Goal: Information Seeking & Learning: Learn about a topic

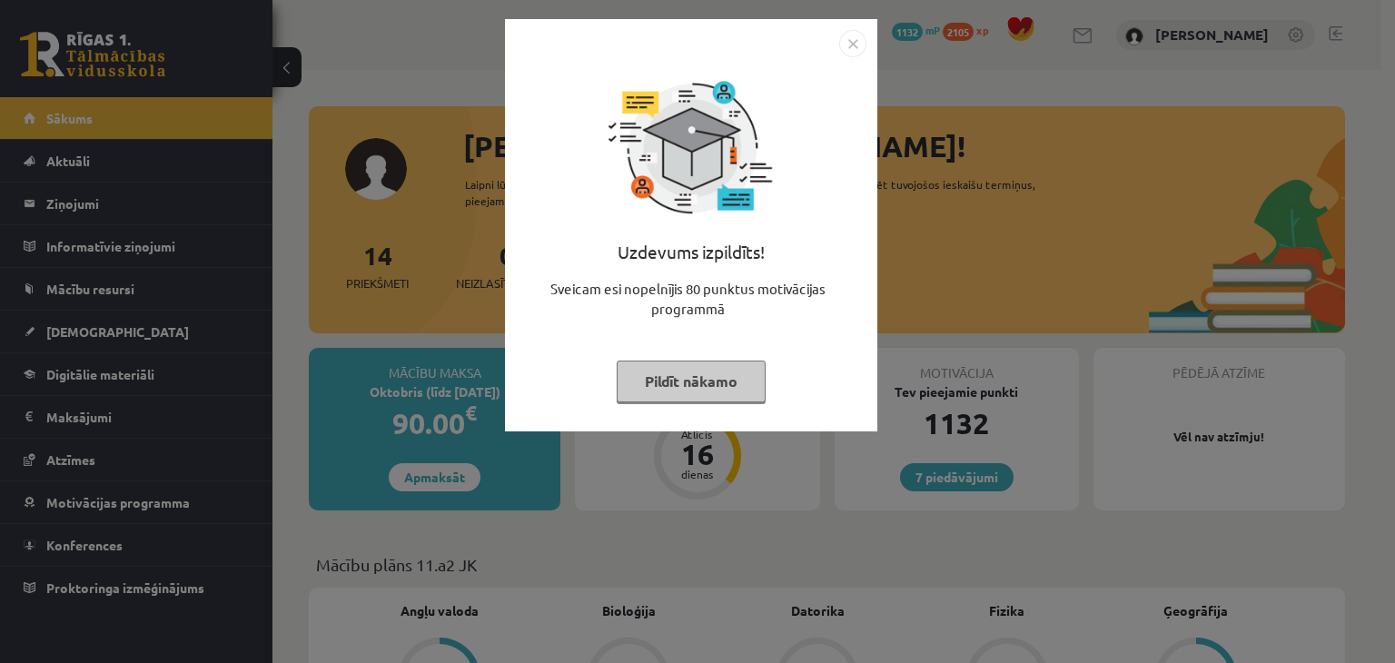
click at [692, 390] on button "Pildīt nākamo" at bounding box center [691, 382] width 149 height 42
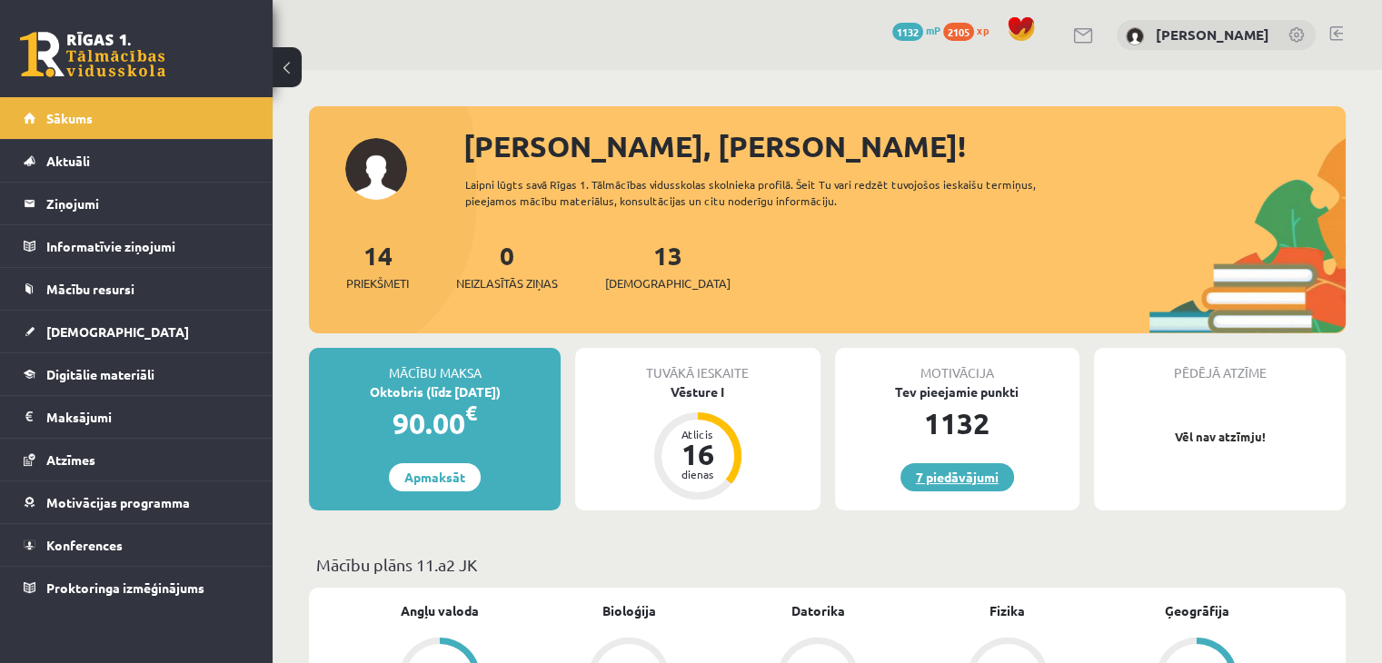
click at [958, 483] on link "7 piedāvājumi" at bounding box center [957, 477] width 114 height 28
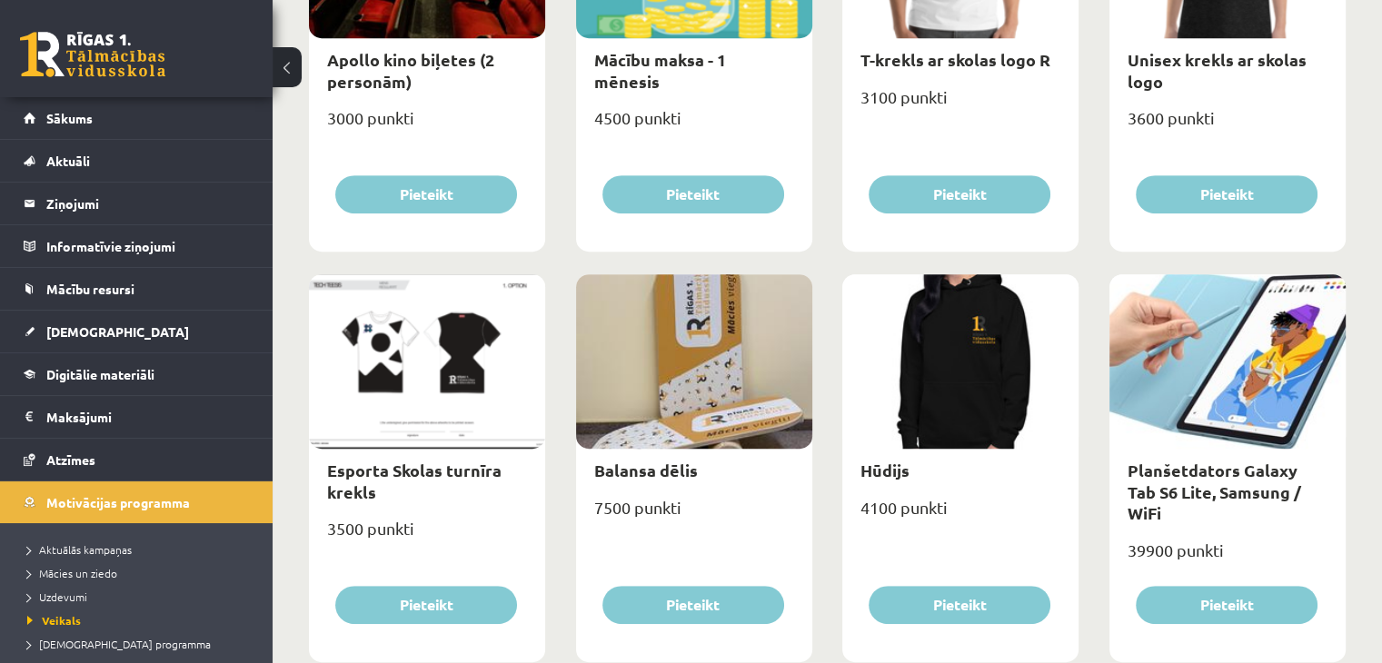
scroll to position [883, 0]
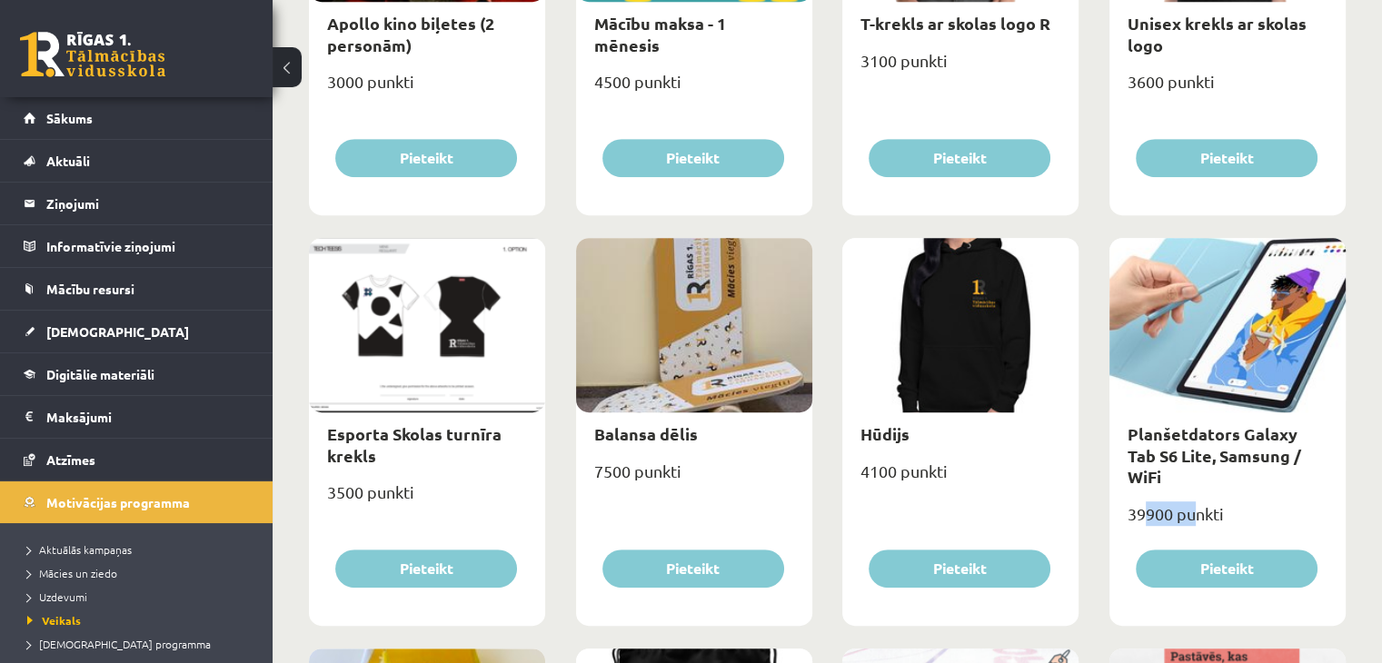
drag, startPoint x: 1143, startPoint y: 495, endPoint x: 1192, endPoint y: 490, distance: 49.4
click at [1192, 499] on div "39900 punkti" at bounding box center [1227, 521] width 236 height 45
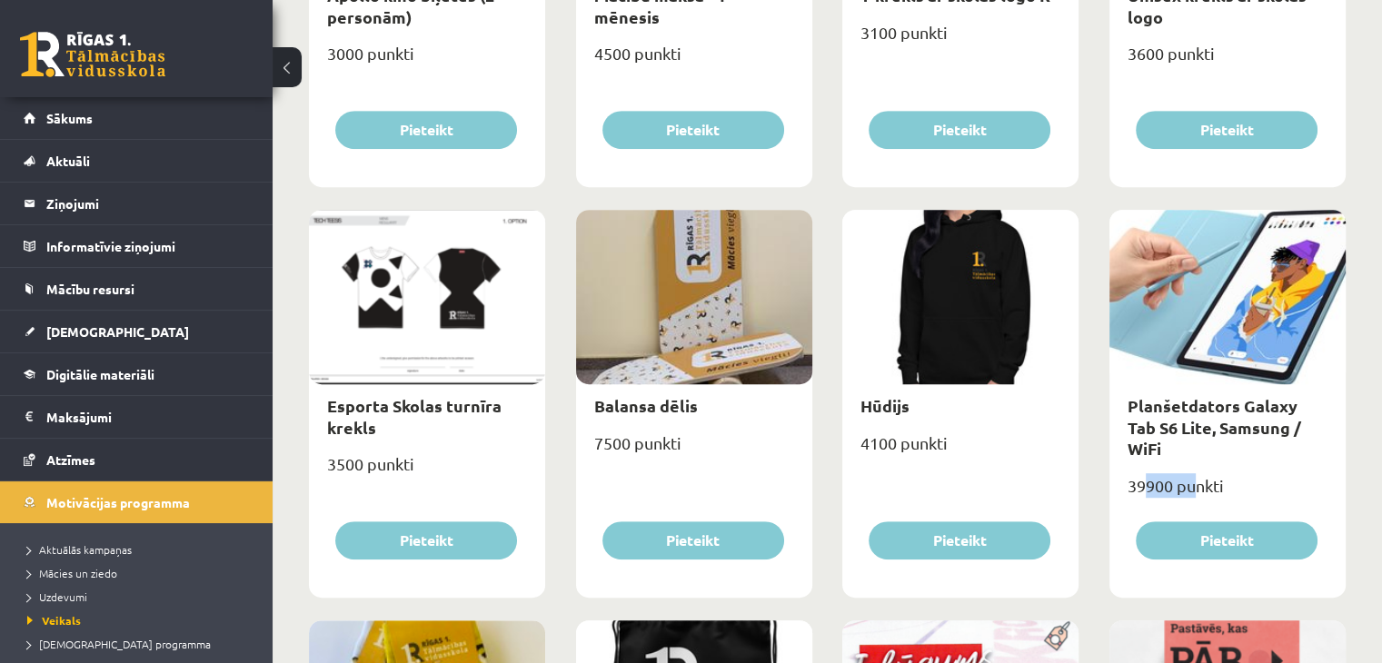
scroll to position [927, 0]
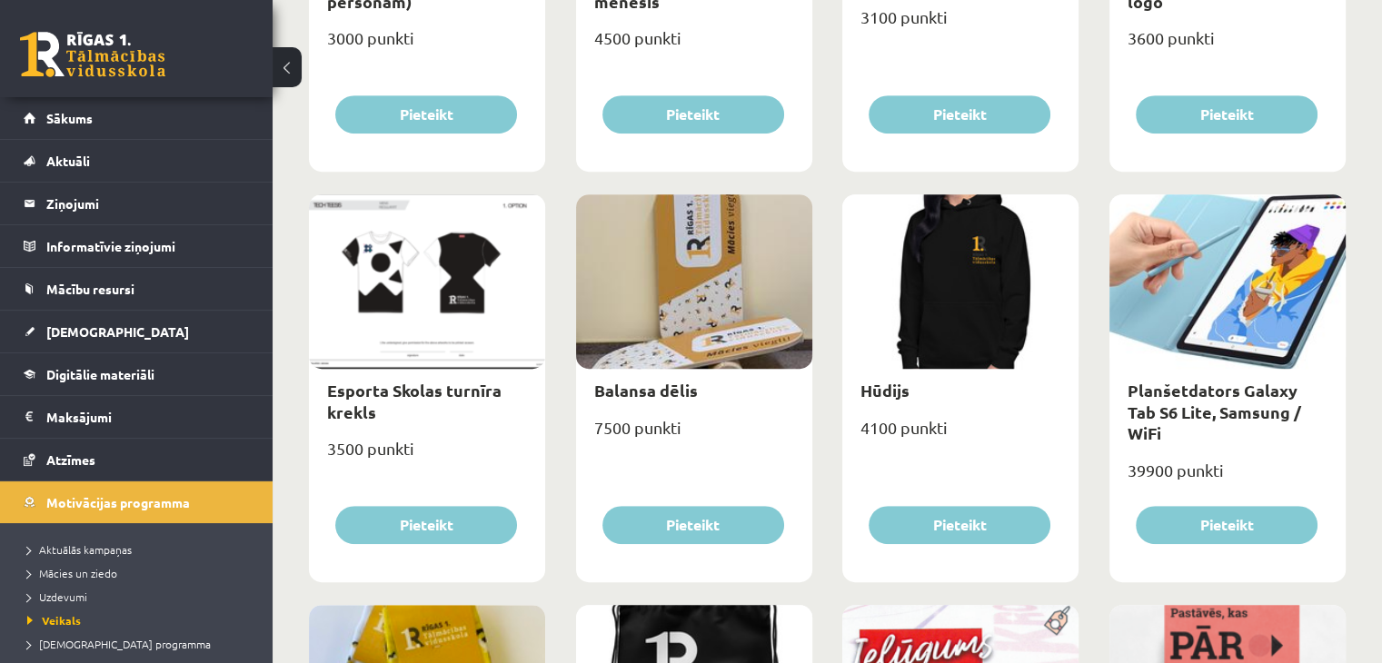
click at [1366, 388] on div "**********" at bounding box center [827, 503] width 1109 height 2721
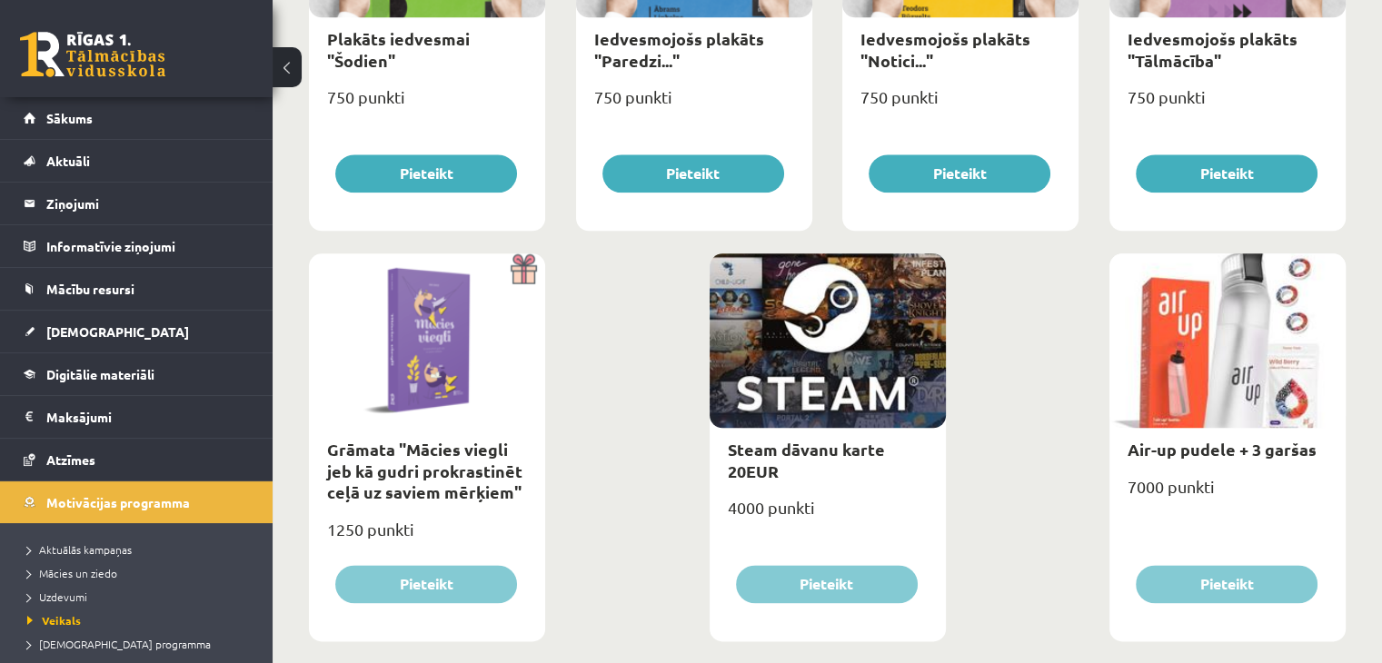
scroll to position [0, 0]
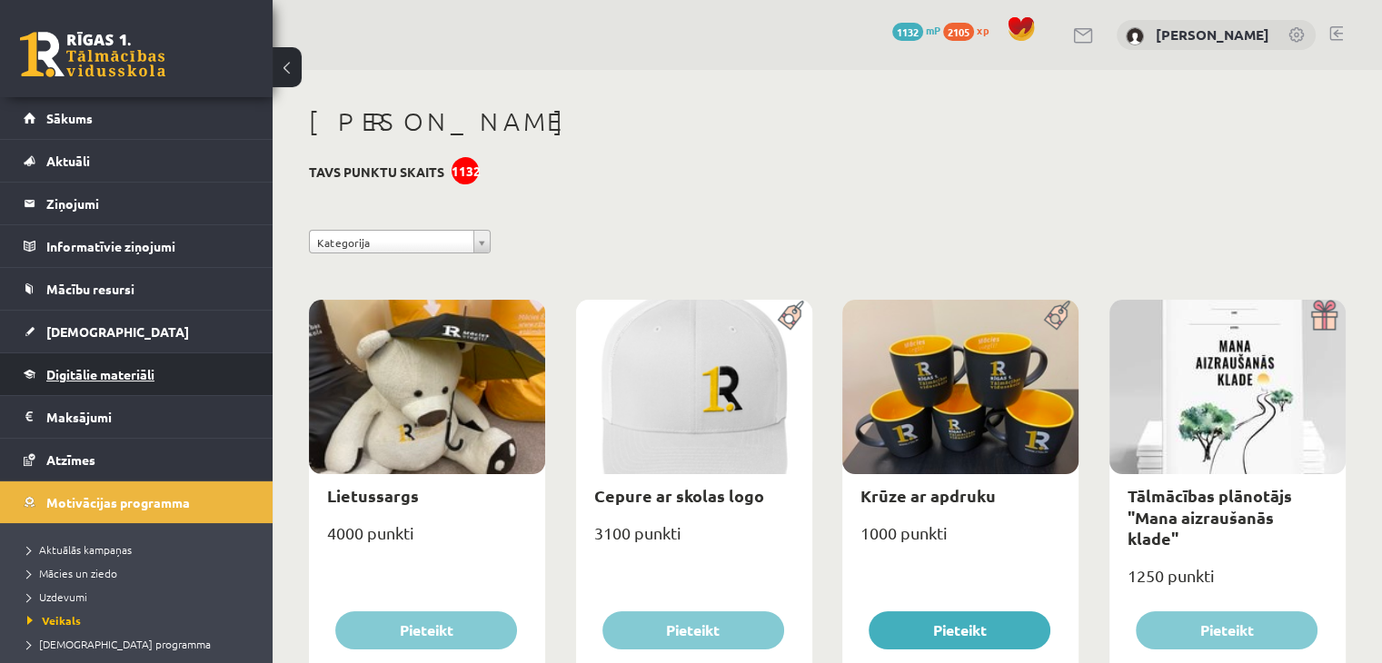
click at [58, 368] on span "Digitālie materiāli" at bounding box center [100, 374] width 108 height 16
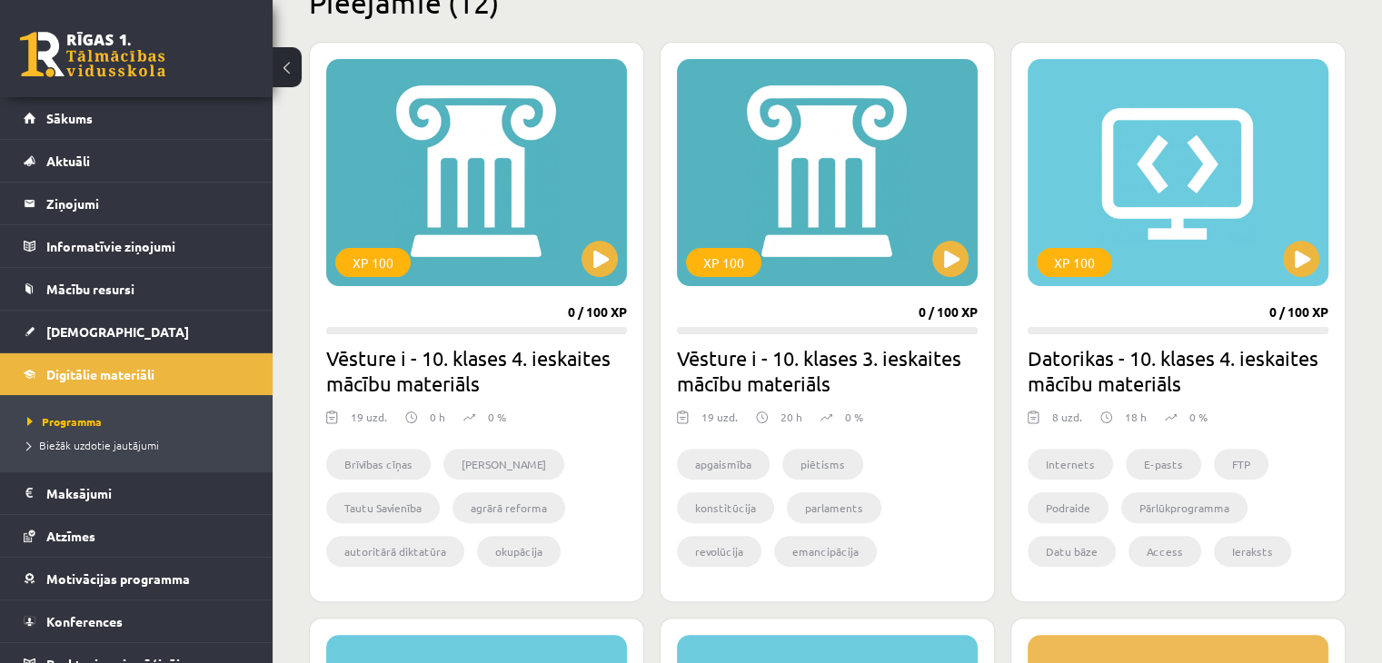
scroll to position [460, 0]
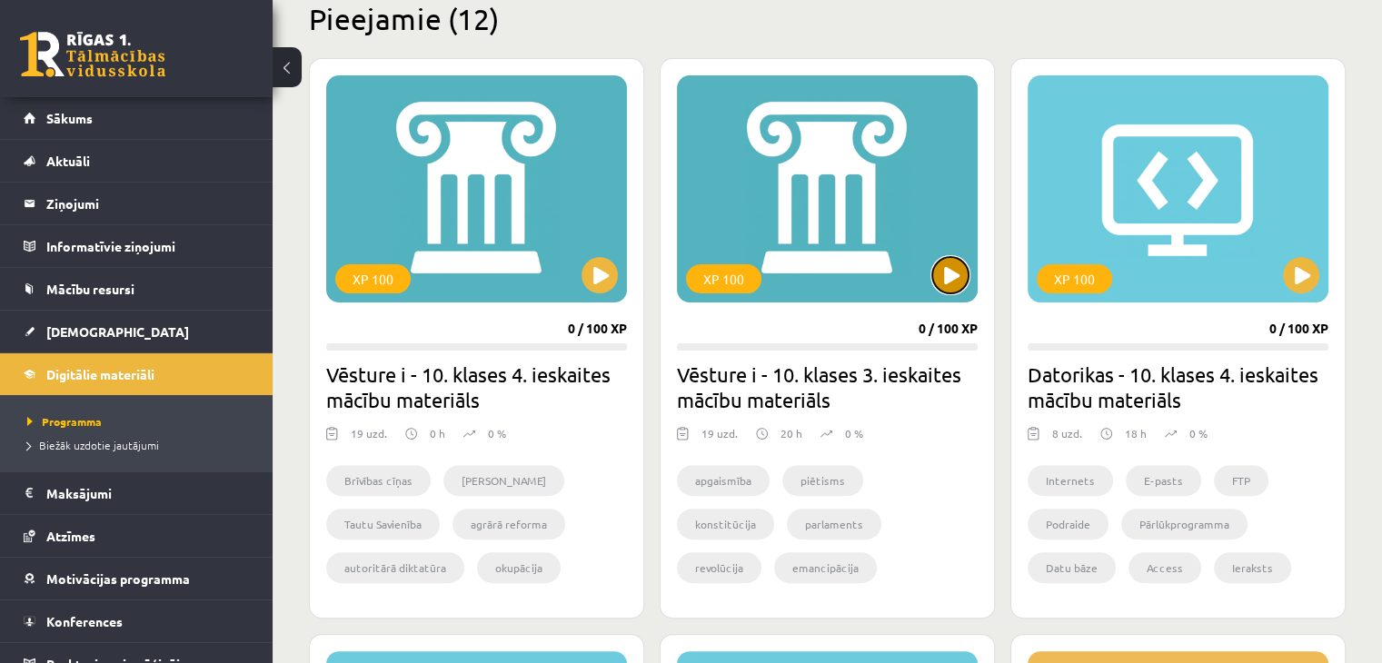
click at [960, 279] on button at bounding box center [950, 275] width 36 height 36
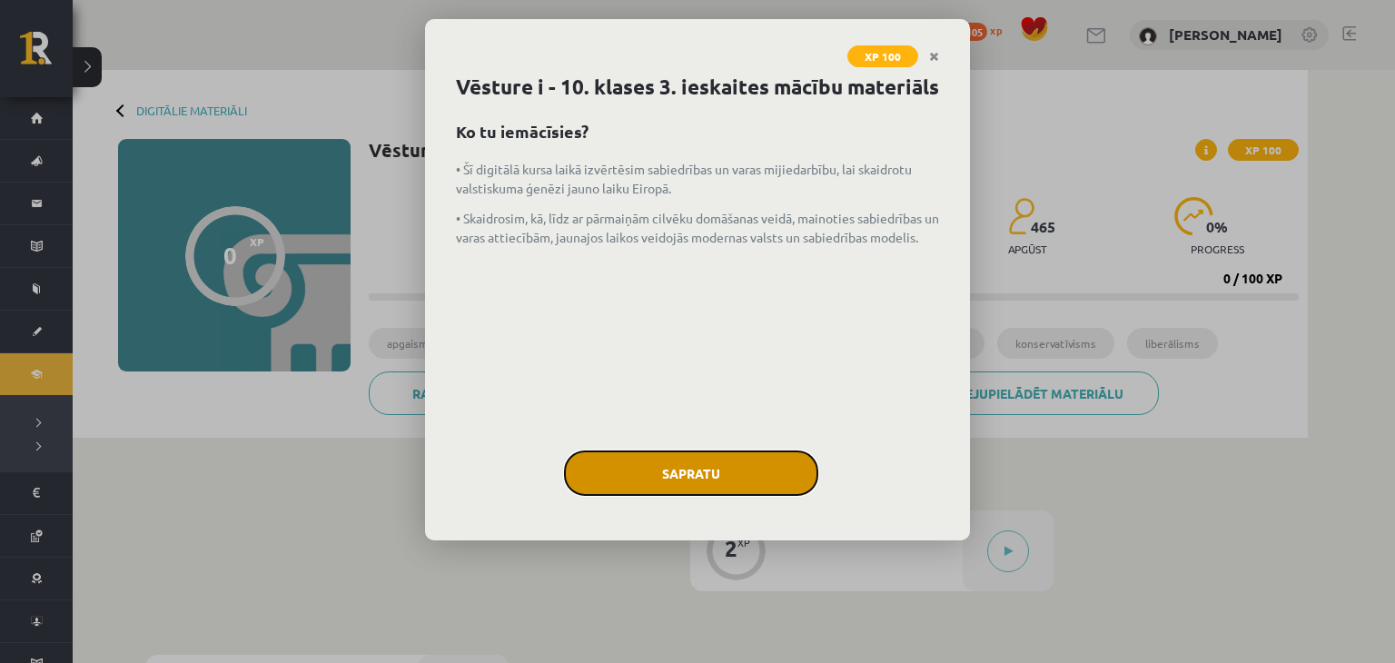
click at [730, 496] on button "Sapratu" at bounding box center [691, 473] width 254 height 45
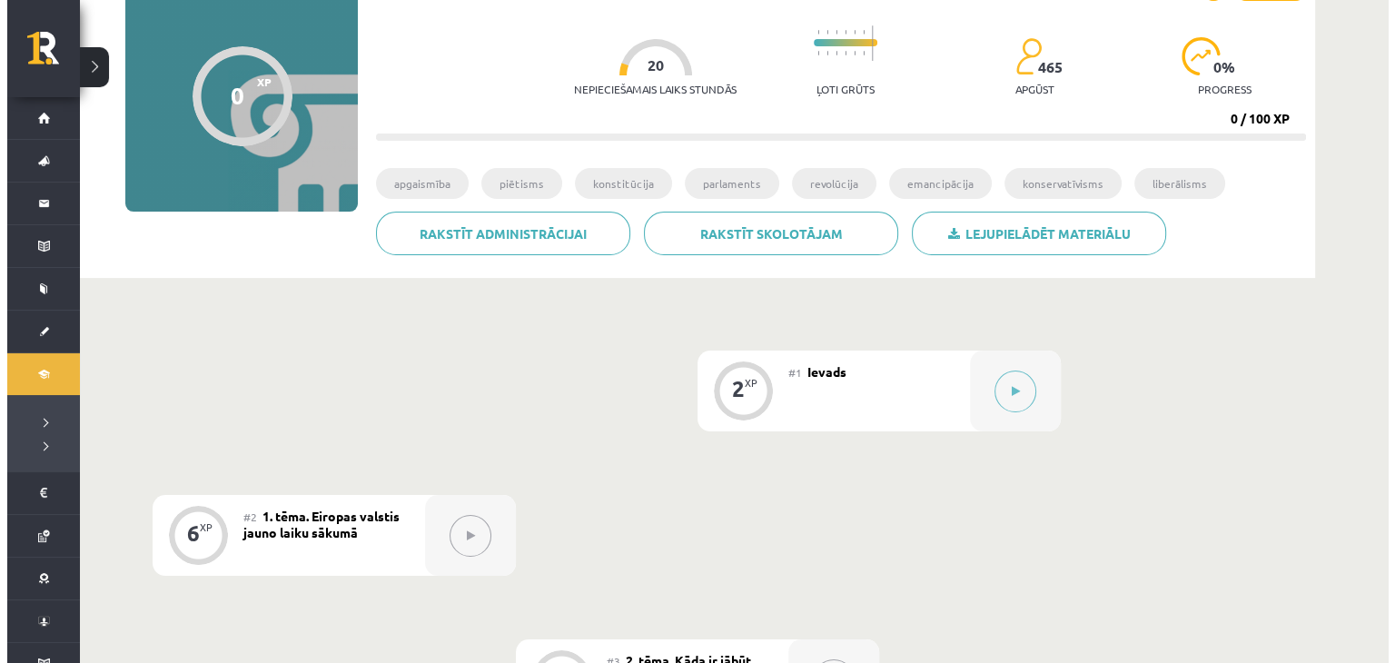
scroll to position [112, 0]
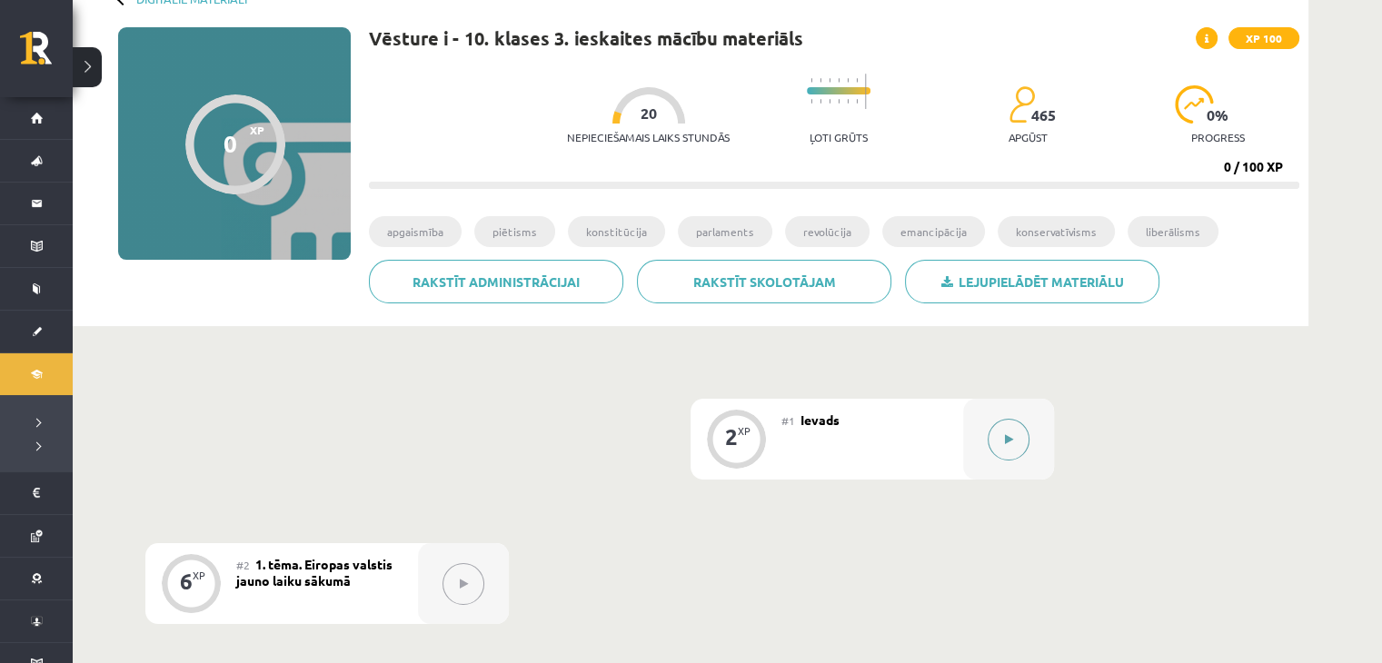
click at [1009, 428] on button at bounding box center [1008, 440] width 42 height 42
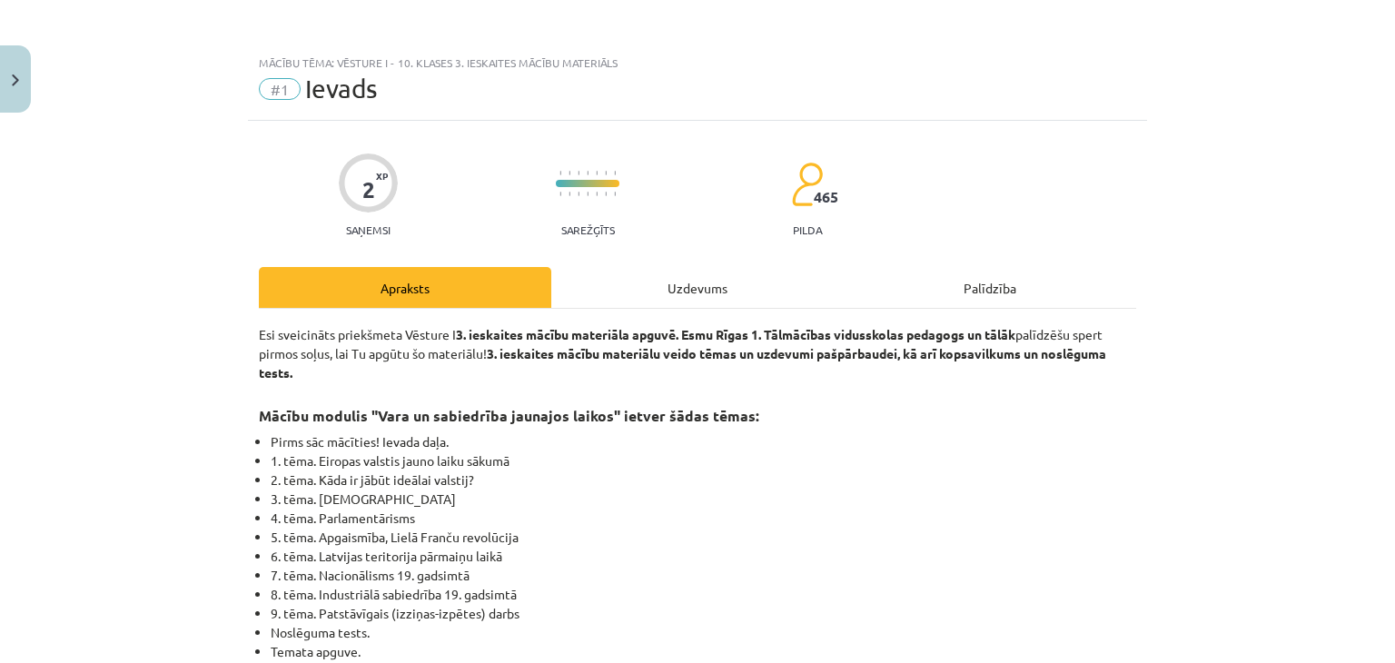
click at [654, 281] on div "Uzdevums" at bounding box center [697, 287] width 293 height 41
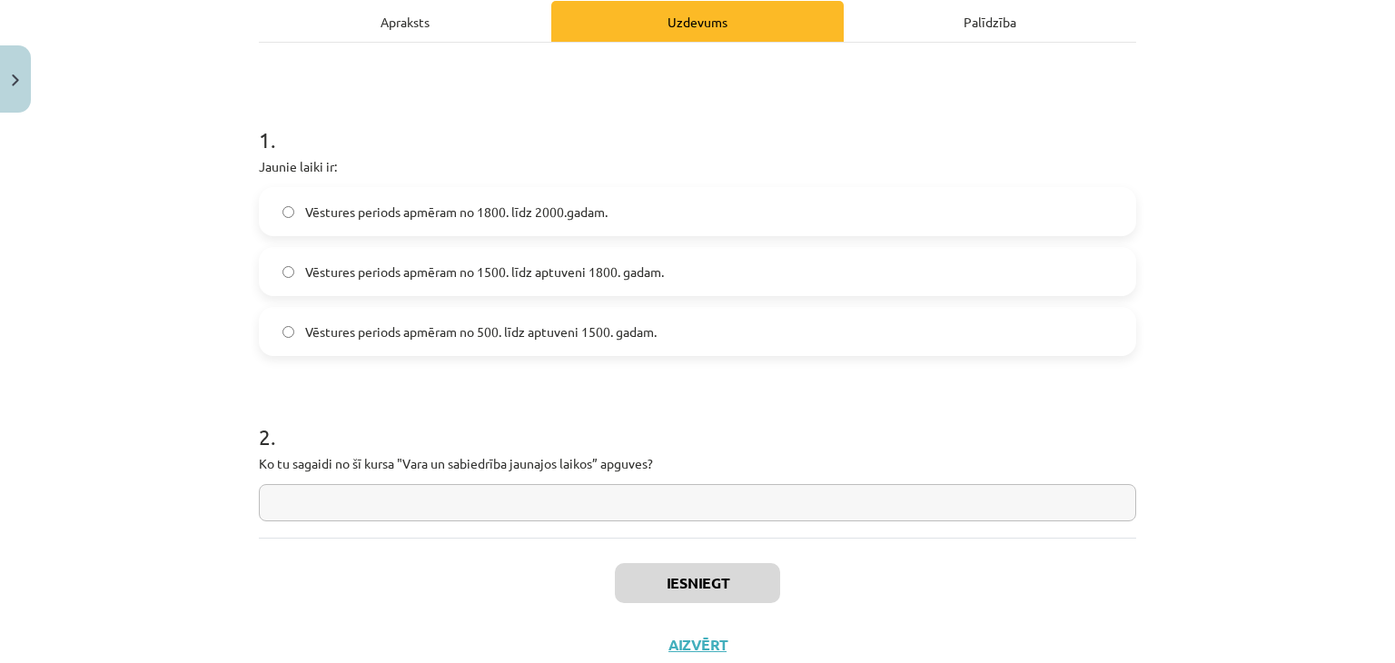
scroll to position [305, 0]
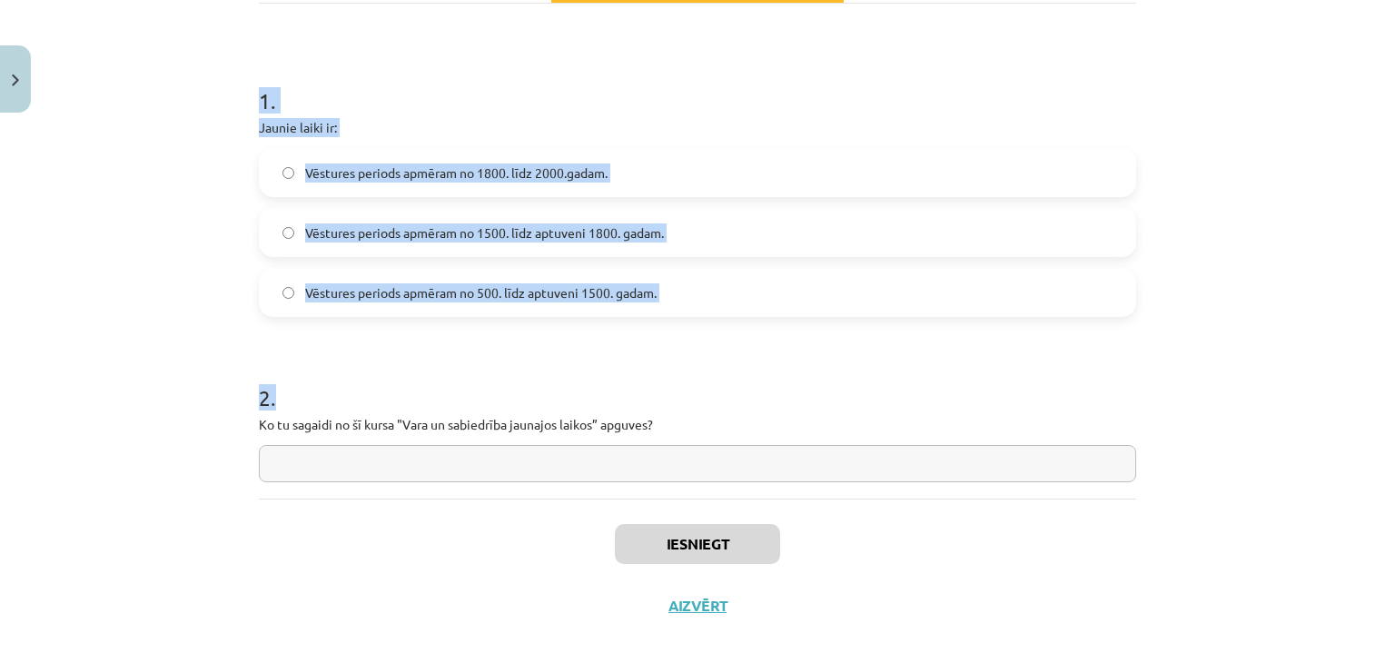
drag, startPoint x: 229, startPoint y: 94, endPoint x: 741, endPoint y: 434, distance: 615.3
click at [741, 434] on div "Mācību tēma: Vēsture i - 10. klases 3. ieskaites mācību materiāls #1 Ievads 2 X…" at bounding box center [697, 331] width 1395 height 663
copy form "1 . Jaunie laiki ir: Vēstures periods apmēram no 1800. līdz 2000.gadam. Vēsture…"
click at [371, 223] on span "Vēstures periods apmēram no 1500. līdz aptuveni 1800. gadam." at bounding box center [484, 232] width 359 height 19
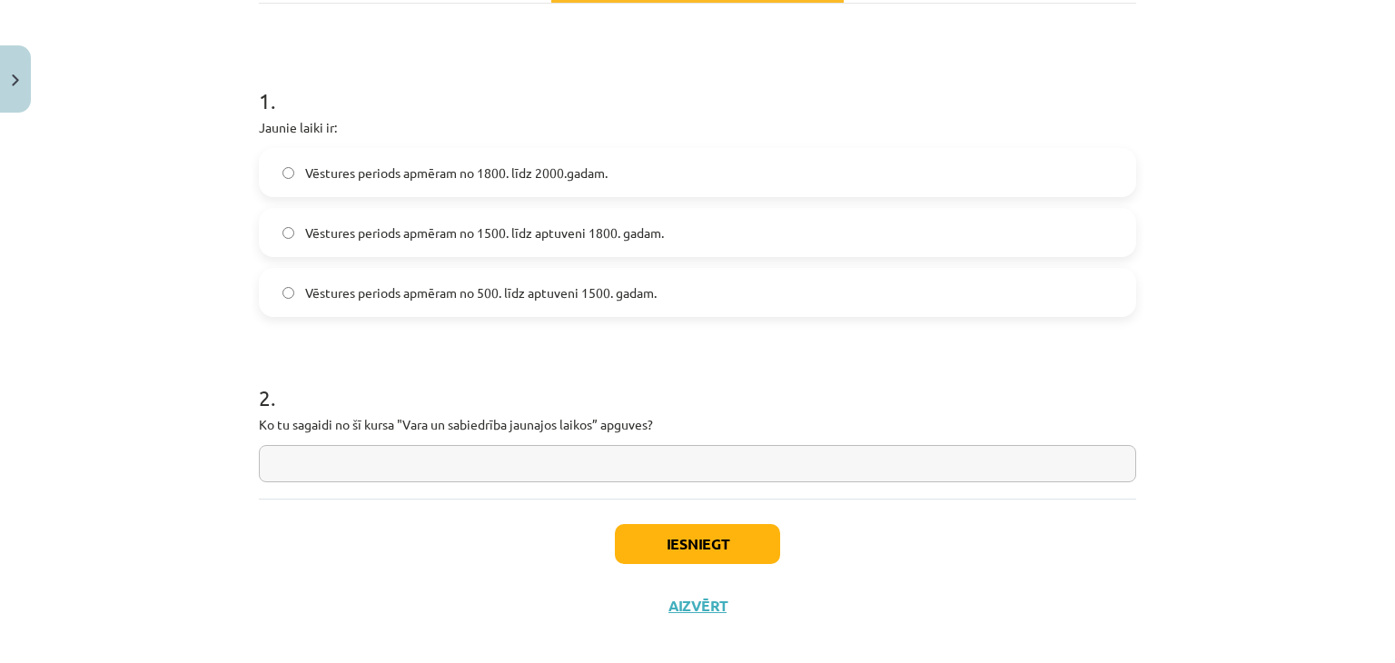
click at [367, 465] on input "text" at bounding box center [698, 463] width 878 height 37
paste input "**********"
type input "**********"
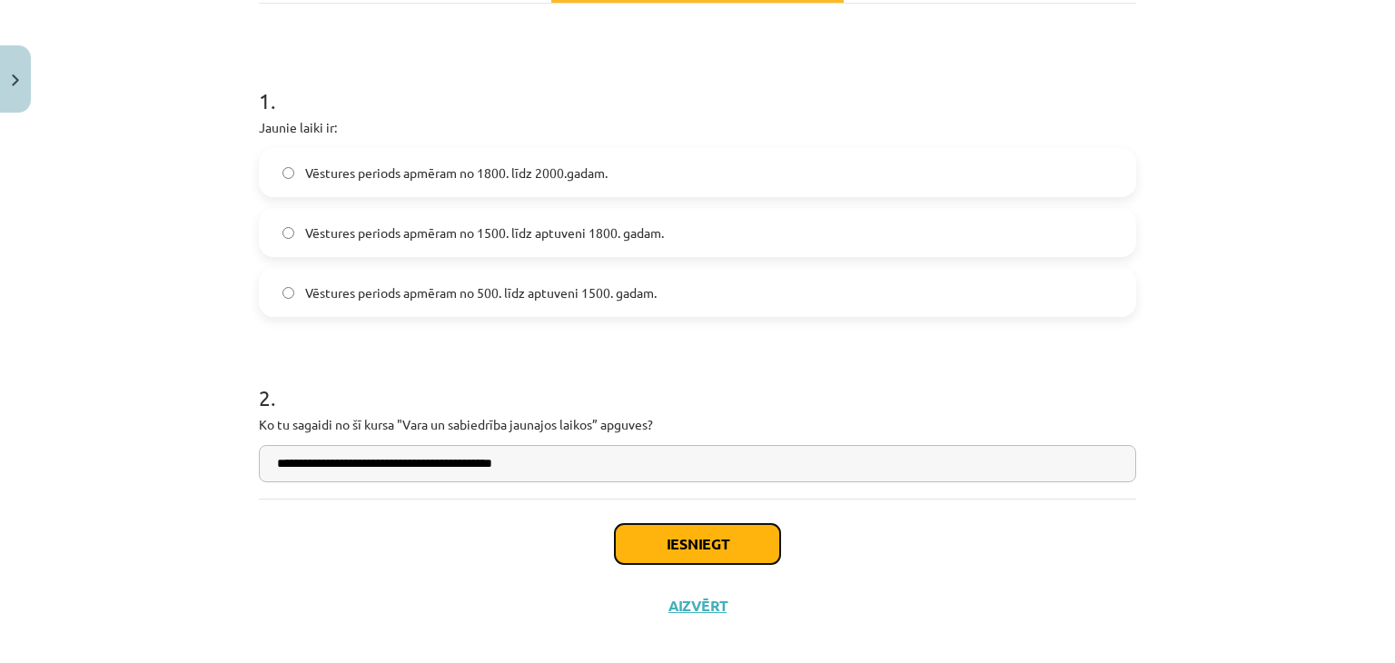
click at [661, 539] on button "Iesniegt" at bounding box center [697, 544] width 165 height 40
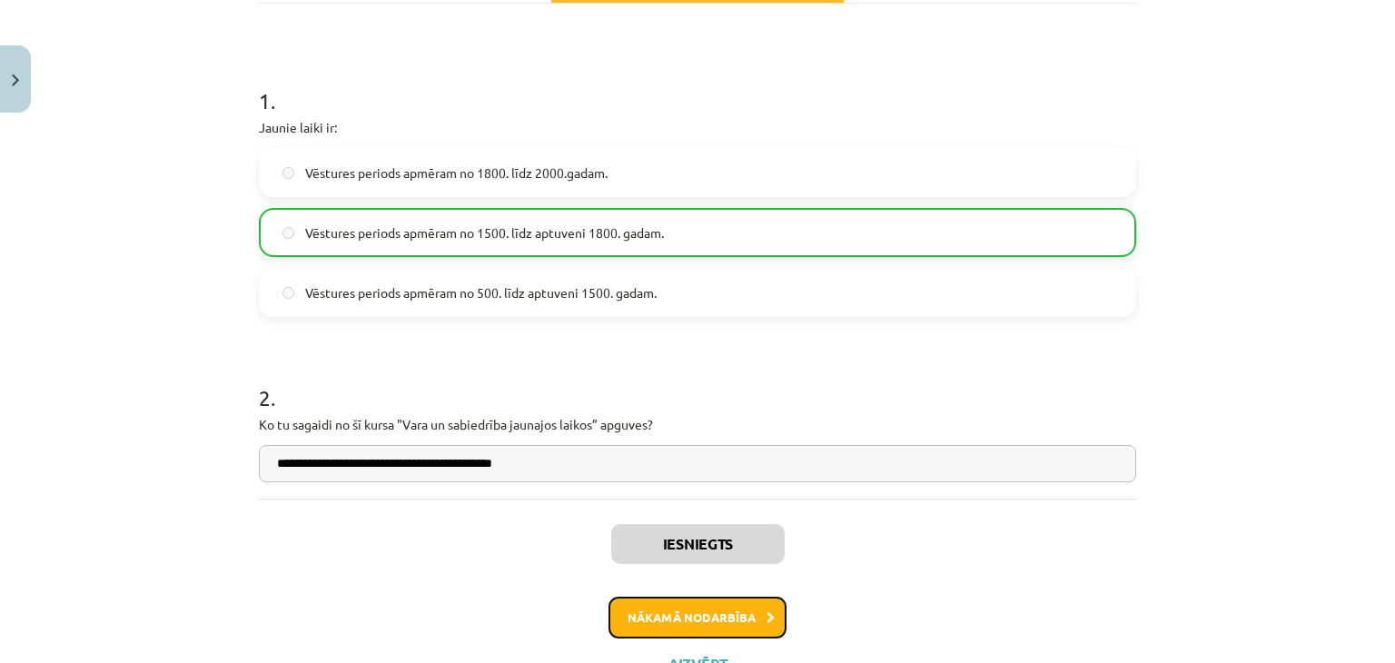
click at [711, 617] on button "Nākamā nodarbība" at bounding box center [698, 618] width 178 height 42
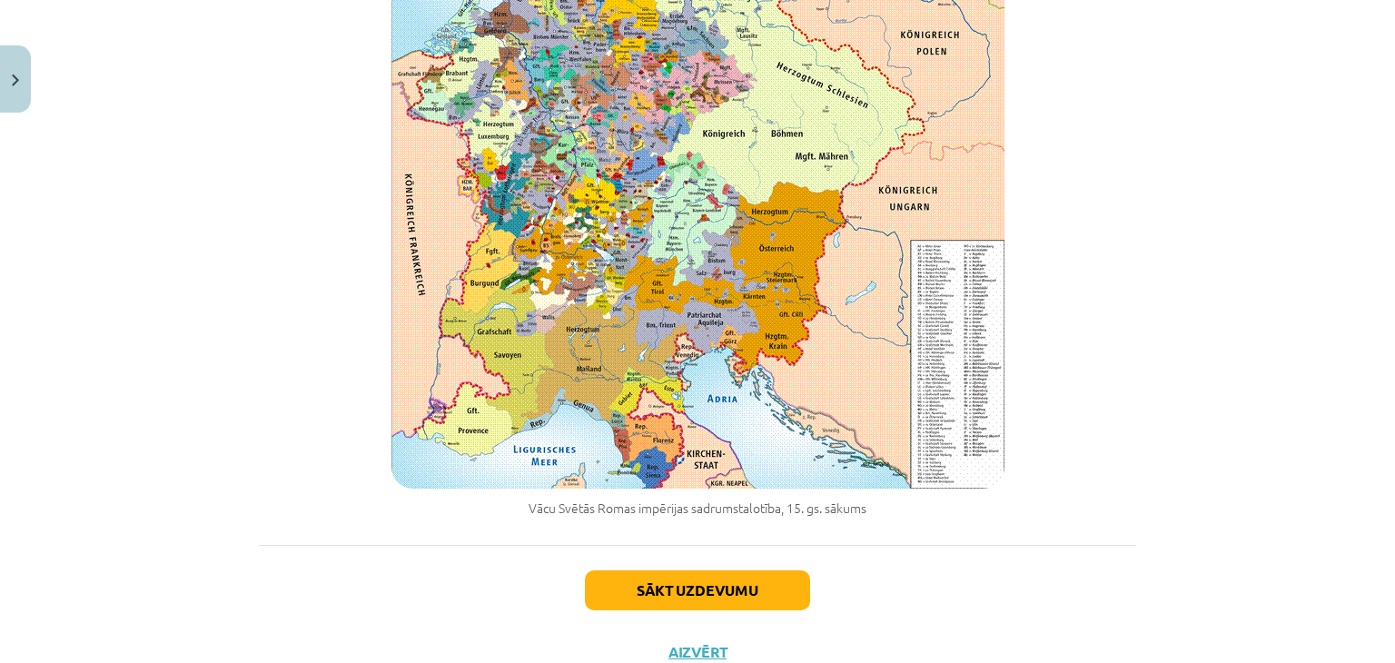
scroll to position [2168, 0]
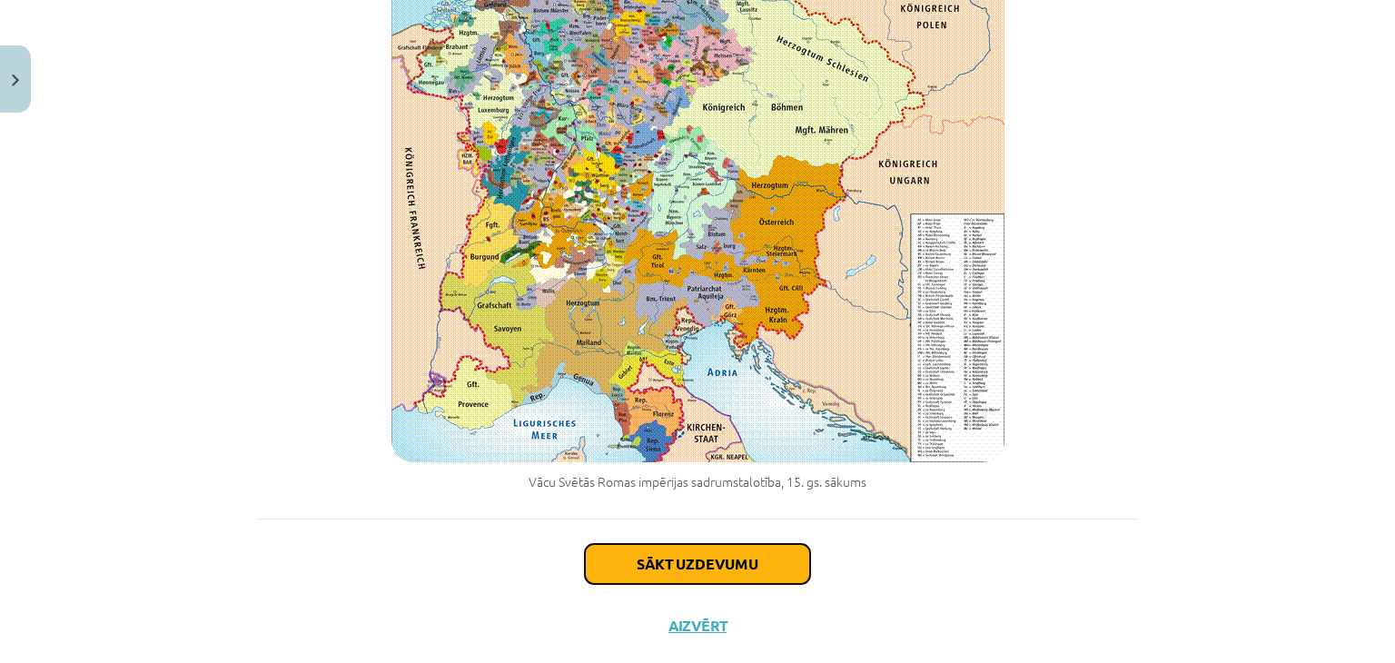
click at [667, 544] on button "Sākt uzdevumu" at bounding box center [697, 564] width 225 height 40
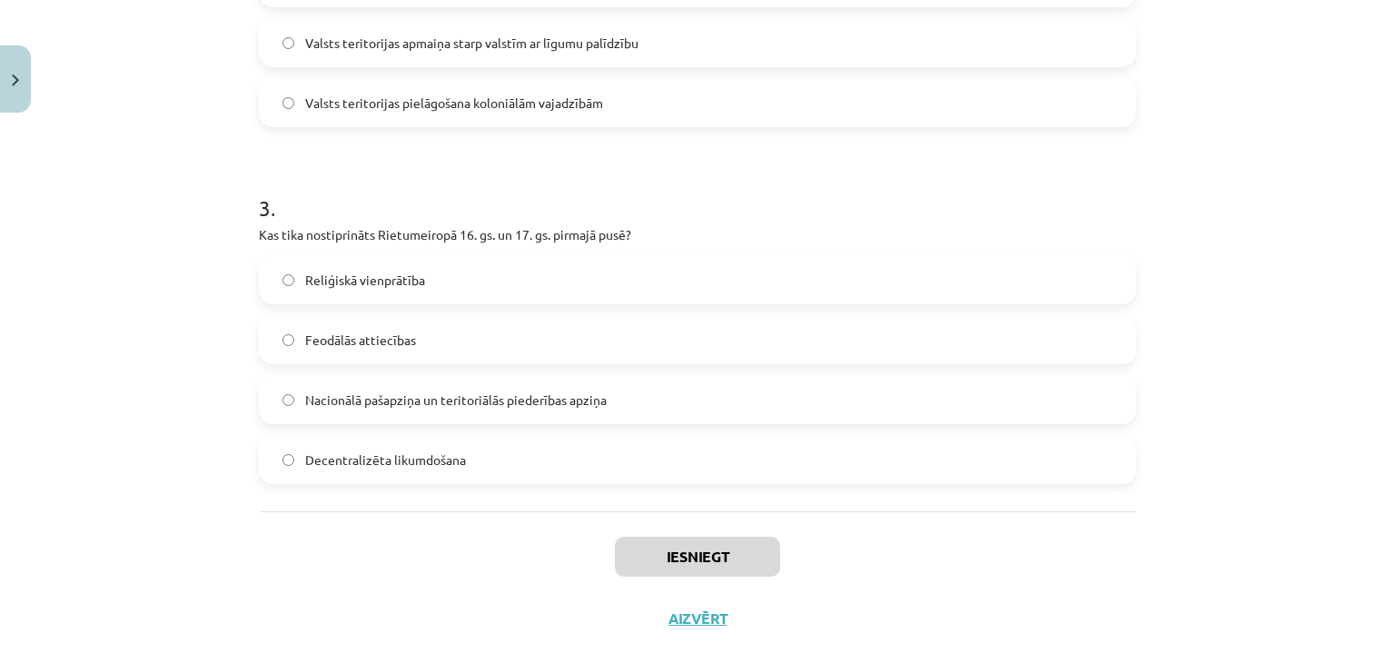
scroll to position [944, 0]
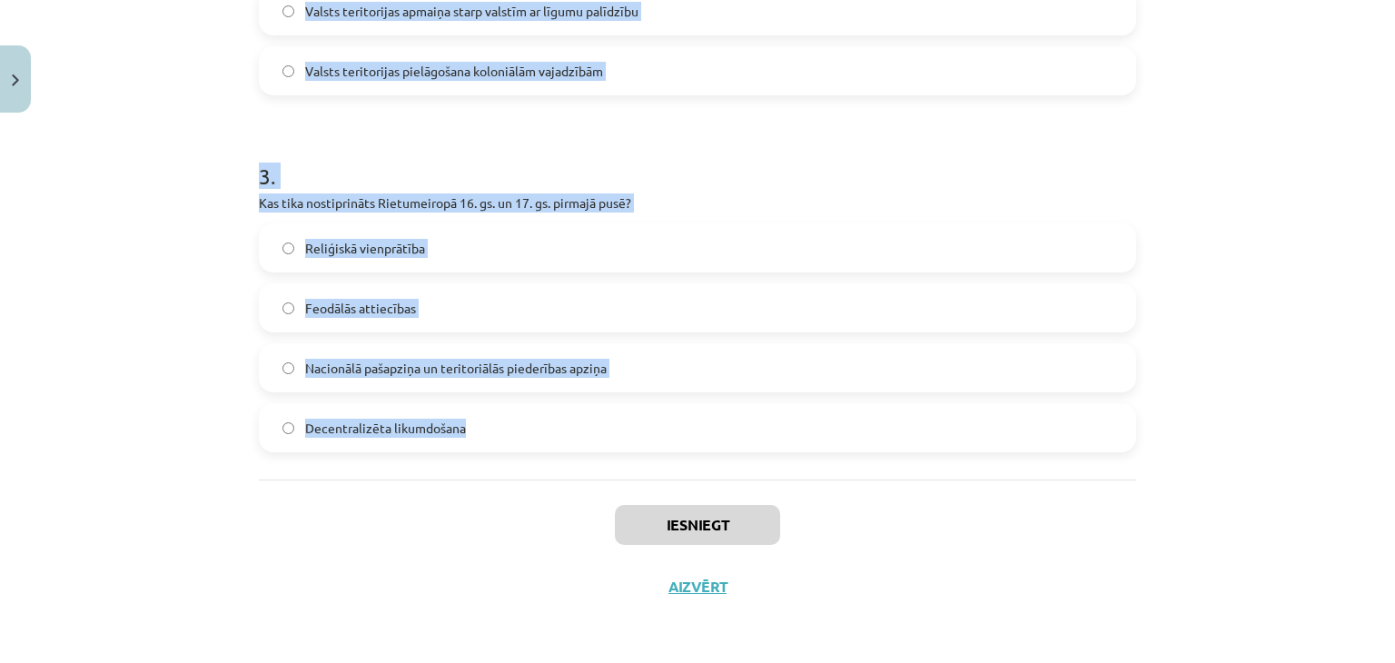
drag, startPoint x: 244, startPoint y: 346, endPoint x: 533, endPoint y: 432, distance: 301.2
copy form "1 . Kāpēc Vācu Svētās Romas impērijas ķeizaram neizdevās nostiprināt centralizē…"
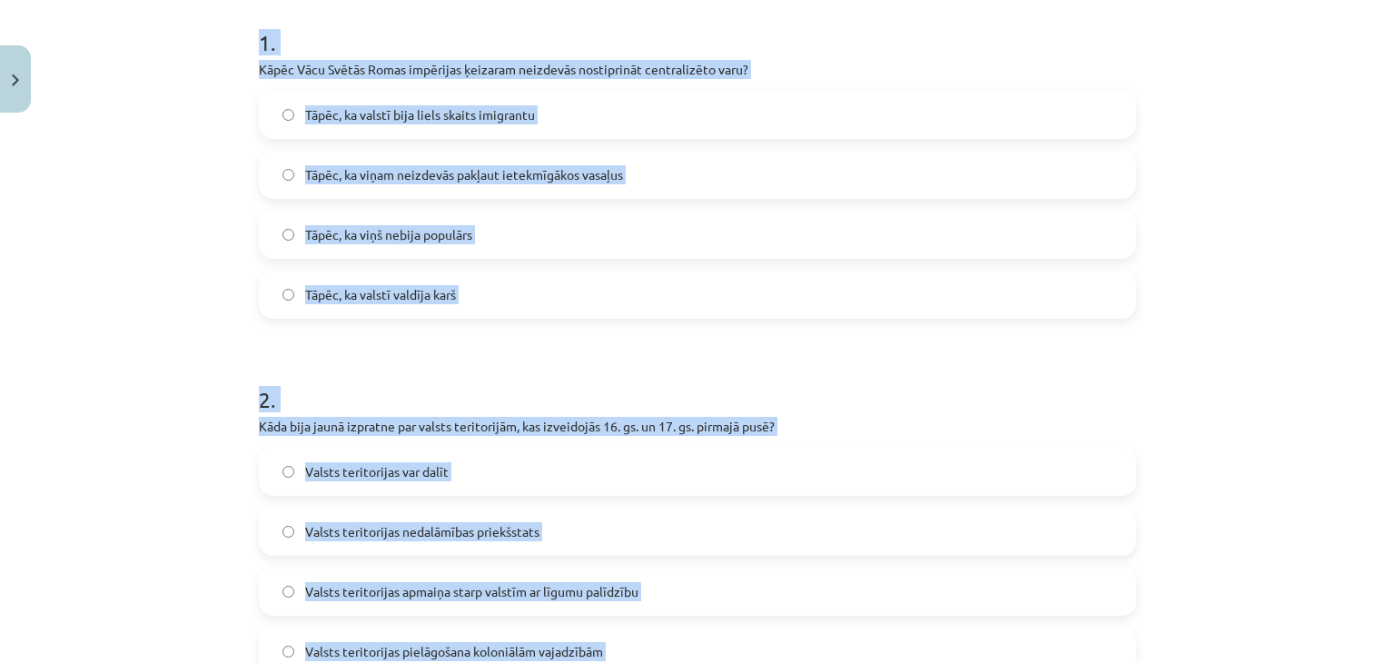
scroll to position [332, 0]
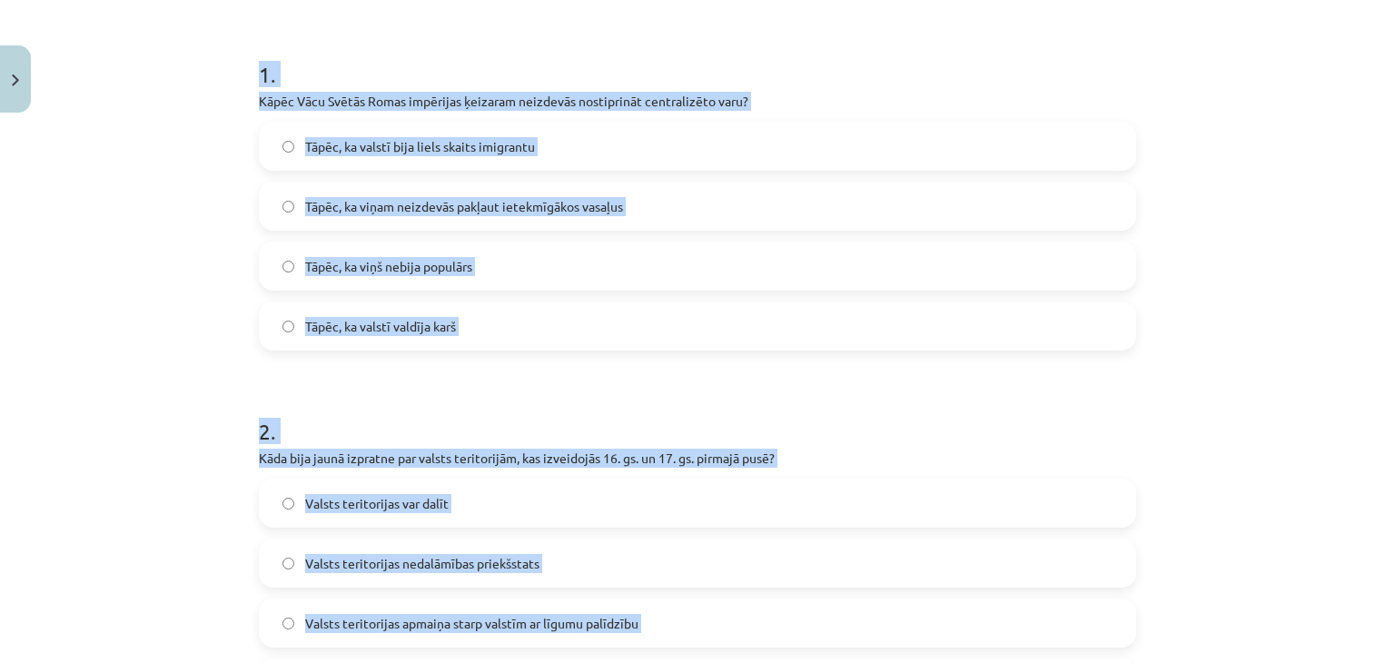
click at [1325, 308] on div "Mācību tēma: Vēsture i - 10. klases 3. ieskaites mācību materiāls #2 1. tēma. E…" at bounding box center [697, 331] width 1395 height 663
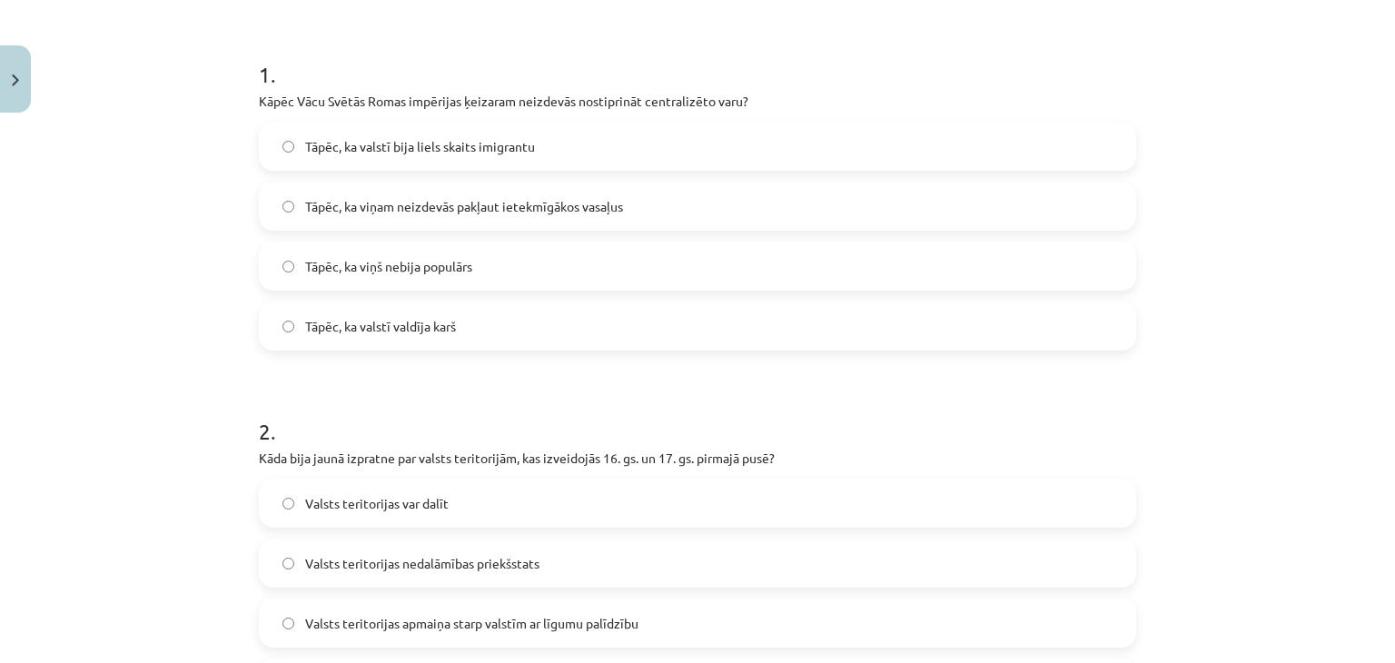
click at [414, 201] on span "Tāpēc, ka viņam neizdevās pakļaut ietekmīgākos vasaļus" at bounding box center [464, 206] width 318 height 19
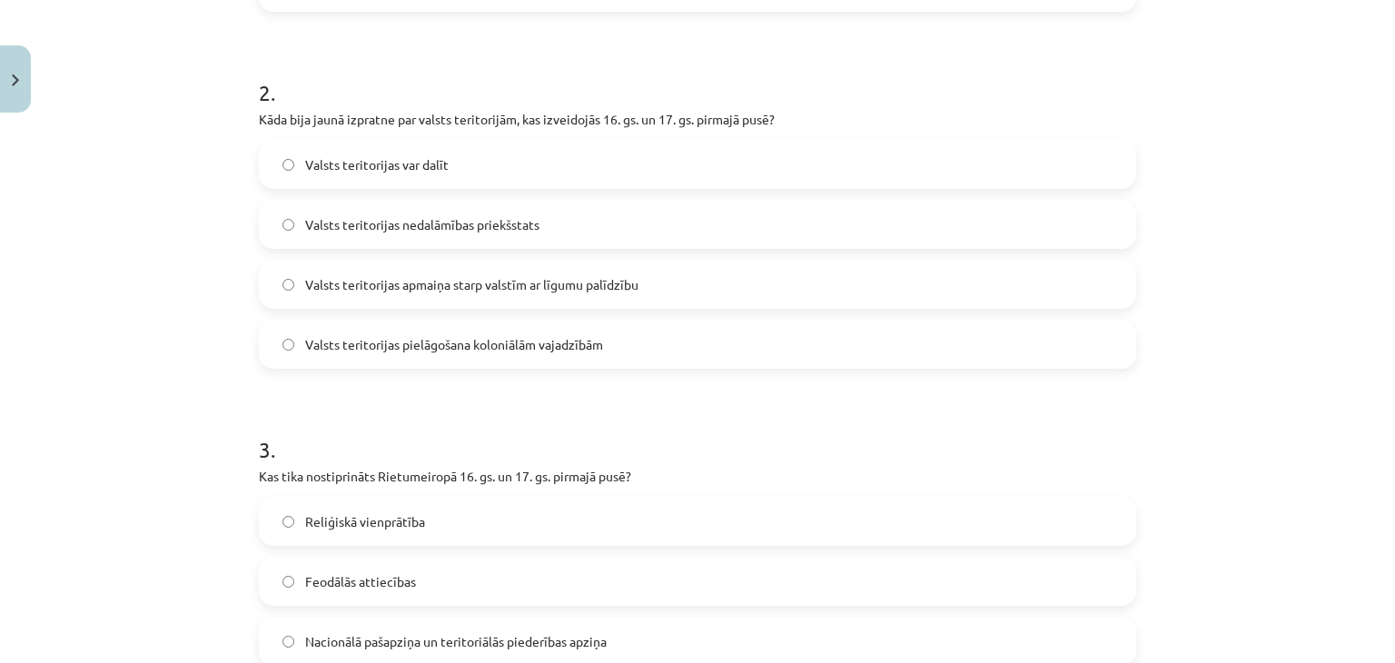
scroll to position [719, 0]
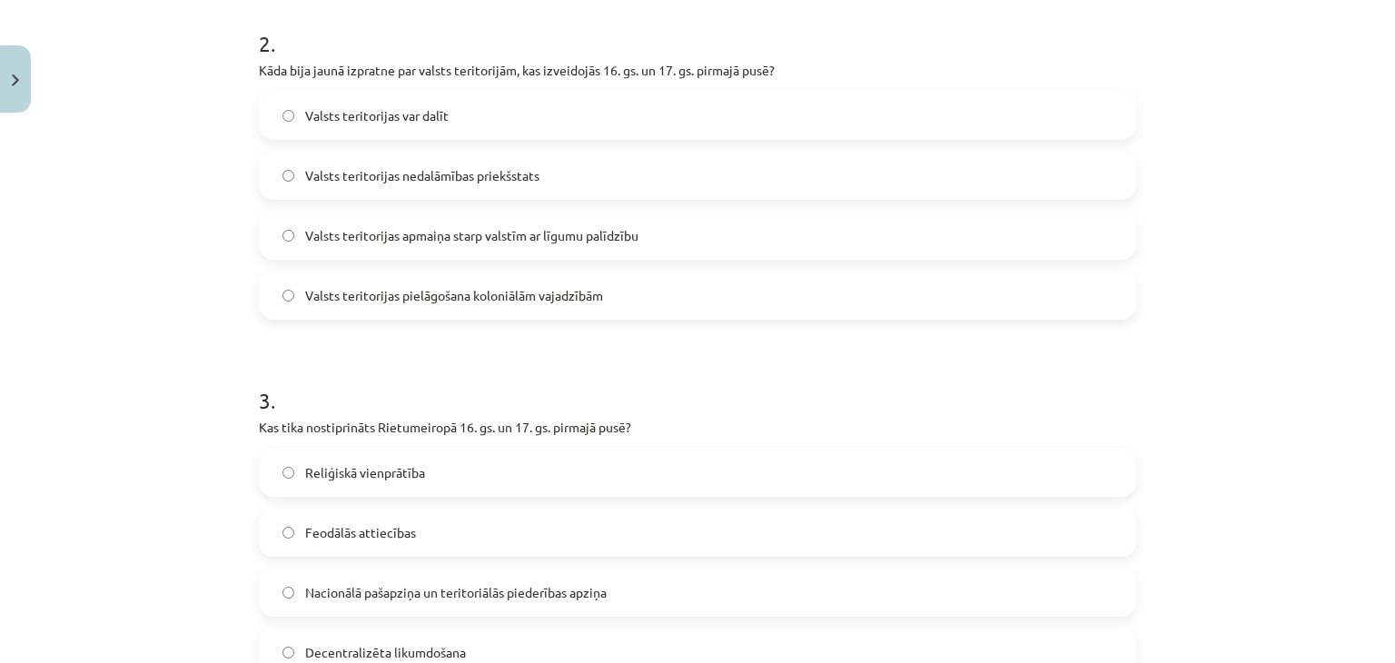
click at [402, 182] on span "Valsts teritorijas nedalāmības priekšstats" at bounding box center [422, 175] width 234 height 19
click at [396, 588] on span "Nacionālā pašapziņa un teritoriālās piederības apziņa" at bounding box center [456, 592] width 302 height 19
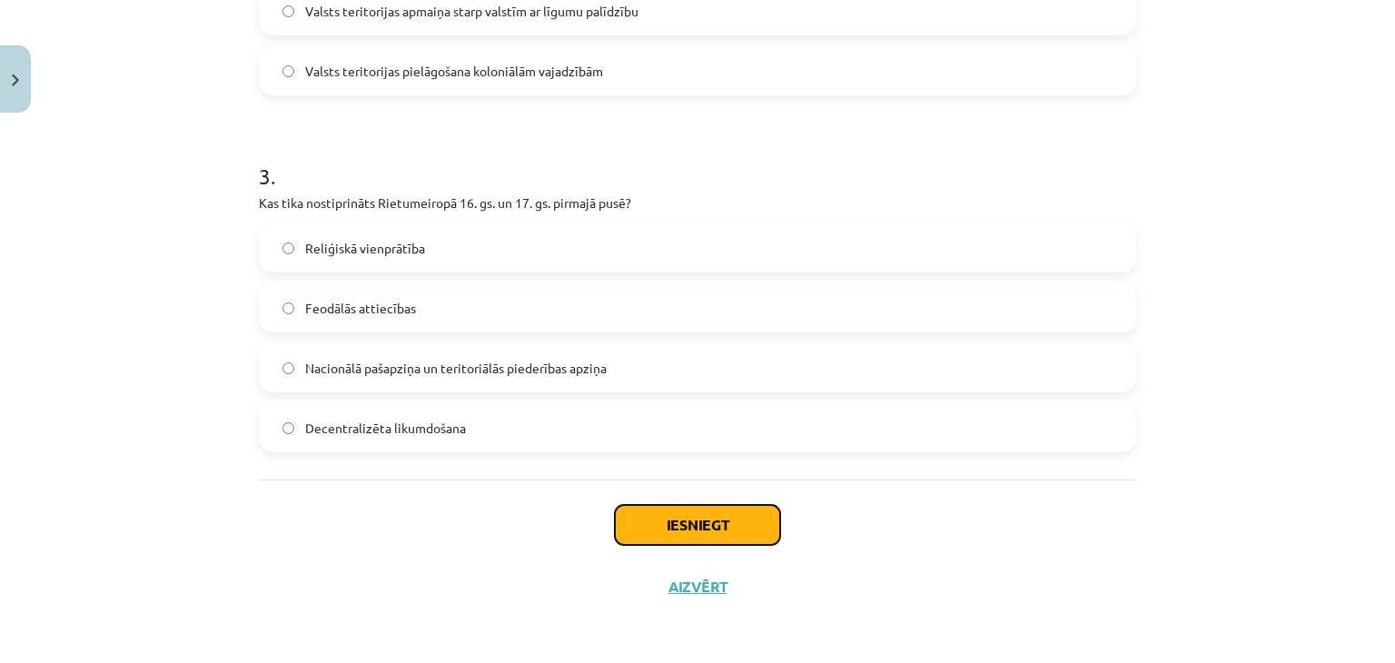
click at [731, 531] on button "Iesniegt" at bounding box center [697, 525] width 165 height 40
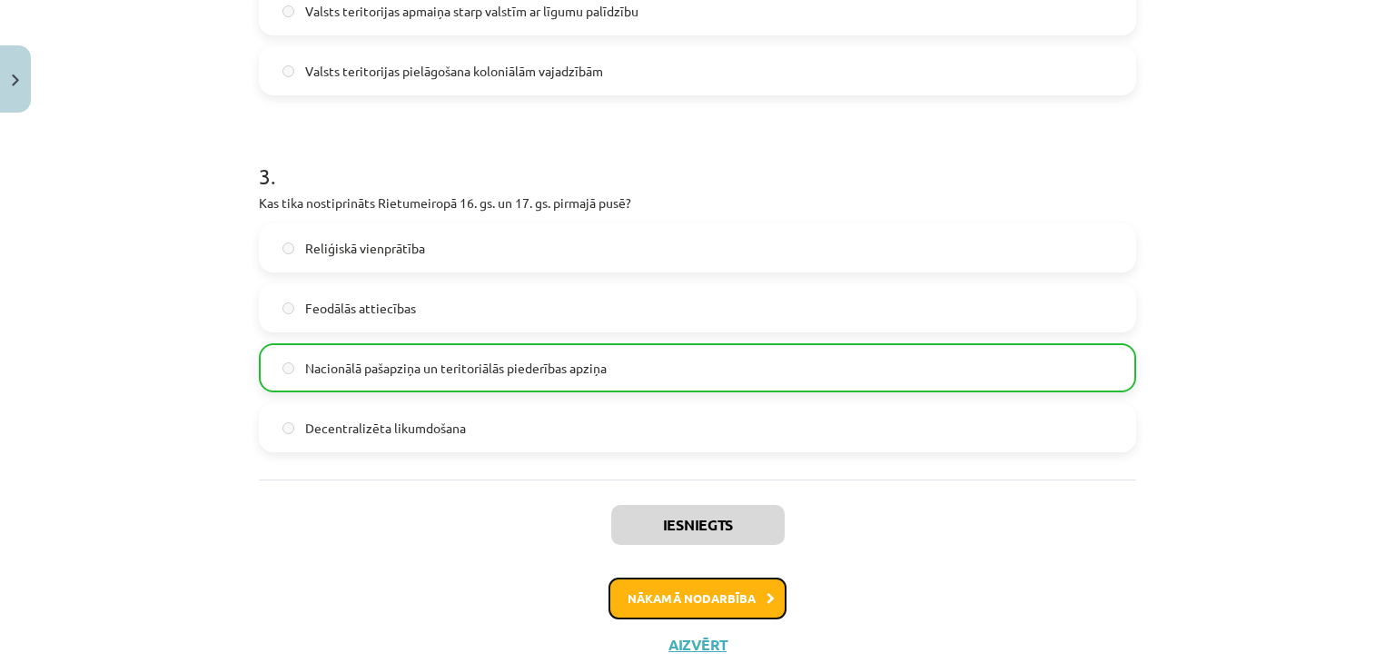
click at [709, 590] on button "Nākamā nodarbība" at bounding box center [698, 599] width 178 height 42
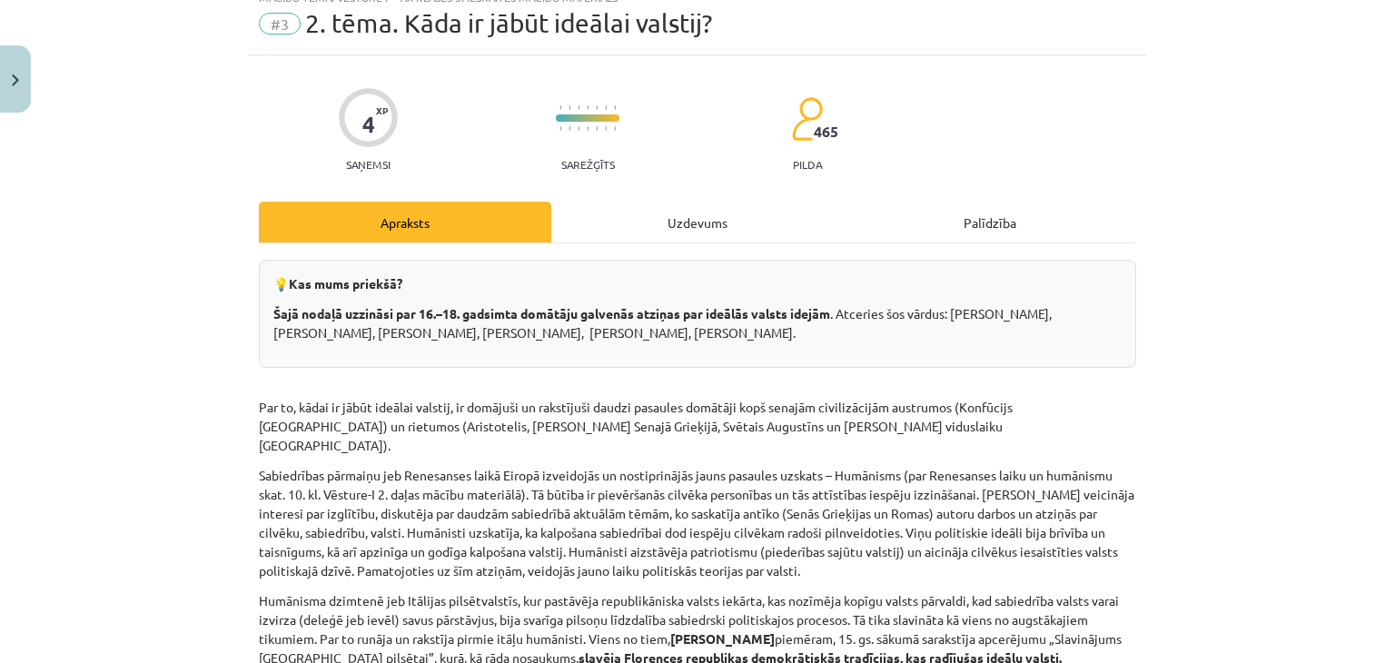
scroll to position [45, 0]
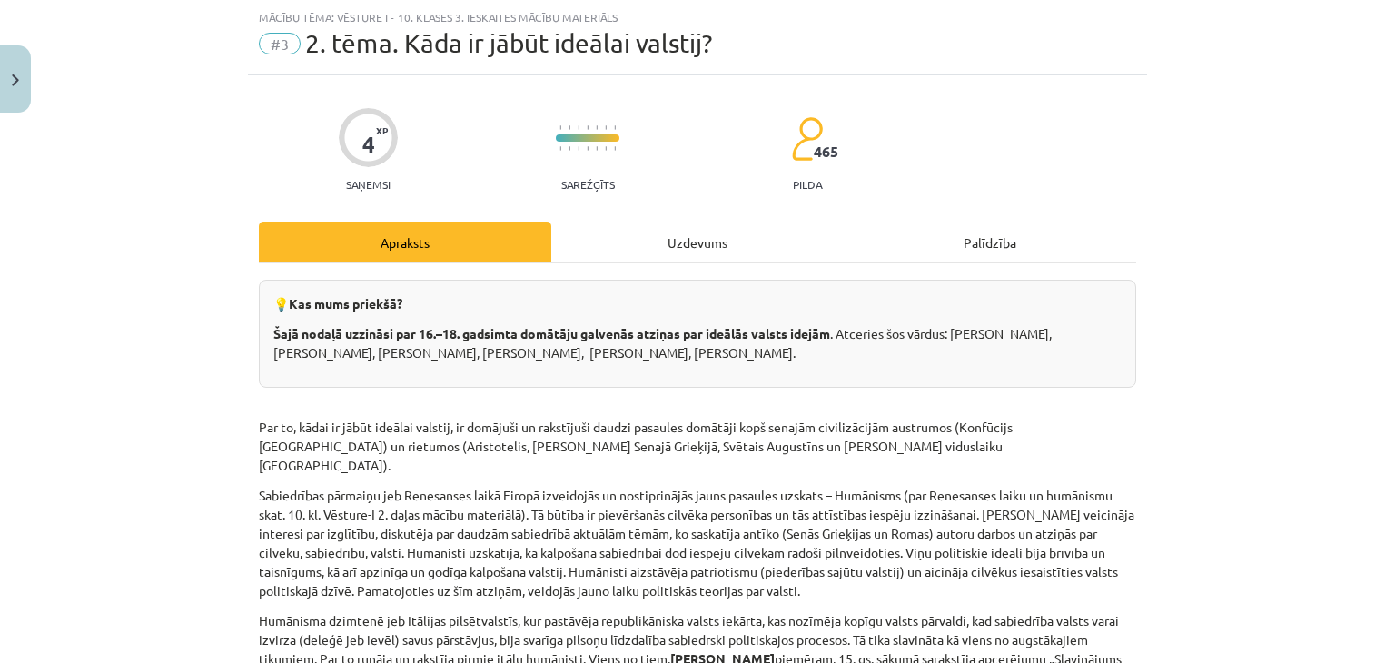
click at [664, 241] on div "Uzdevums" at bounding box center [697, 242] width 293 height 41
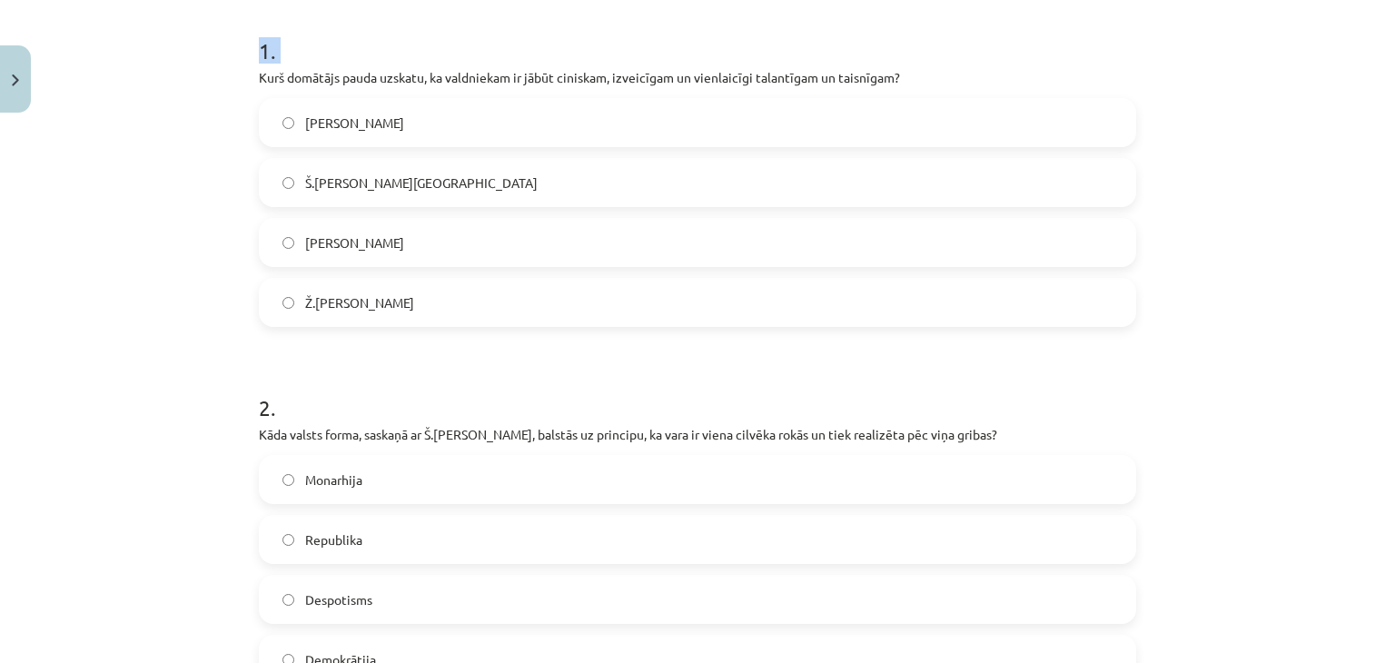
scroll to position [586, 0]
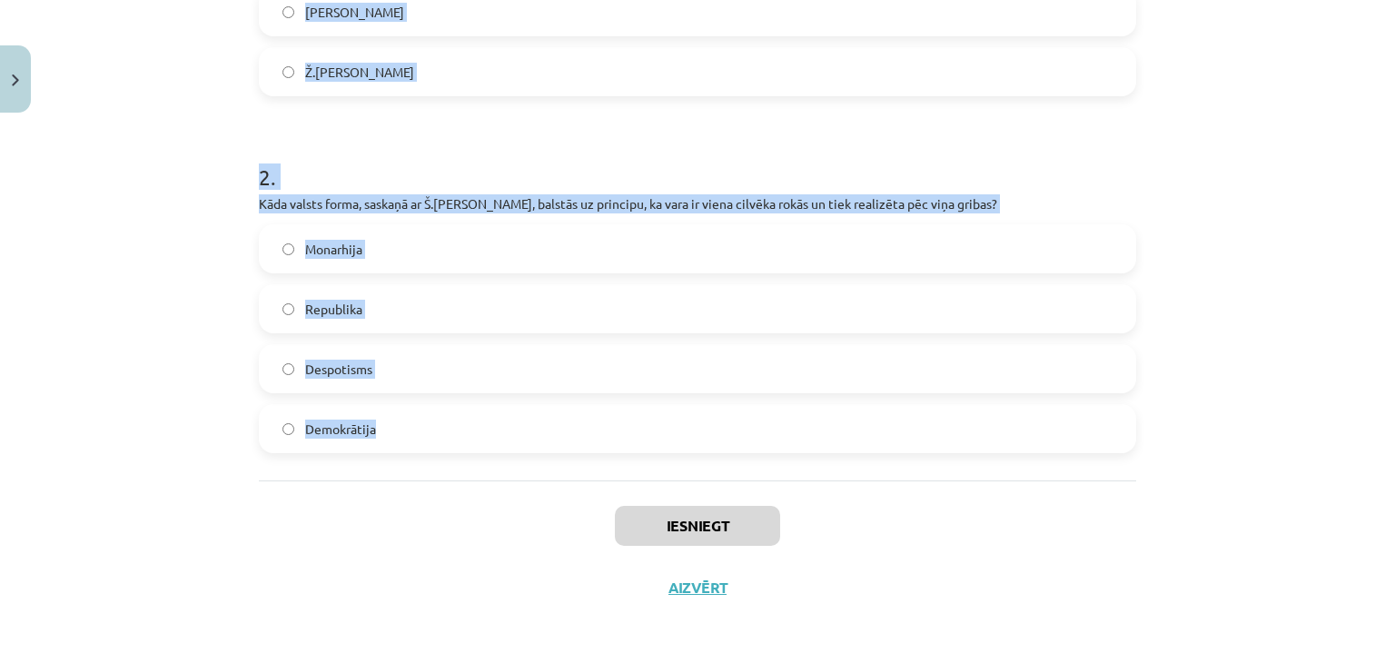
drag, startPoint x: 240, startPoint y: 381, endPoint x: 432, endPoint y: 462, distance: 208.4
click at [432, 462] on div "Mācību tēma: Vēsture i - 10. klases 3. ieskaites mācību materiāls #3 ​2. tēma. …" at bounding box center [697, 331] width 1395 height 663
copy form "Kurš domātājs pauda uzskatu, ka valdniekam ir jābūt ciniskam, izveicīgam un vie…"
click at [473, 15] on label "[PERSON_NAME]" at bounding box center [698, 11] width 874 height 45
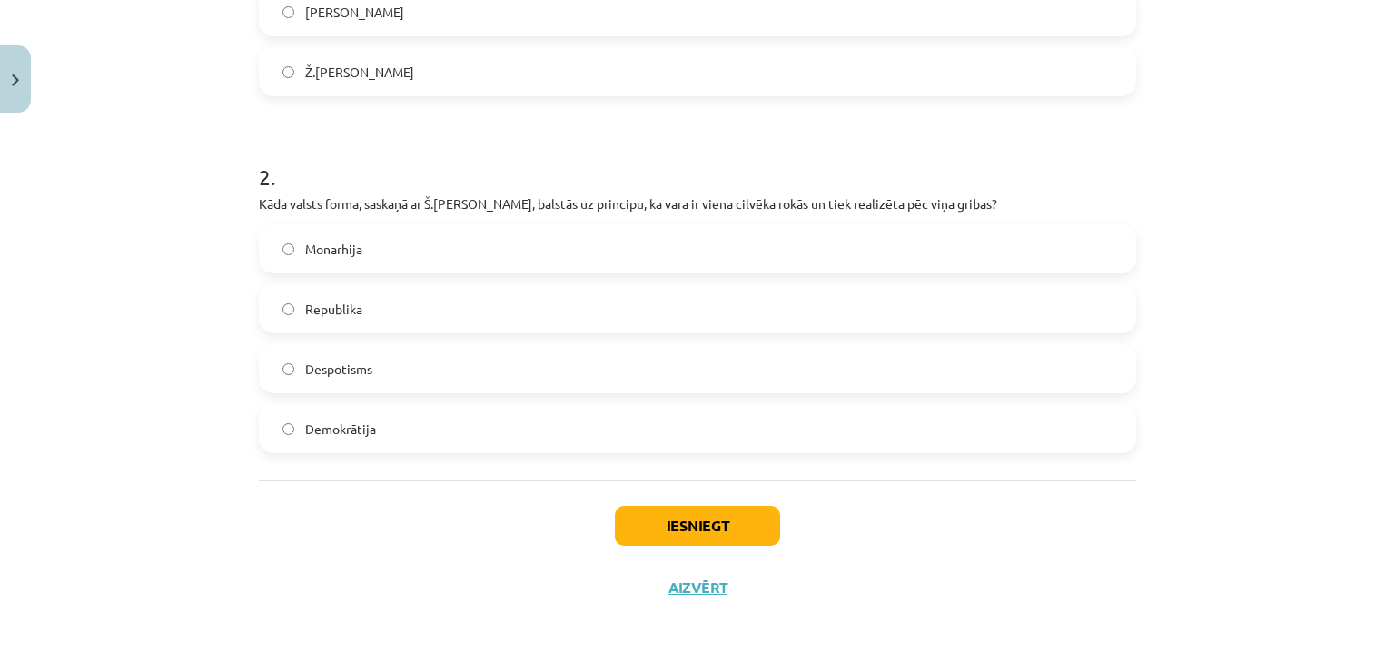
click at [355, 386] on label "Despotisms" at bounding box center [698, 368] width 874 height 45
click at [704, 531] on button "Iesniegt" at bounding box center [697, 526] width 165 height 40
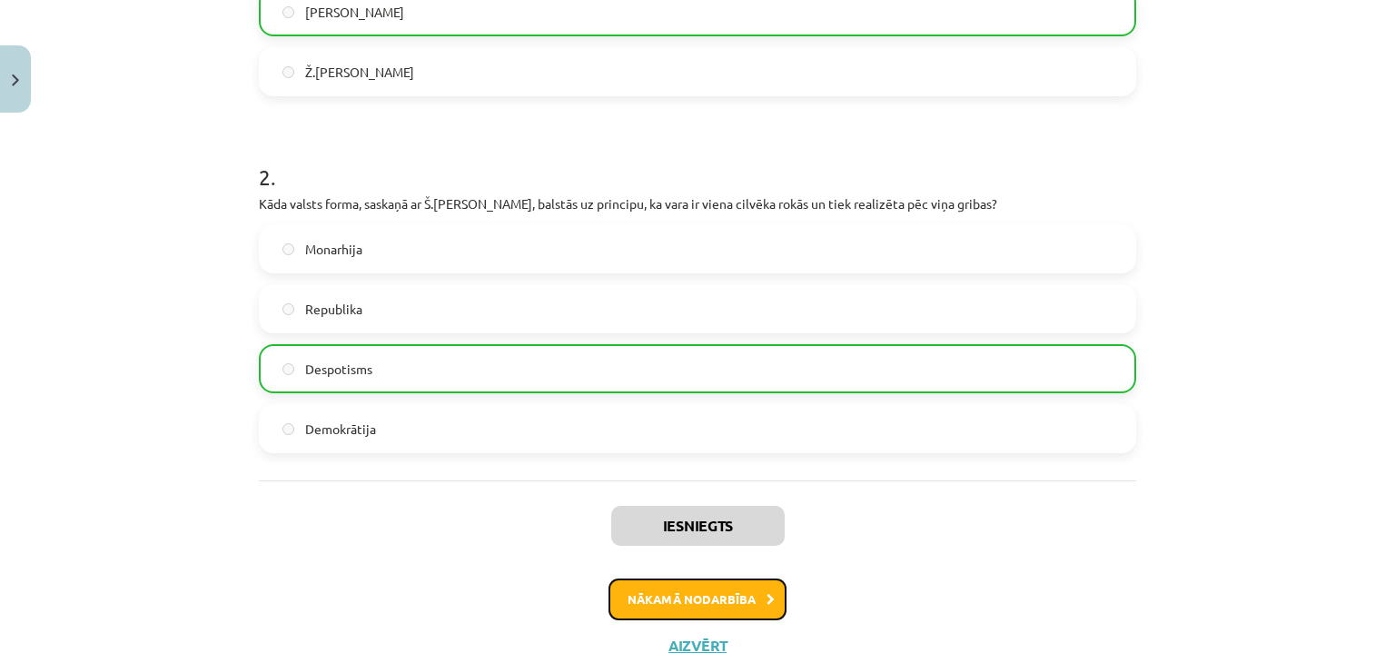
click at [674, 610] on button "Nākamā nodarbība" at bounding box center [698, 600] width 178 height 42
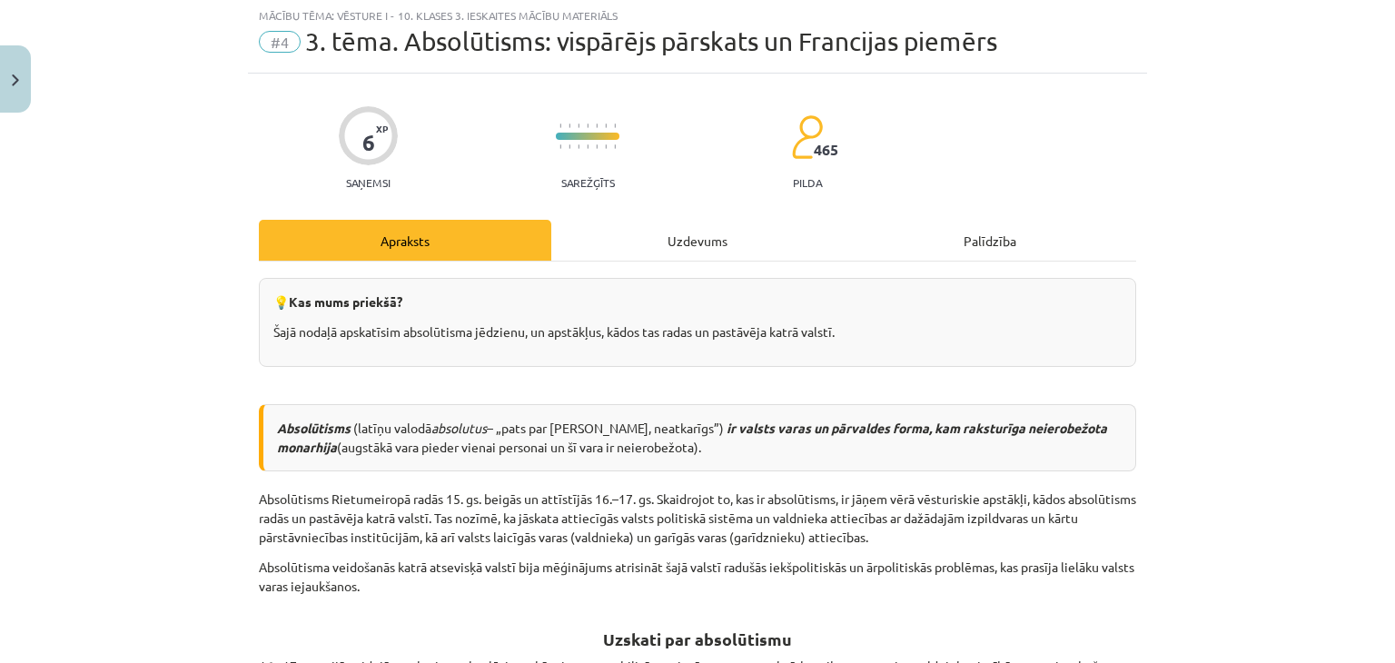
scroll to position [45, 0]
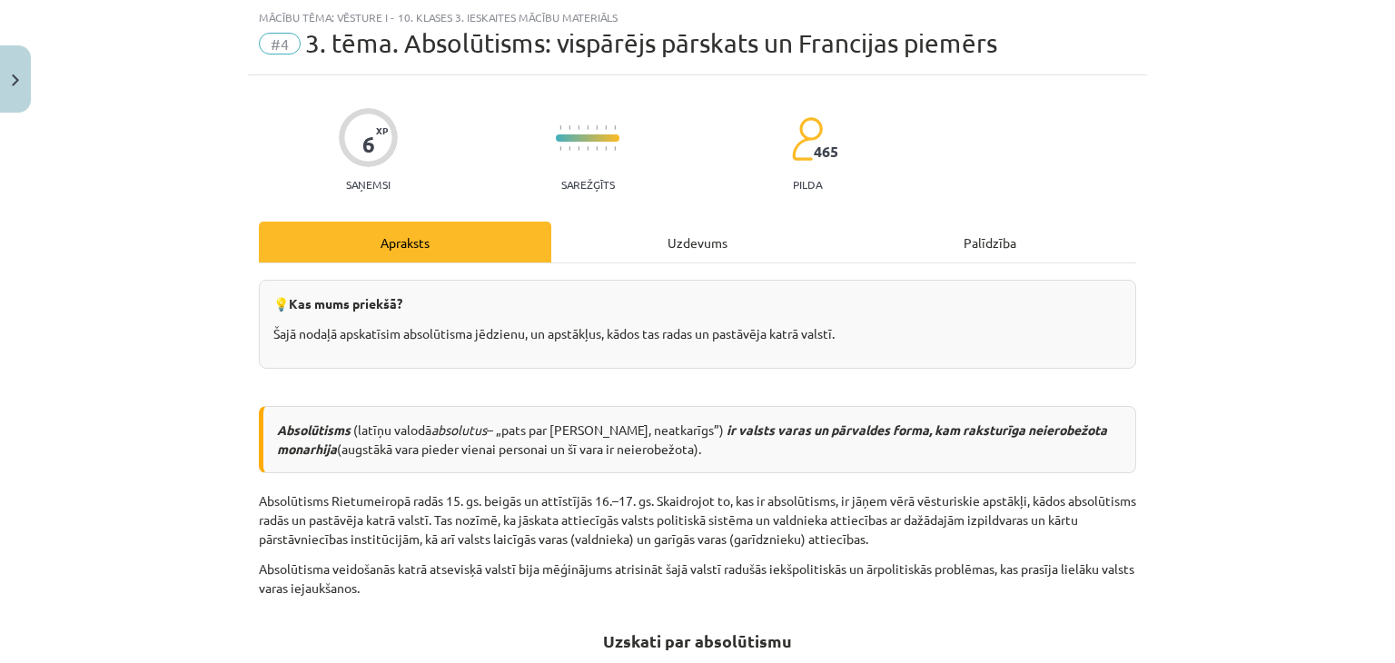
click at [653, 245] on div "Uzdevums" at bounding box center [697, 242] width 293 height 41
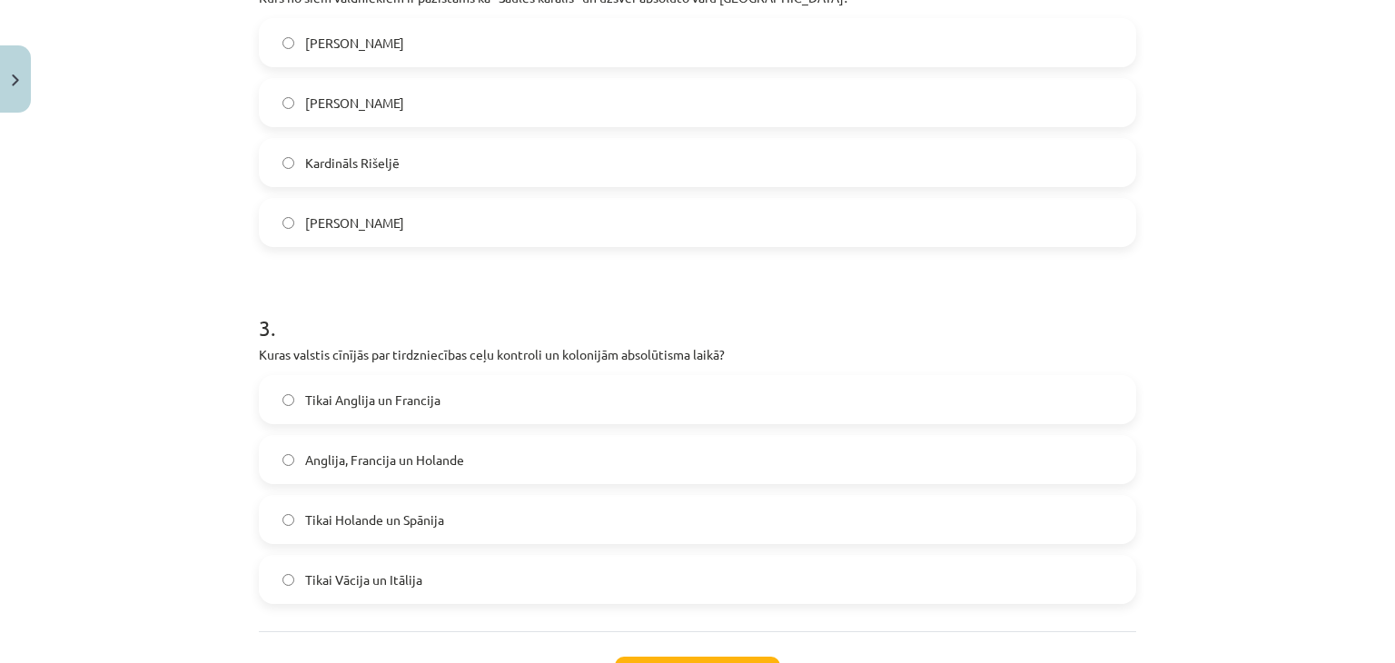
scroll to position [944, 0]
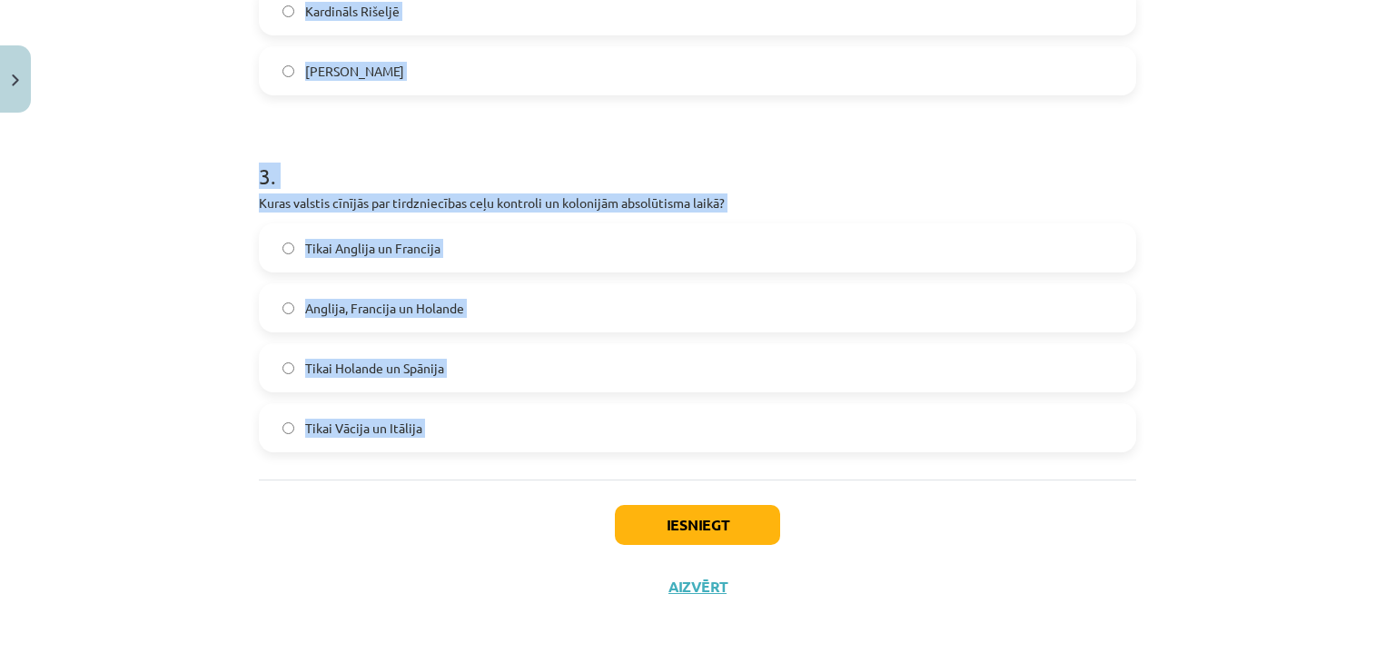
drag, startPoint x: 247, startPoint y: 386, endPoint x: 481, endPoint y: 496, distance: 258.1
copy form "Kādas bija privileģijas, ko saņēma muižniecība un [DEMOGRAPHIC_DATA] absolūtism…"
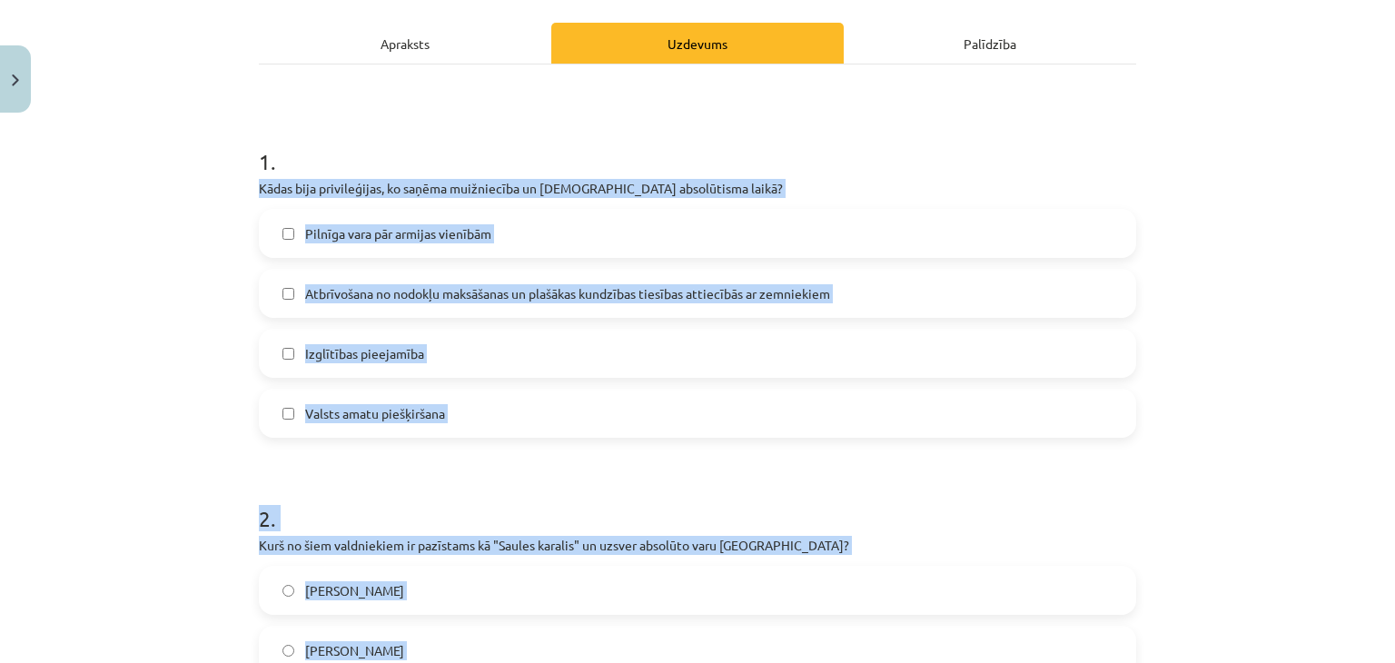
scroll to position [305, 0]
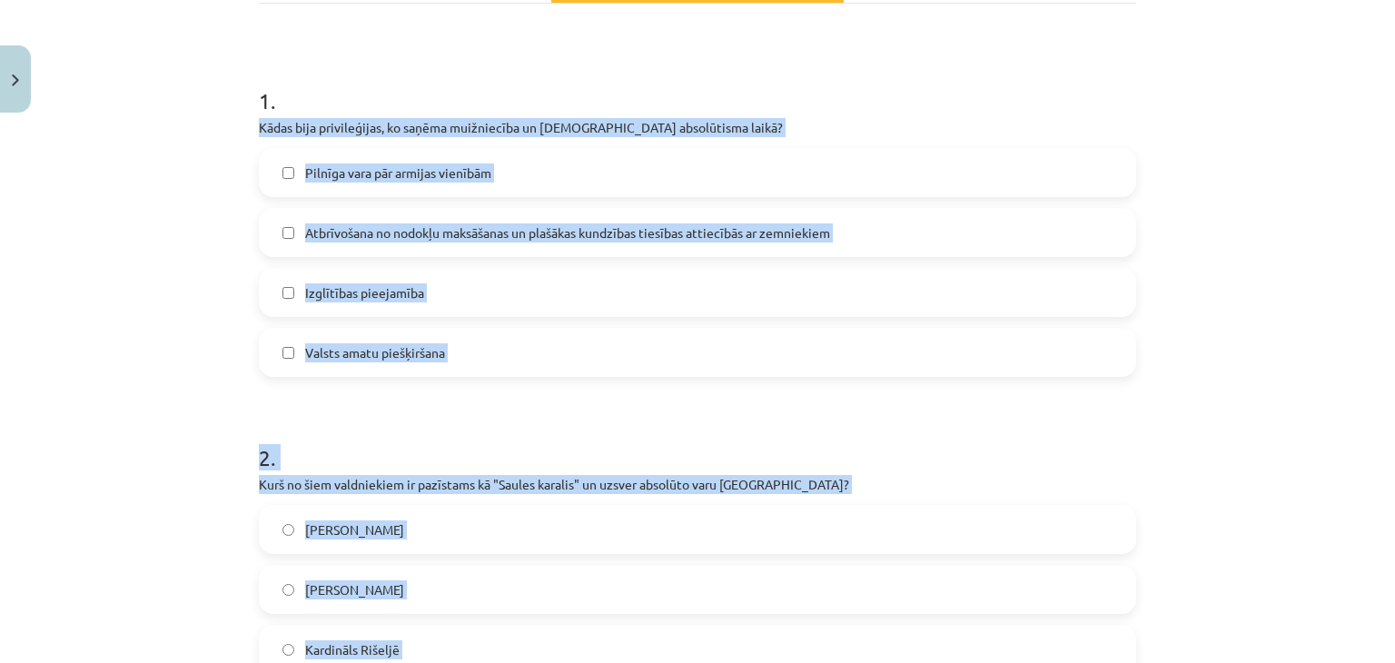
click at [1284, 305] on div "Mācību tēma: Vēsture i - 10. klases 3. ieskaites mācību materiāls #4 ​3. tēma. …" at bounding box center [697, 331] width 1395 height 663
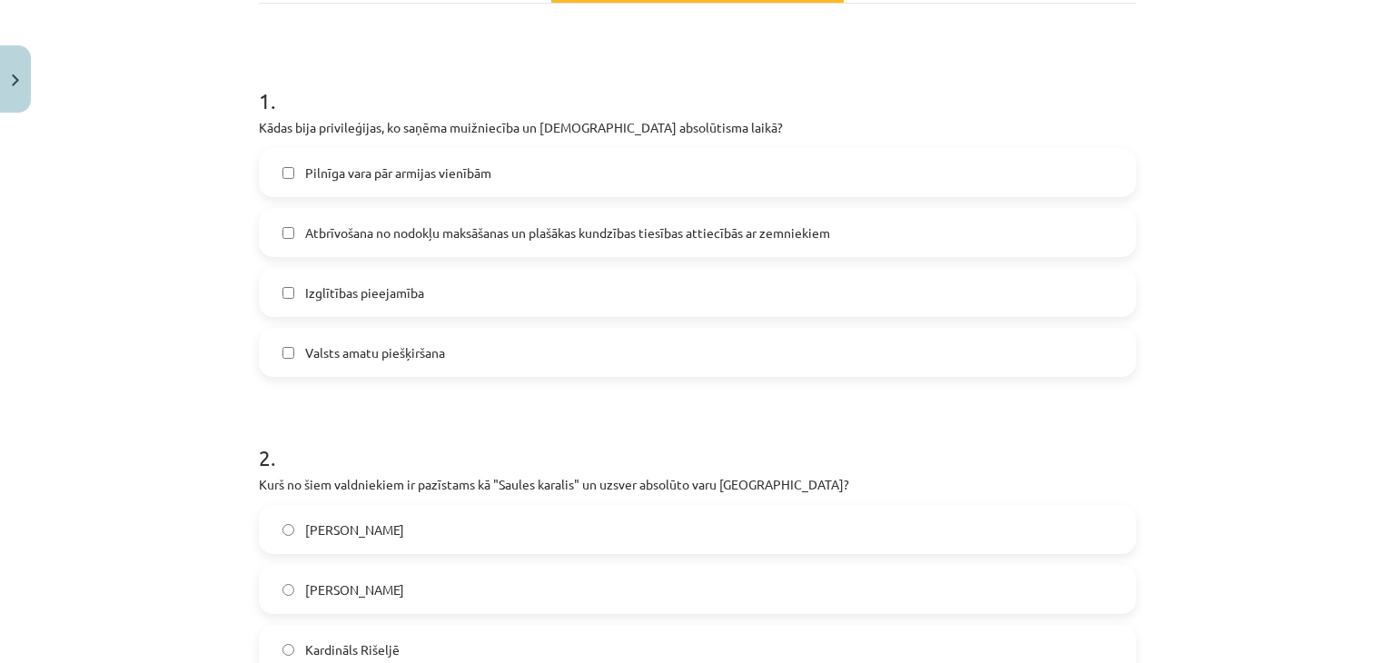
click at [339, 244] on label "Atbrīvošana no nodokļu maksāšanas un plašākas kundzības tiesības attiecībās ar …" at bounding box center [698, 232] width 874 height 45
click at [429, 546] on label "[PERSON_NAME]" at bounding box center [698, 529] width 874 height 45
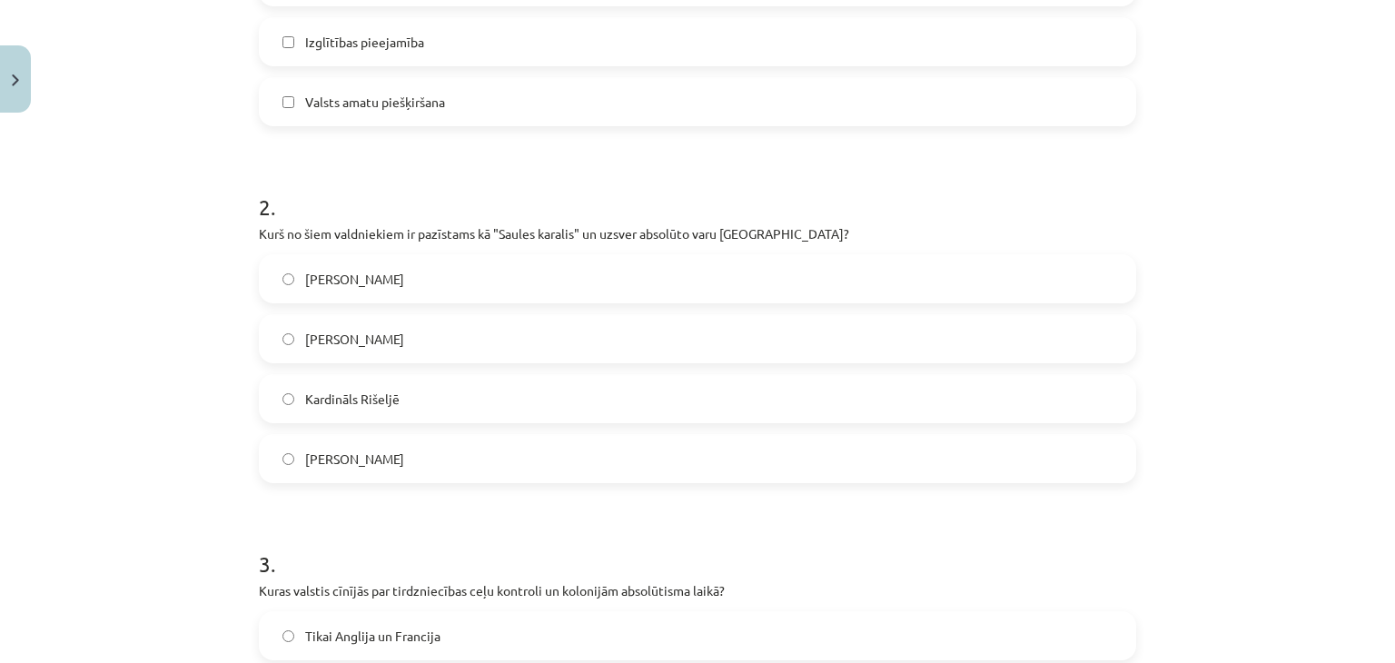
scroll to position [617, 0]
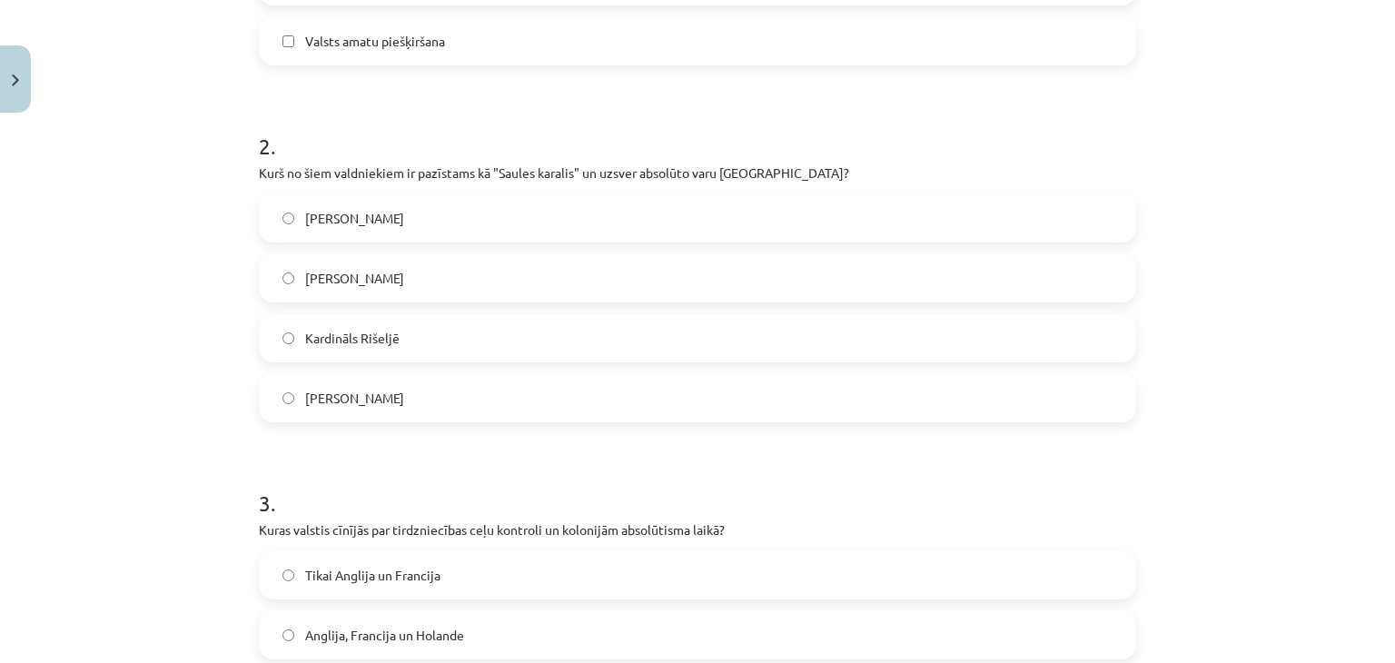
click at [335, 278] on span "[PERSON_NAME]" at bounding box center [354, 278] width 99 height 19
click at [657, 639] on label "Anglija, Francija un Holande" at bounding box center [698, 634] width 874 height 45
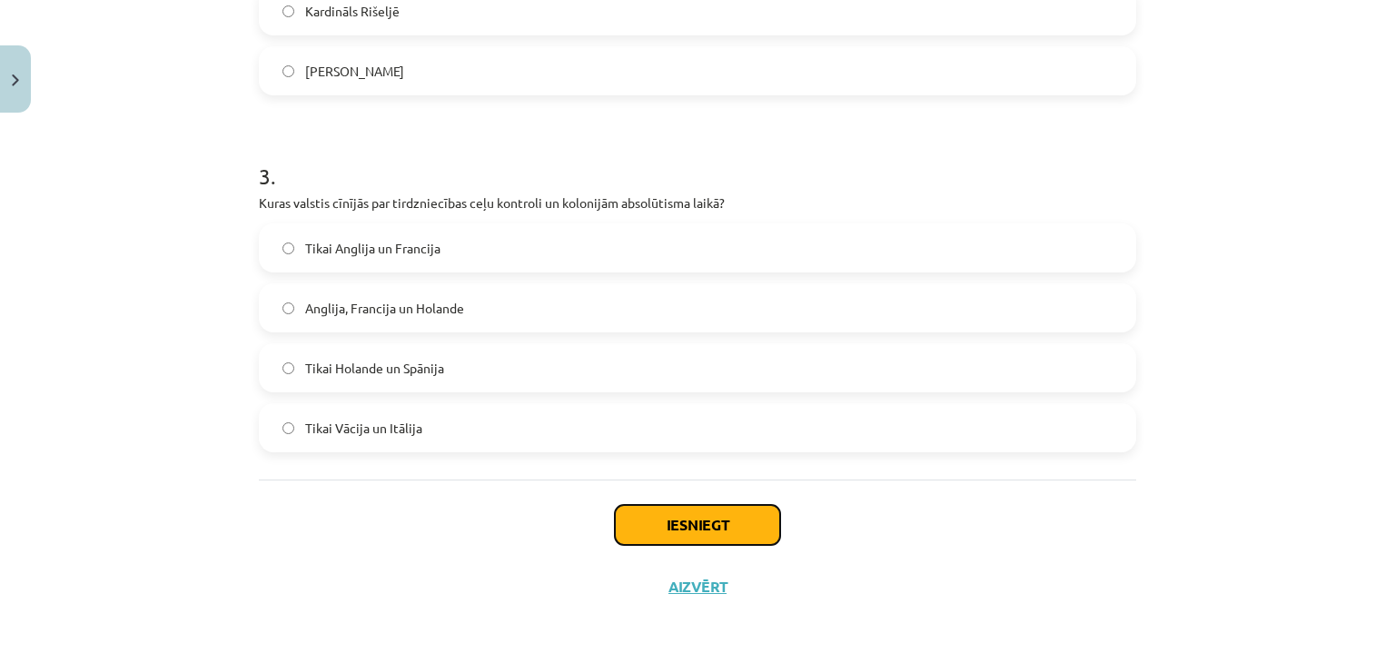
click at [721, 515] on button "Iesniegt" at bounding box center [697, 525] width 165 height 40
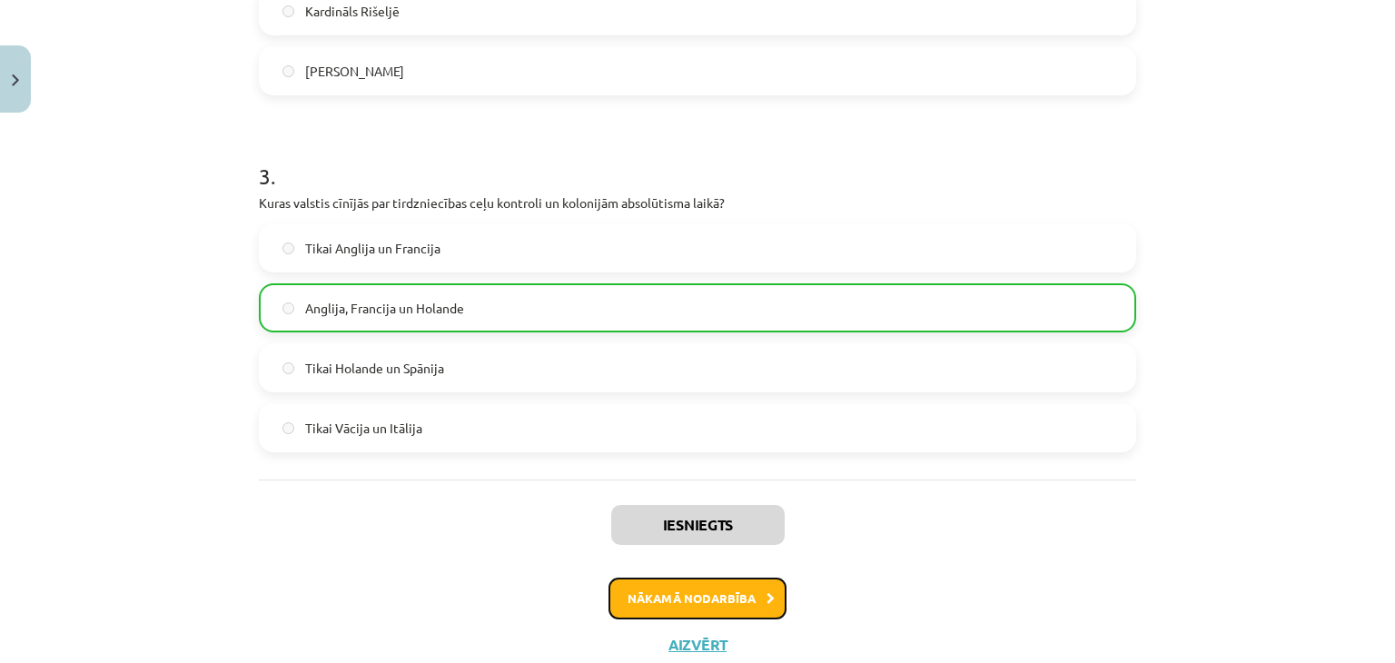
click at [701, 586] on button "Nākamā nodarbība" at bounding box center [698, 599] width 178 height 42
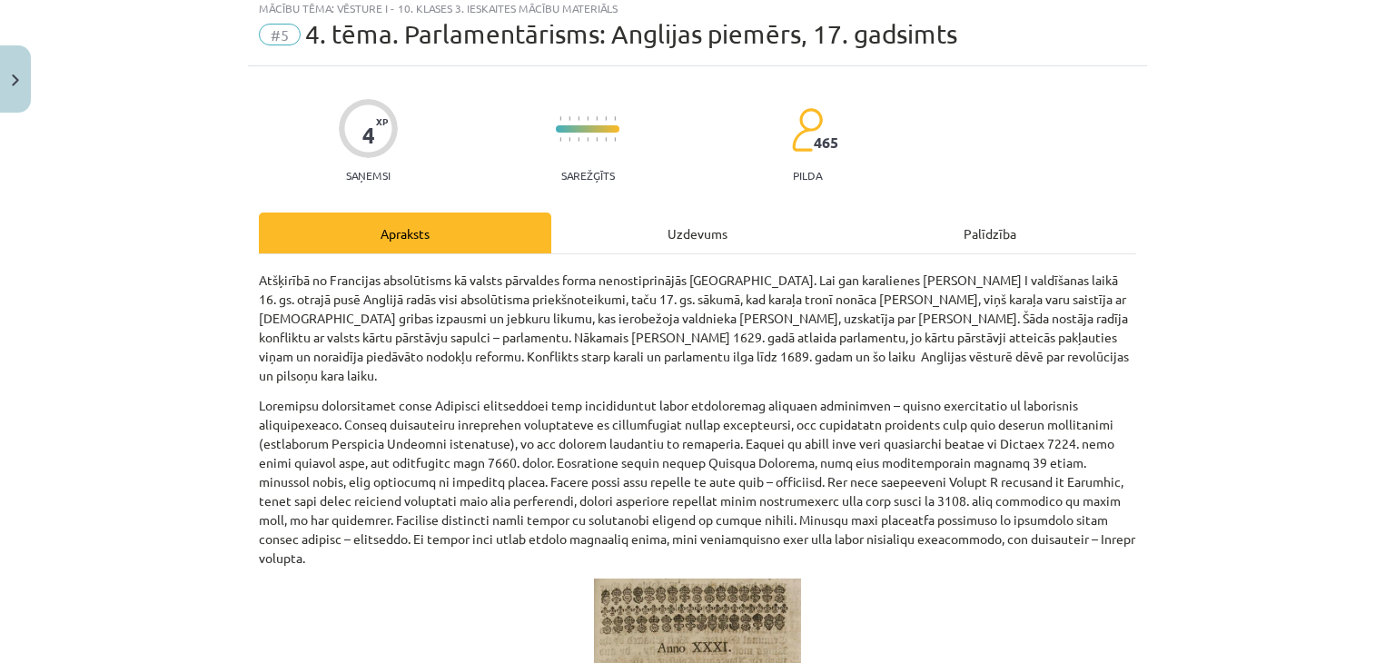
scroll to position [45, 0]
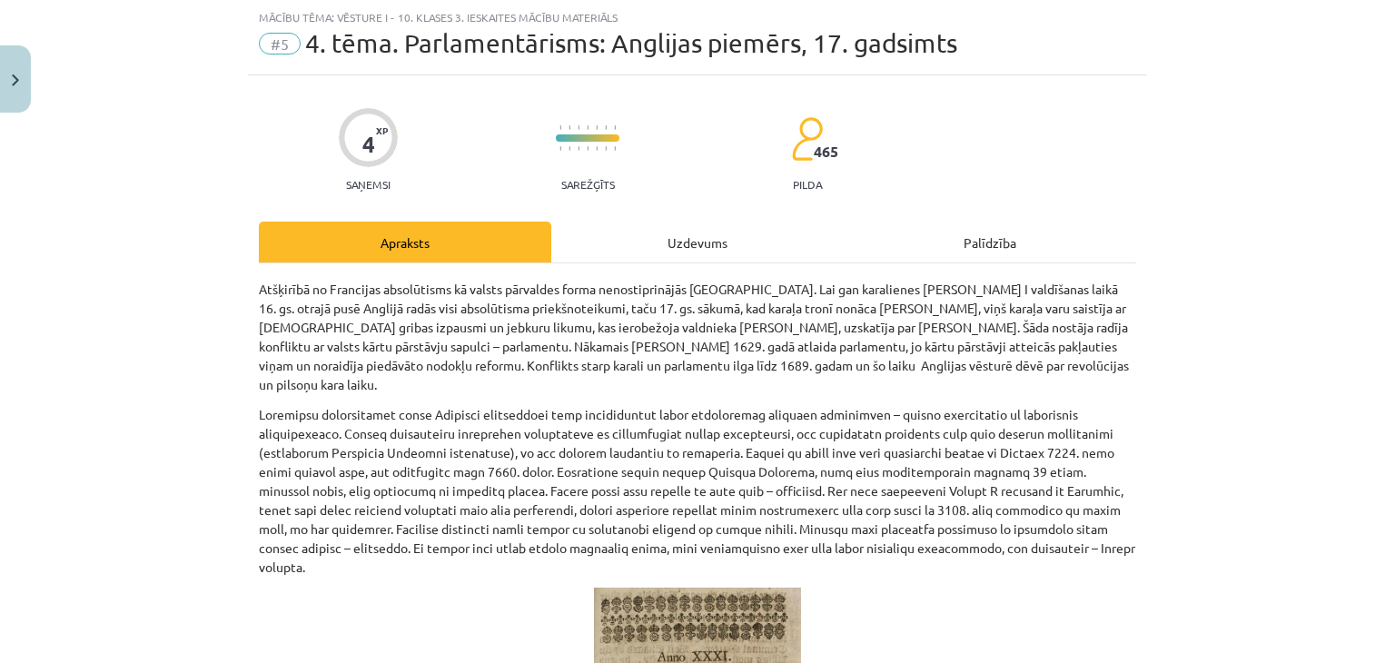
click at [646, 237] on div "Uzdevums" at bounding box center [697, 242] width 293 height 41
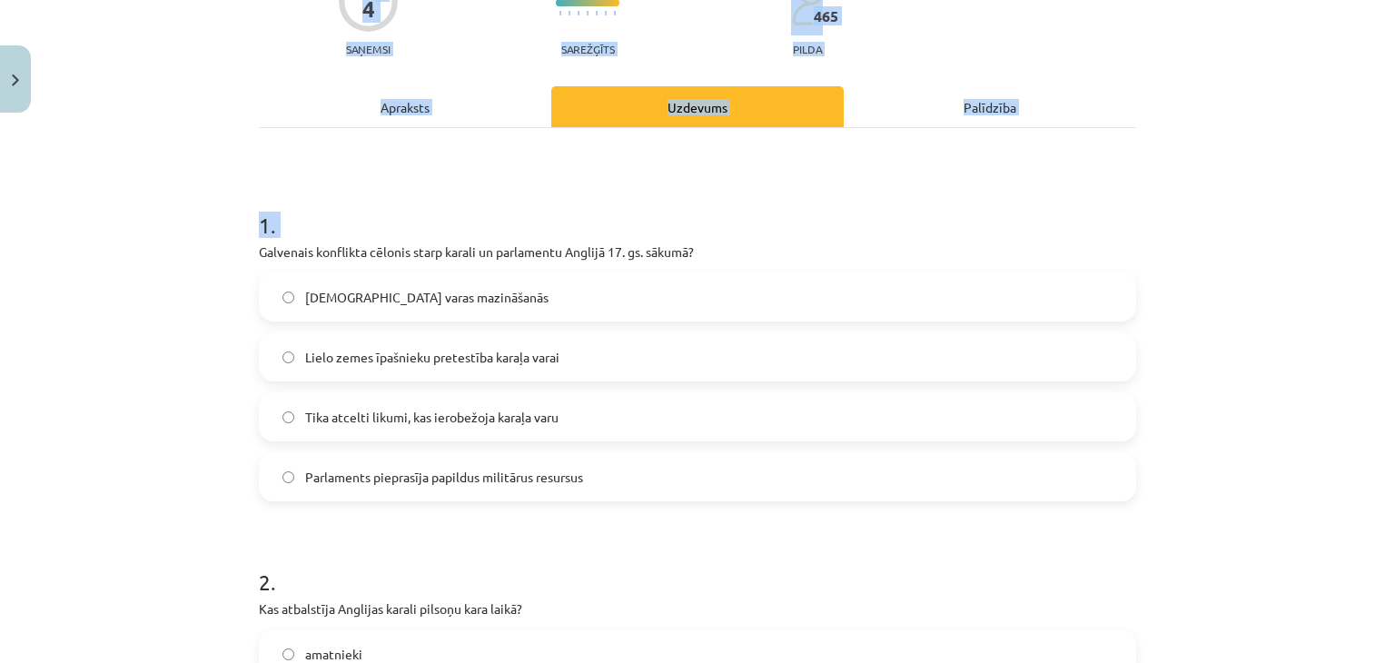
scroll to position [586, 0]
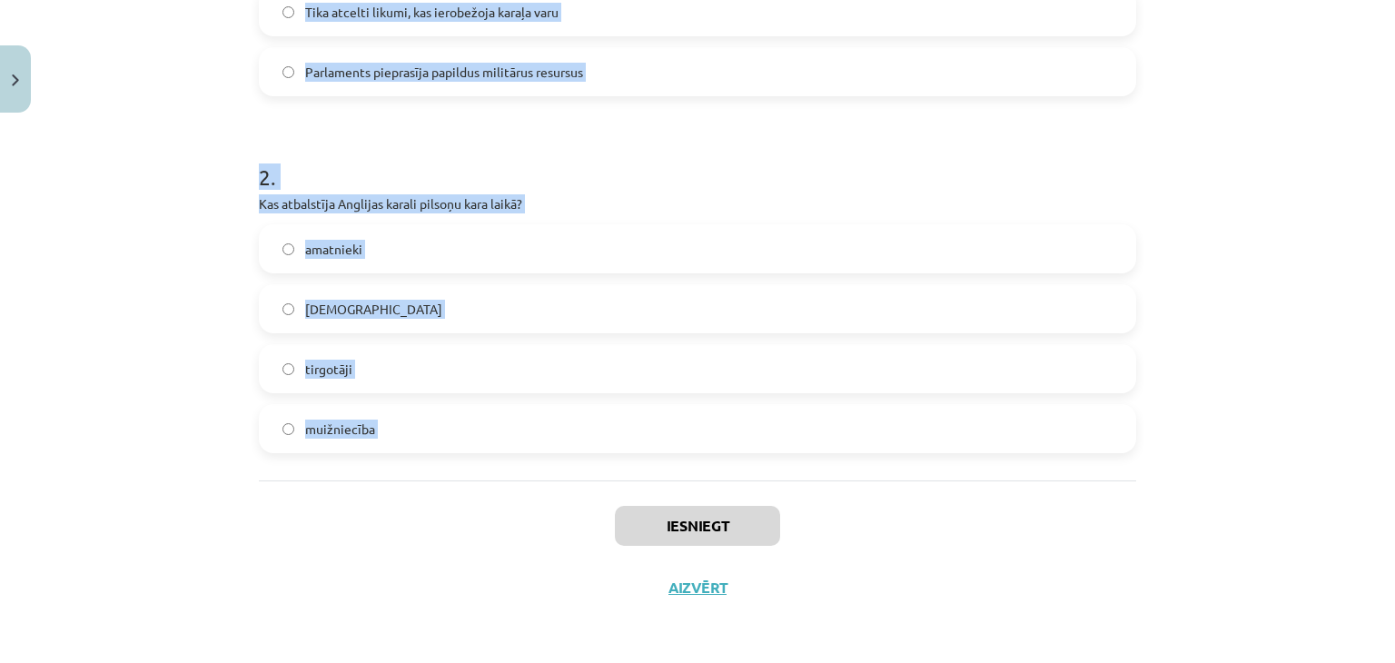
drag, startPoint x: 218, startPoint y: 388, endPoint x: 471, endPoint y: 499, distance: 276.6
click at [471, 499] on div "Mācību tēma: Vēsture i - 10. klases 3. ieskaites mācību materiāls #5 ​4. tēma. …" at bounding box center [697, 331] width 1395 height 663
copy form "Galvenais konflikta cēlonis starp karali un parlamentu Anglijā 17. gs. sākumā? …"
click at [496, 117] on form "1 . Galvenais konflikta cēlonis starp karali un parlamentu Anglijā 17. gs. sāku…" at bounding box center [698, 115] width 878 height 678
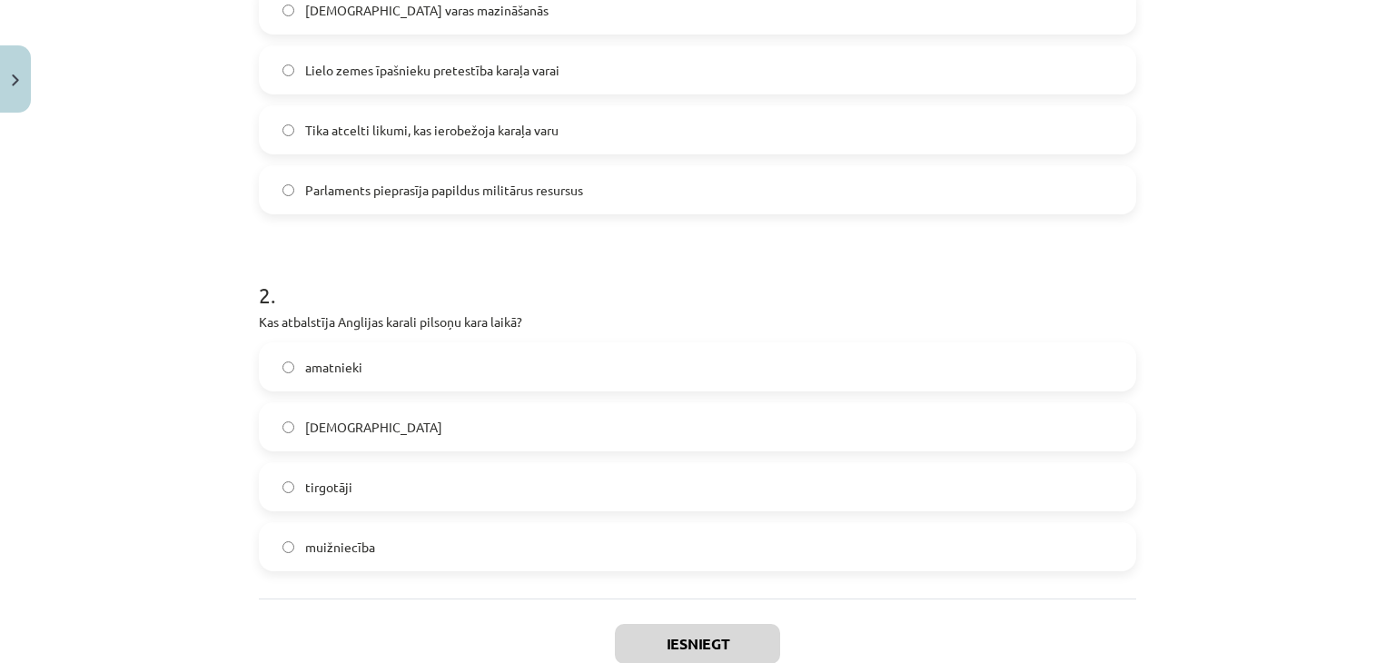
scroll to position [466, 0]
click at [640, 66] on label "Lielo zemes īpašnieku pretestība karaļa varai" at bounding box center [698, 71] width 874 height 45
click at [362, 548] on span "muižniecība" at bounding box center [340, 549] width 70 height 19
click at [668, 650] on button "Iesniegt" at bounding box center [697, 646] width 165 height 40
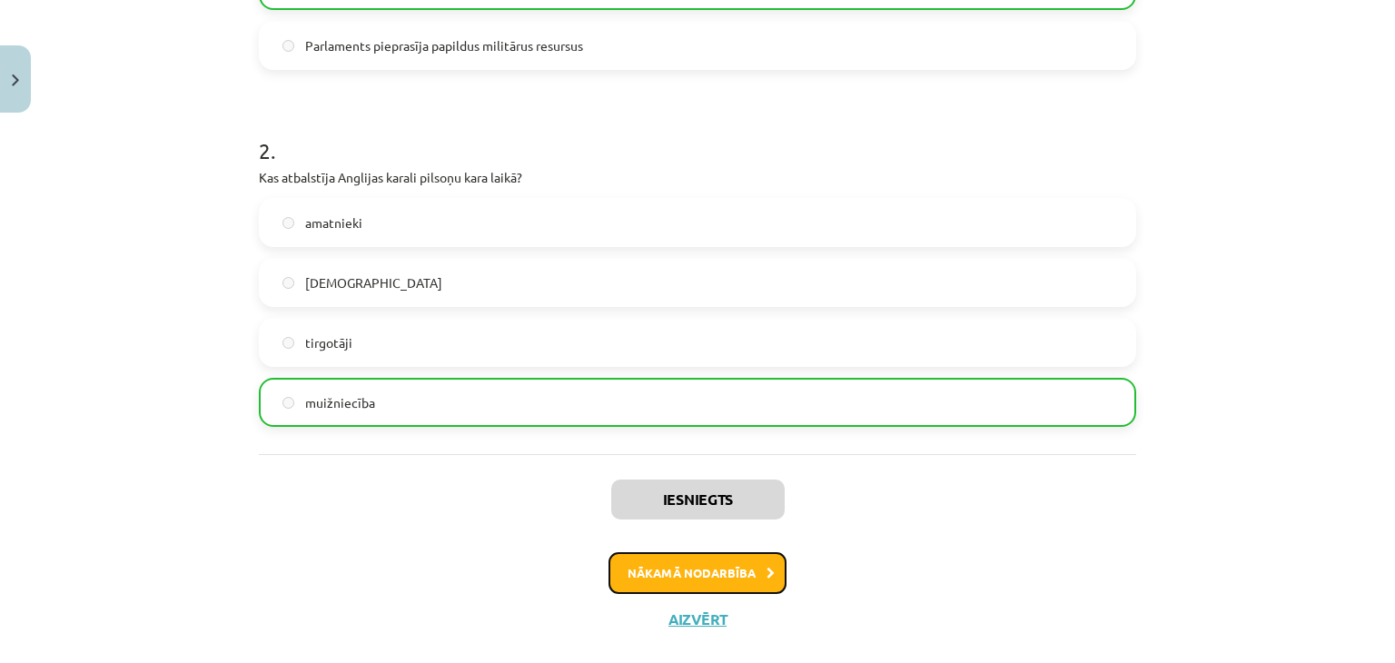
click at [710, 563] on button "Nākamā nodarbība" at bounding box center [698, 573] width 178 height 42
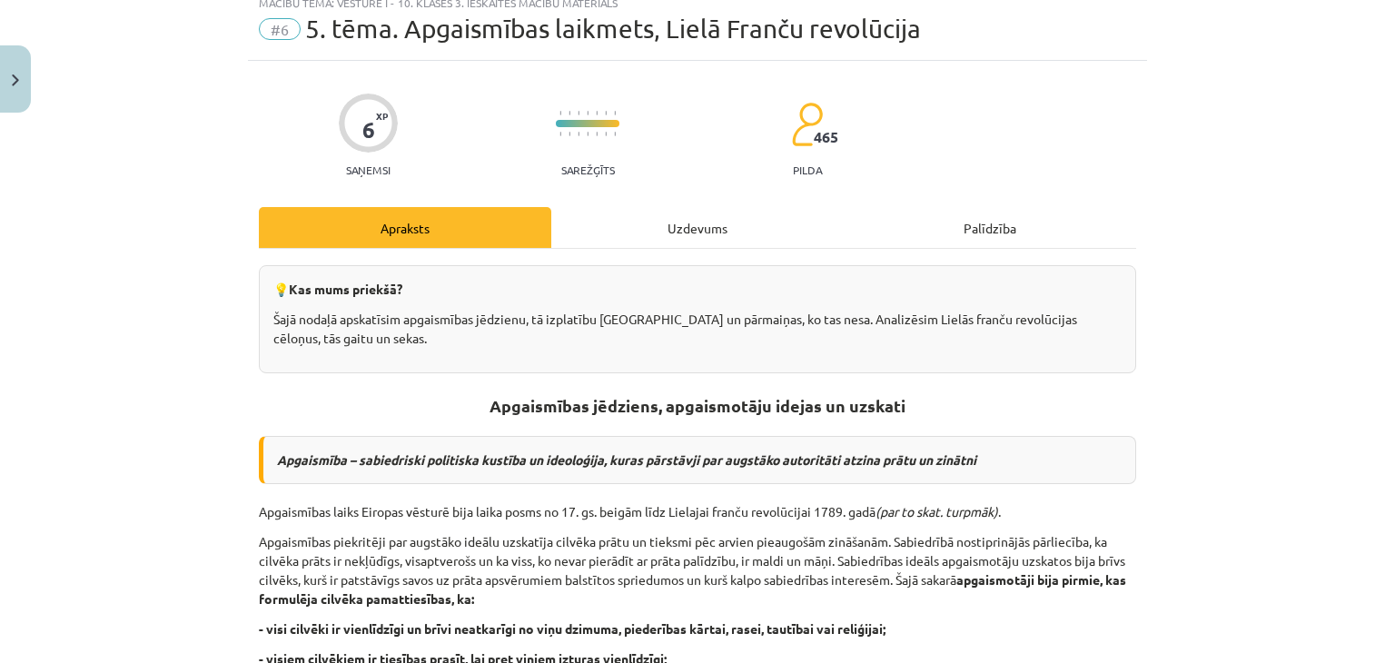
scroll to position [45, 0]
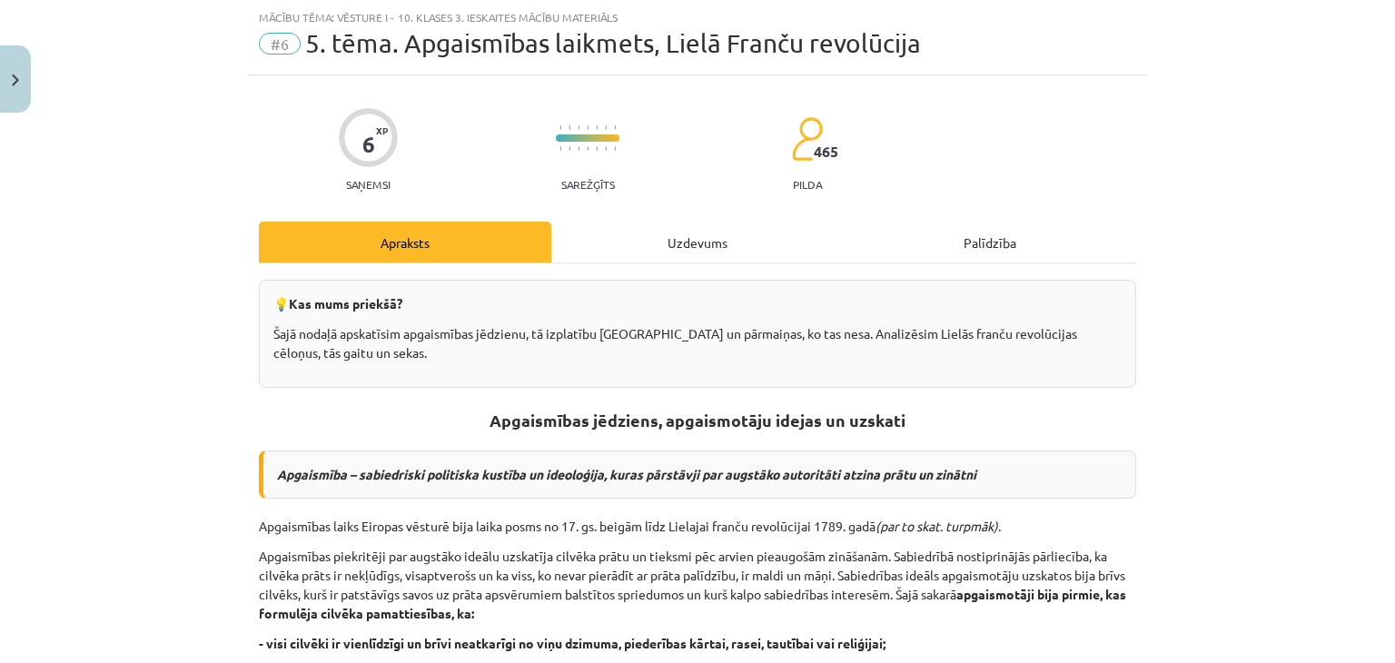
click at [669, 241] on div "Uzdevums" at bounding box center [697, 242] width 293 height 41
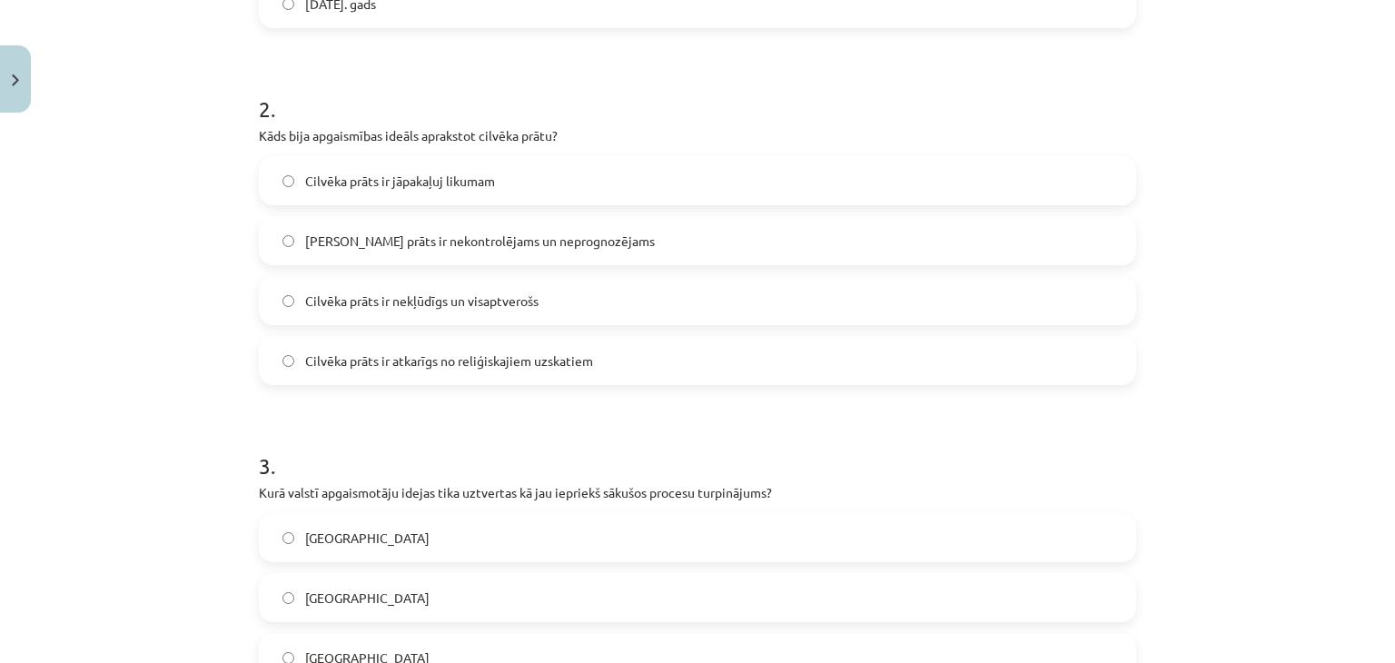
scroll to position [944, 0]
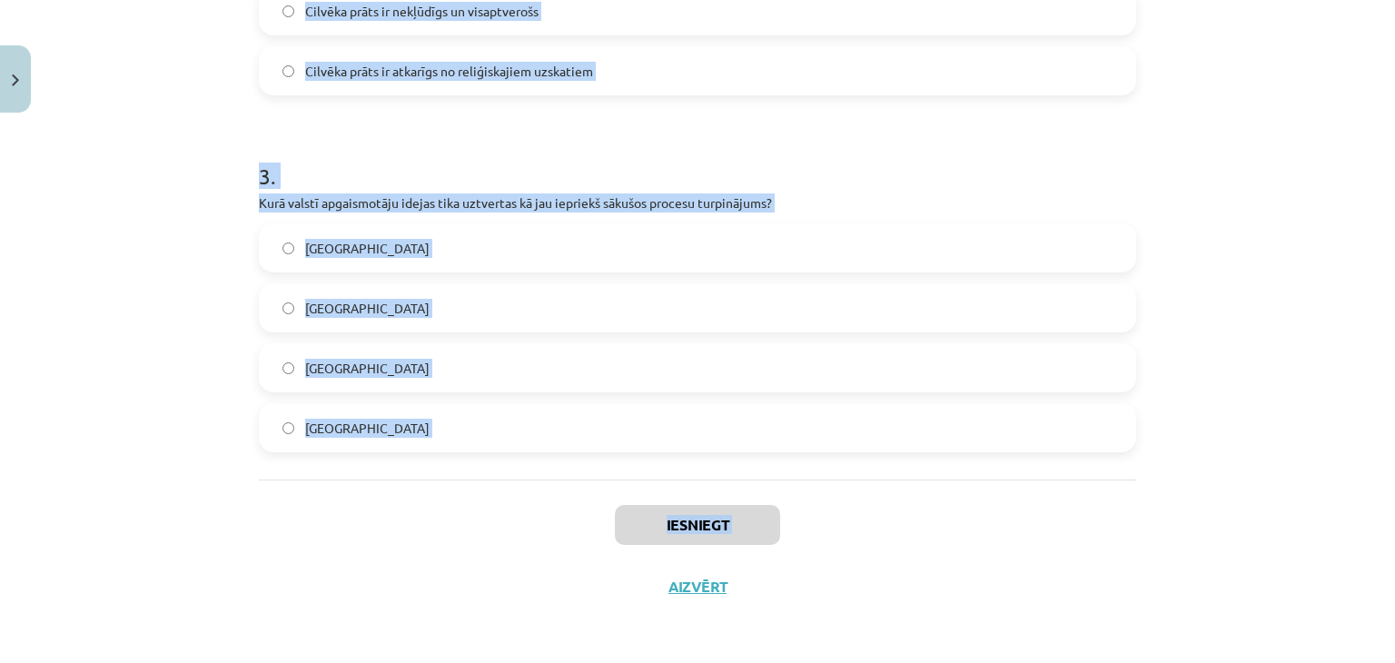
drag, startPoint x: 249, startPoint y: 354, endPoint x: 446, endPoint y: 570, distance: 291.9
copy div "1 . Kādā datumā notika Bastīlijas ieņemšana, kas iezīmēja Lielās Franču revolūc…"
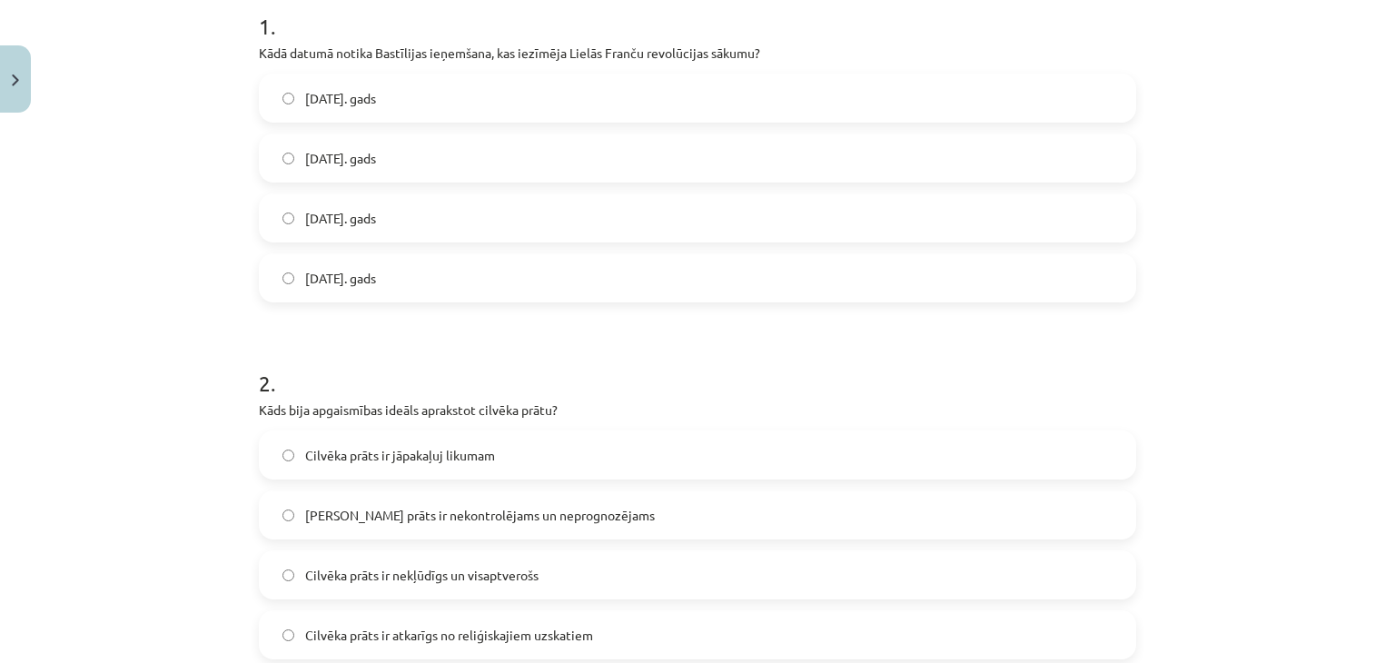
scroll to position [382, 0]
click at [364, 168] on label "[DATE]. gads" at bounding box center [698, 156] width 874 height 45
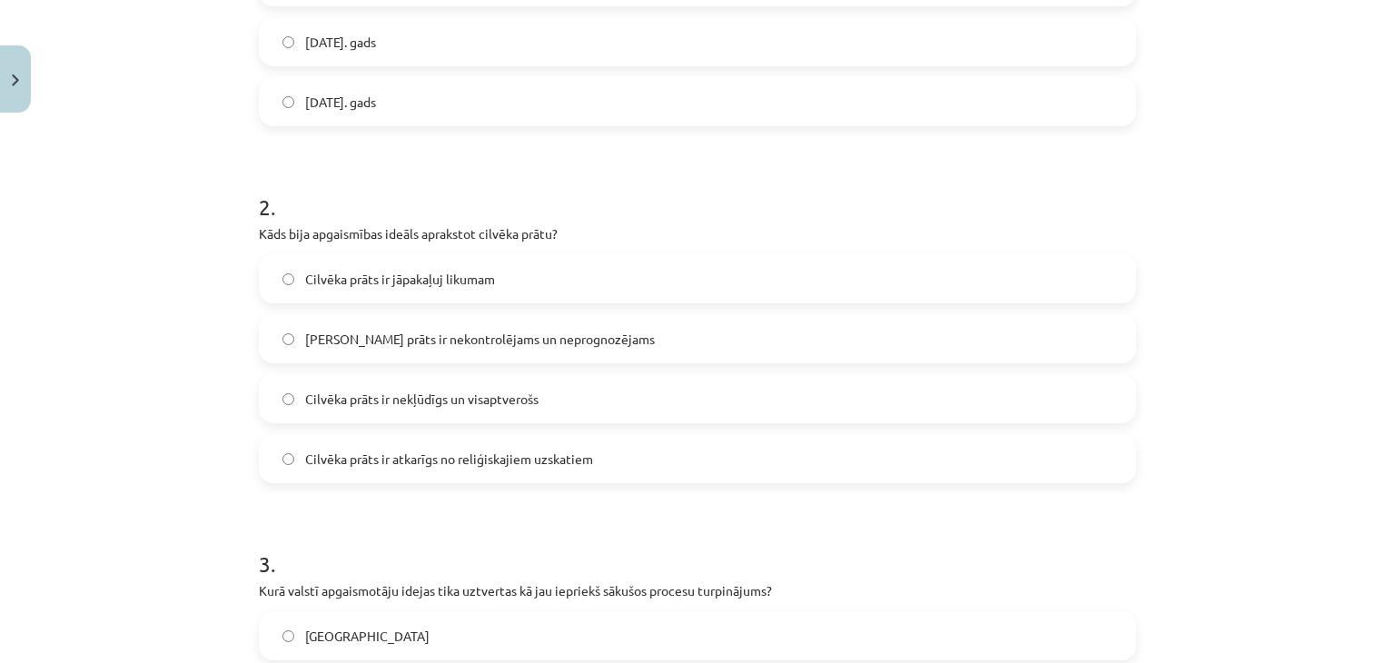
scroll to position [697, 0]
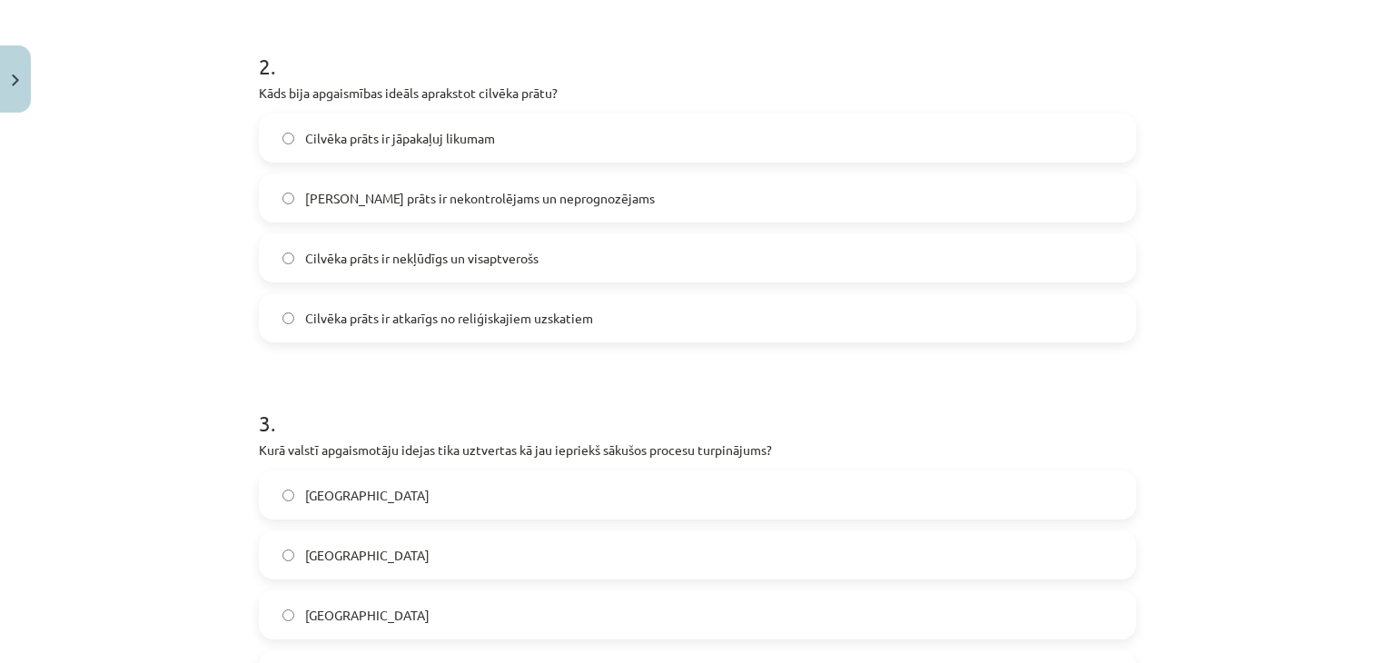
click at [413, 258] on span "Cilvēka prāts ir nekļūdīgs un visaptverošs" at bounding box center [421, 258] width 233 height 19
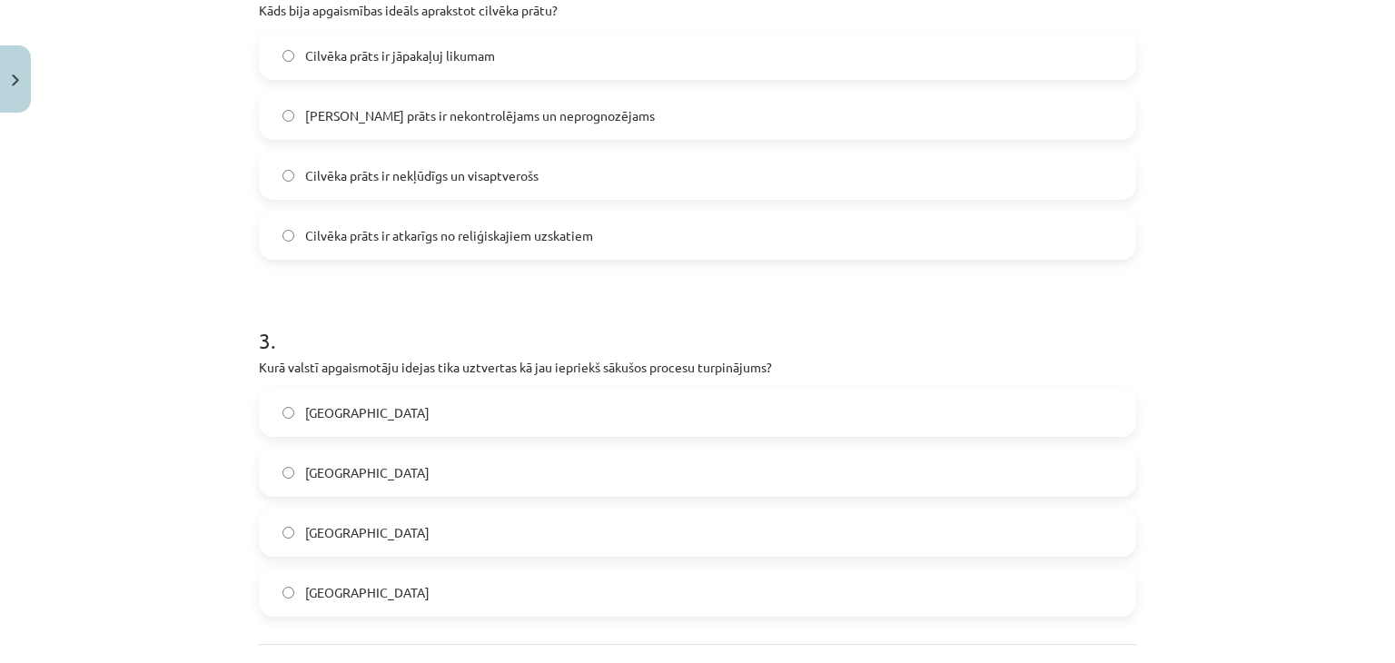
scroll to position [817, 0]
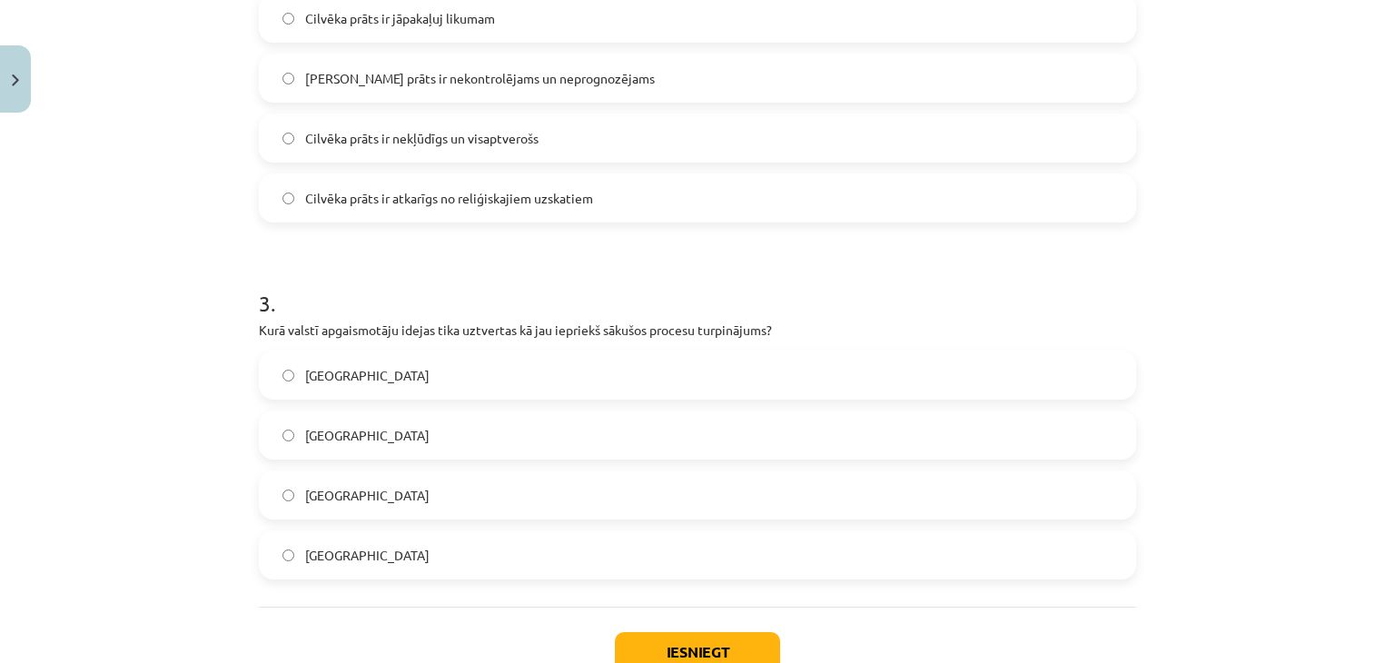
click at [365, 506] on label "[GEOGRAPHIC_DATA]" at bounding box center [698, 494] width 874 height 45
click at [696, 658] on button "Iesniegt" at bounding box center [697, 652] width 165 height 40
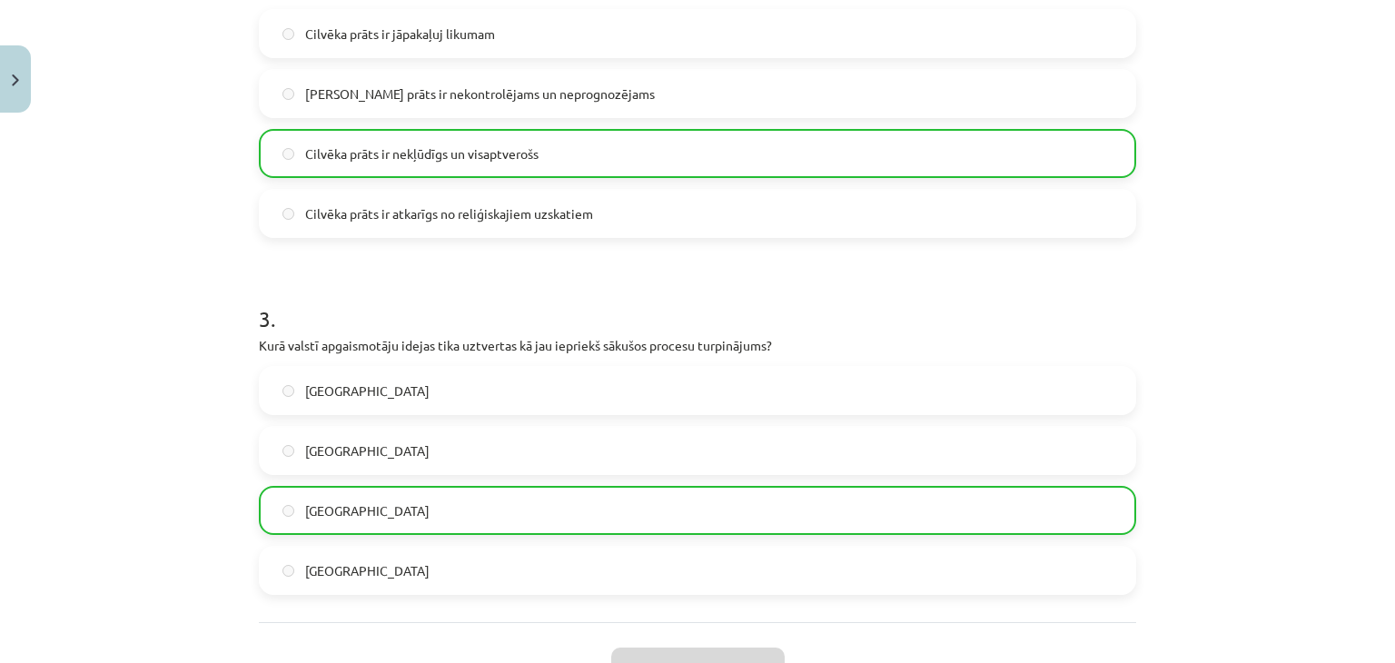
scroll to position [1000, 0]
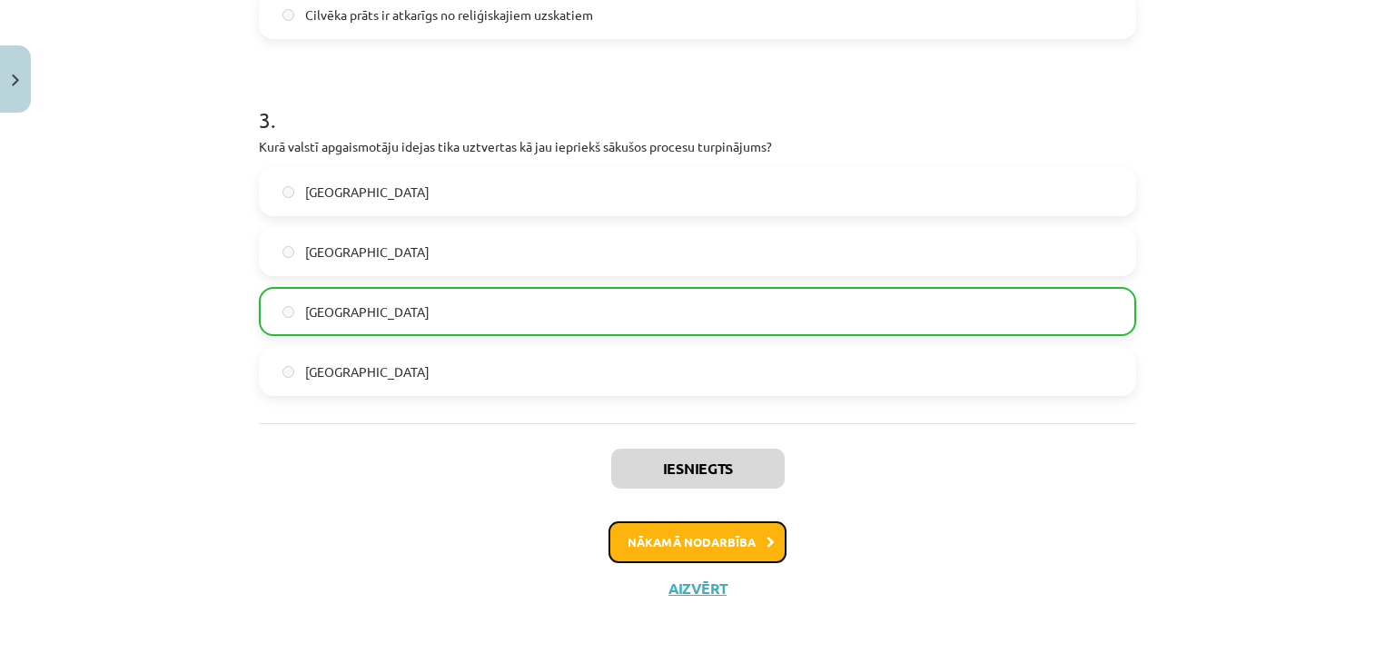
click at [730, 551] on button "Nākamā nodarbība" at bounding box center [698, 542] width 178 height 42
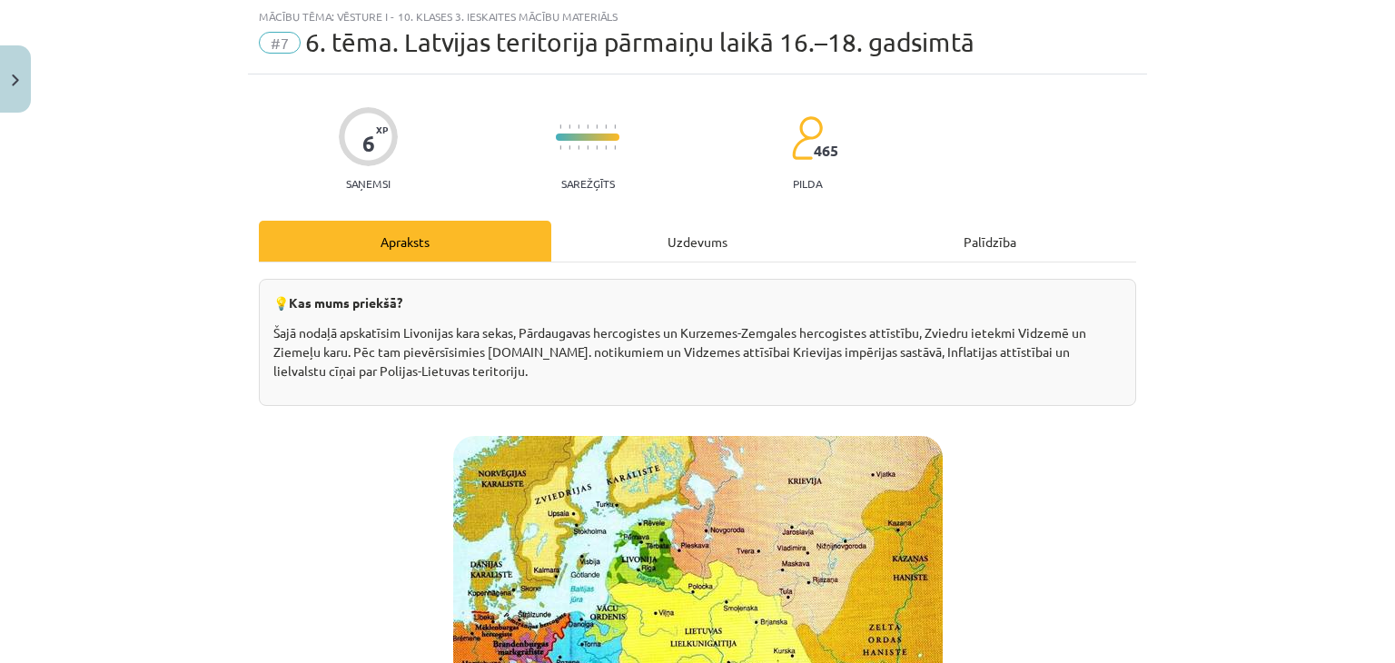
scroll to position [45, 0]
click at [698, 241] on div "Uzdevums" at bounding box center [697, 242] width 293 height 41
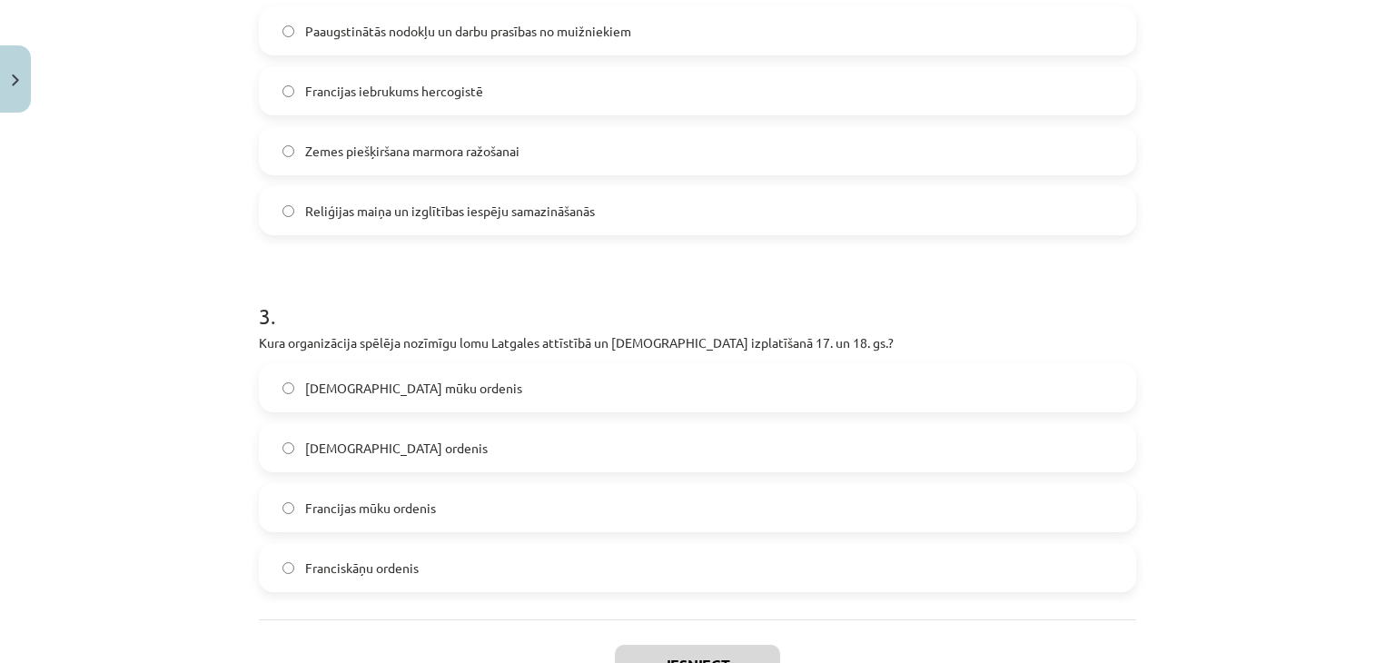
scroll to position [944, 0]
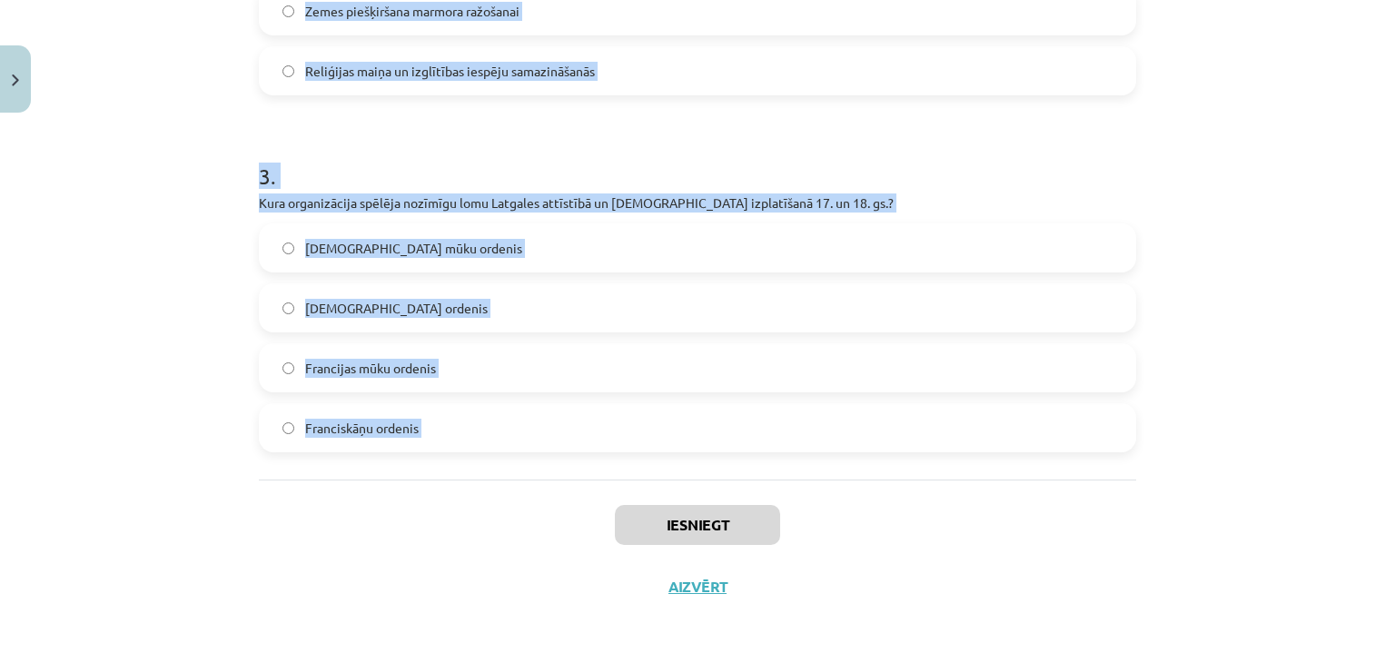
drag, startPoint x: 247, startPoint y: 371, endPoint x: 459, endPoint y: 491, distance: 243.3
copy form "1 . Kāds bija galvenais rezultāts 1721. gadā noslēgtajā Nīstates miera līgumā? …"
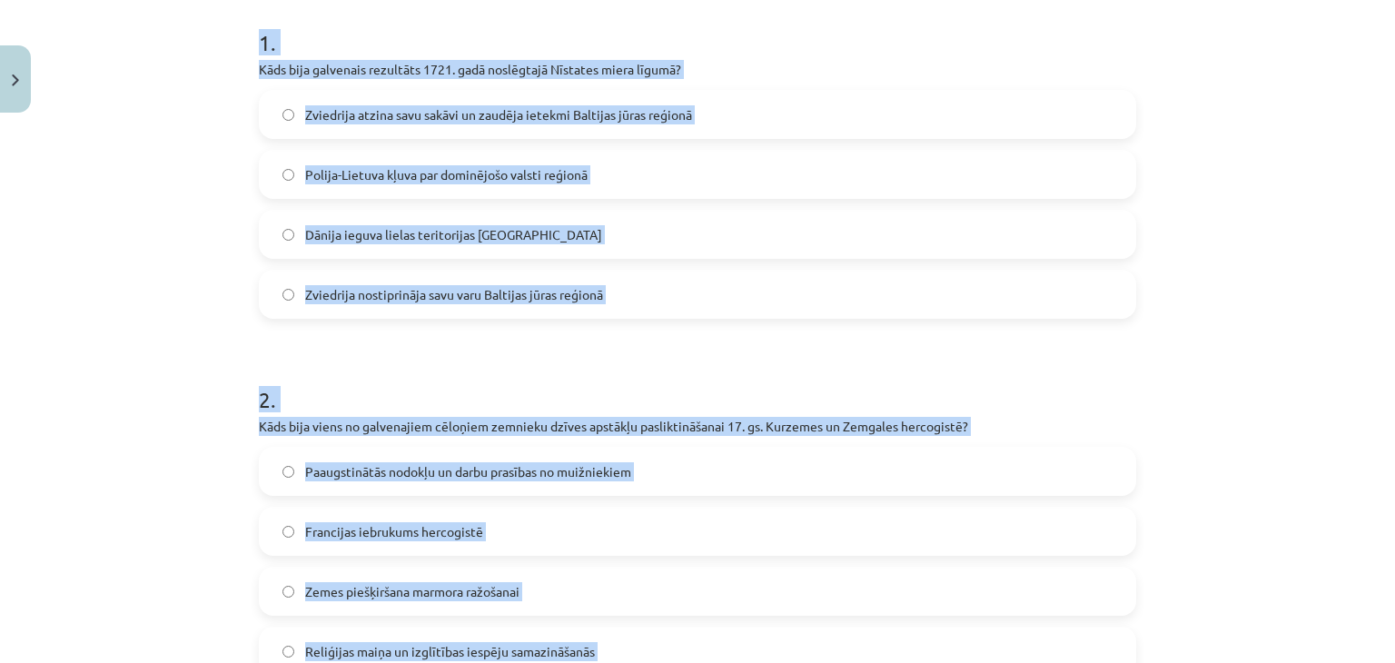
scroll to position [352, 0]
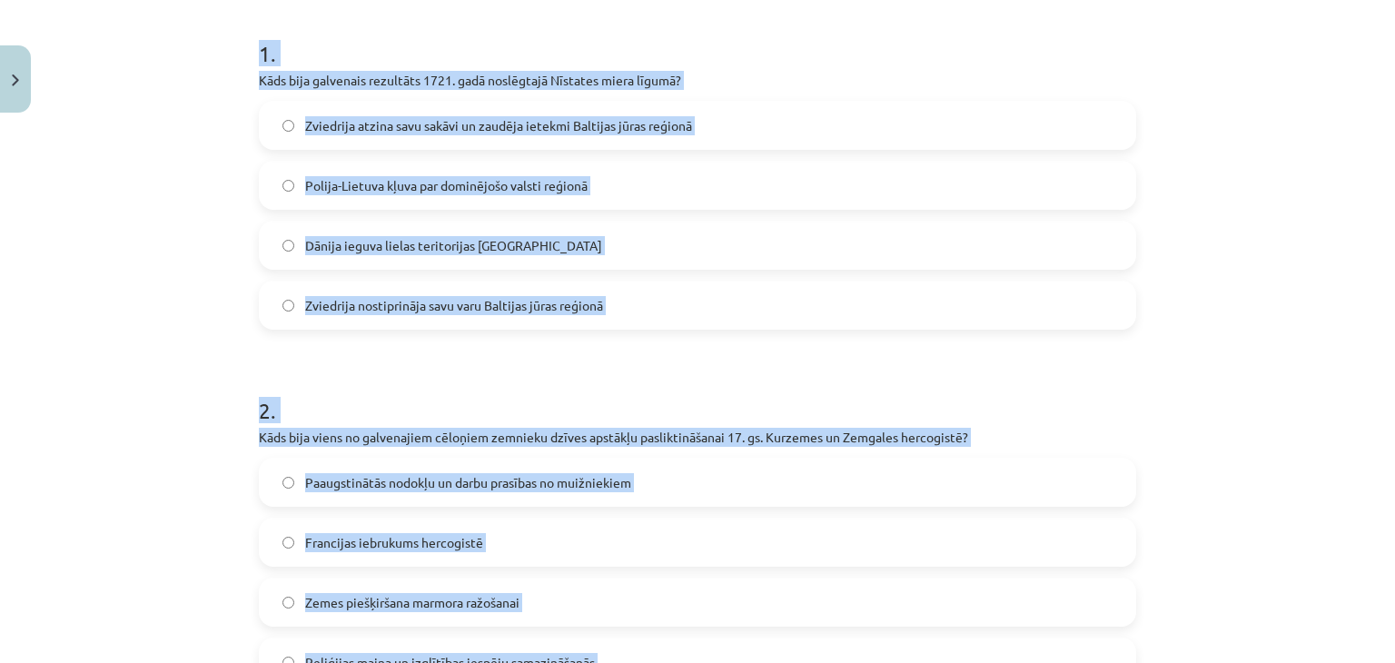
click at [793, 128] on label "Zviedrija atzina savu sakāvi un zaudēja ietekmi Baltijas jūras reģionā" at bounding box center [698, 125] width 874 height 45
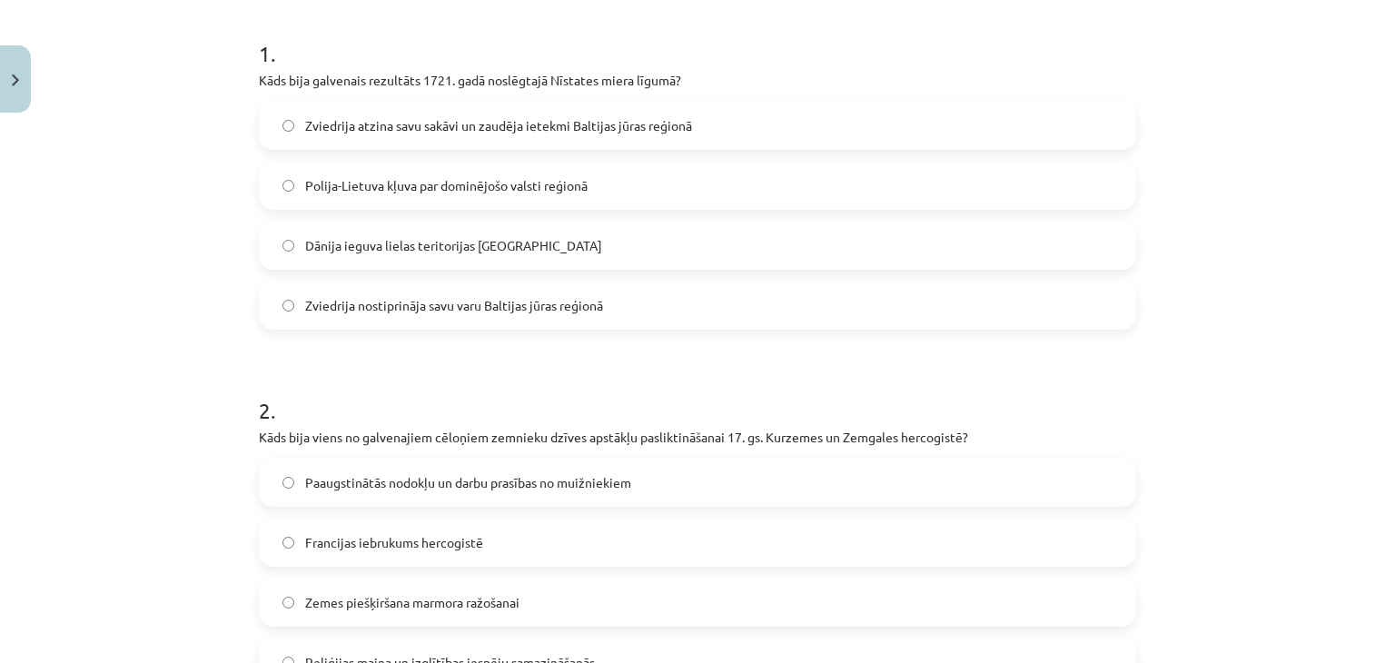
click at [465, 481] on span "Paaugstinātās nodokļu un darbu prasības no muižniekiem" at bounding box center [468, 482] width 326 height 19
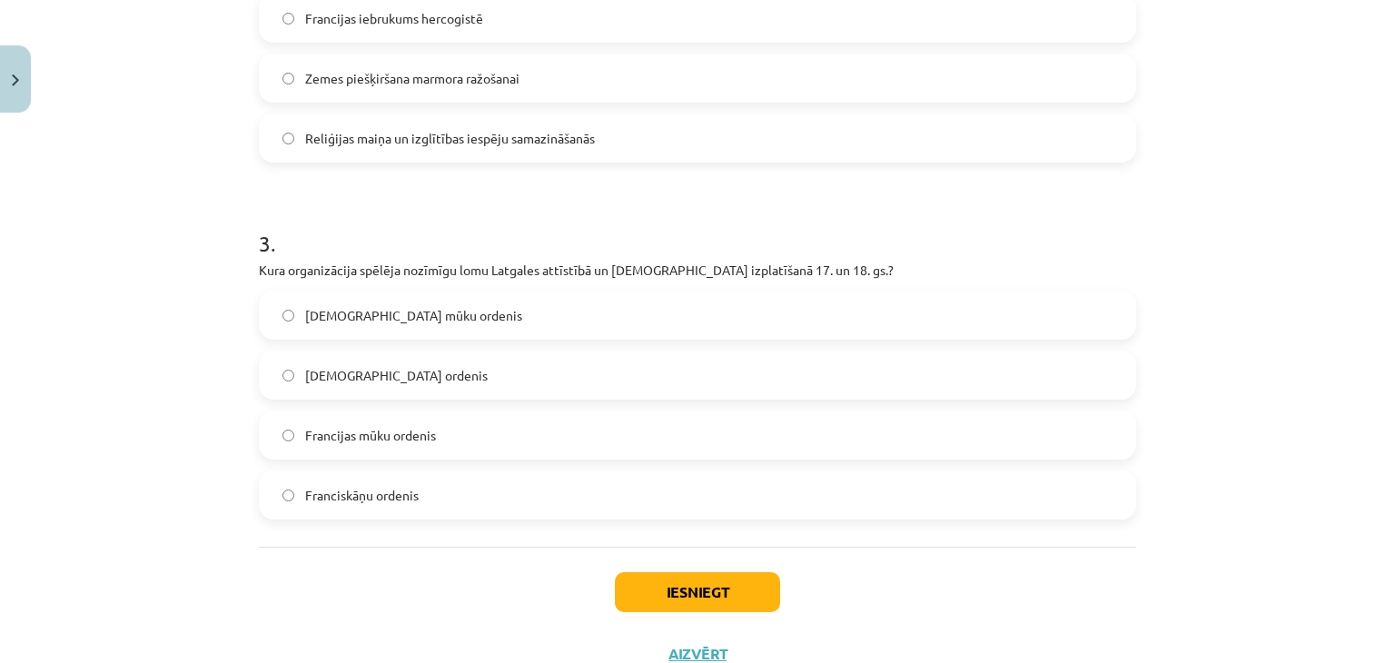
scroll to position [878, 0]
click at [709, 311] on label "[DEMOGRAPHIC_DATA] mūku ordenis" at bounding box center [698, 313] width 874 height 45
click at [703, 586] on button "Iesniegt" at bounding box center [697, 591] width 165 height 40
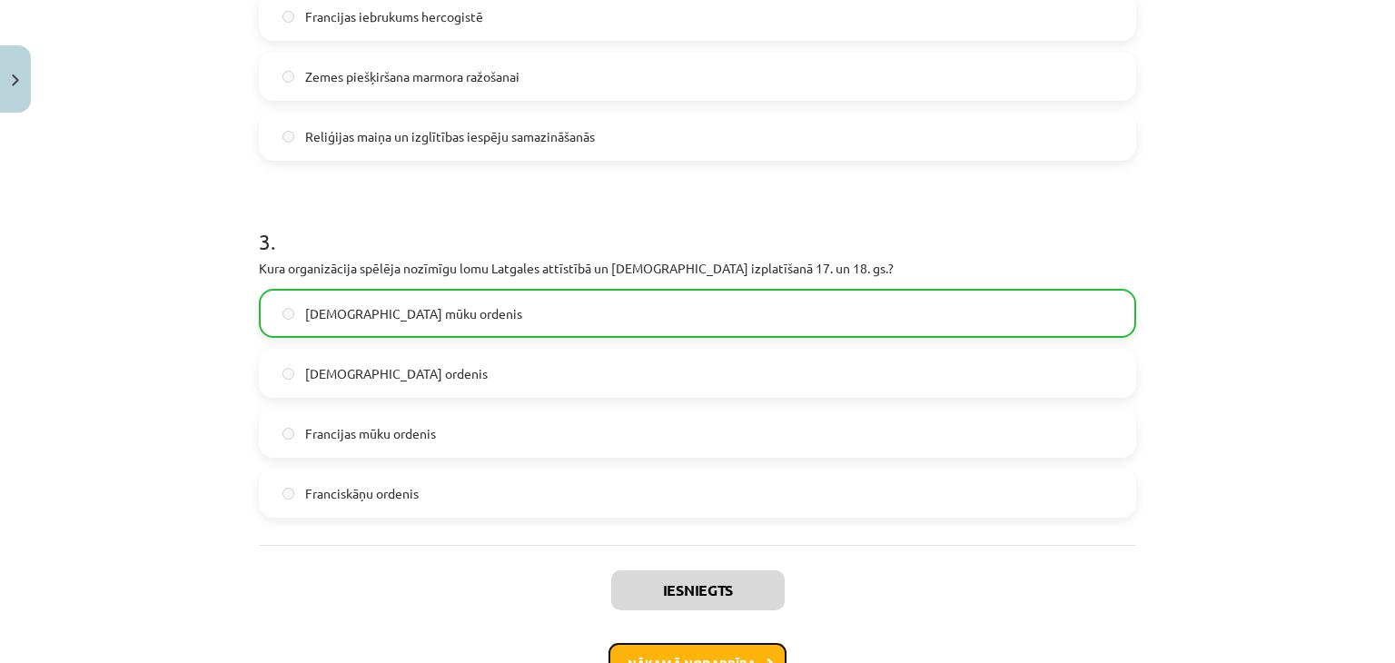
click at [655, 649] on button "Nākamā nodarbība" at bounding box center [698, 664] width 178 height 42
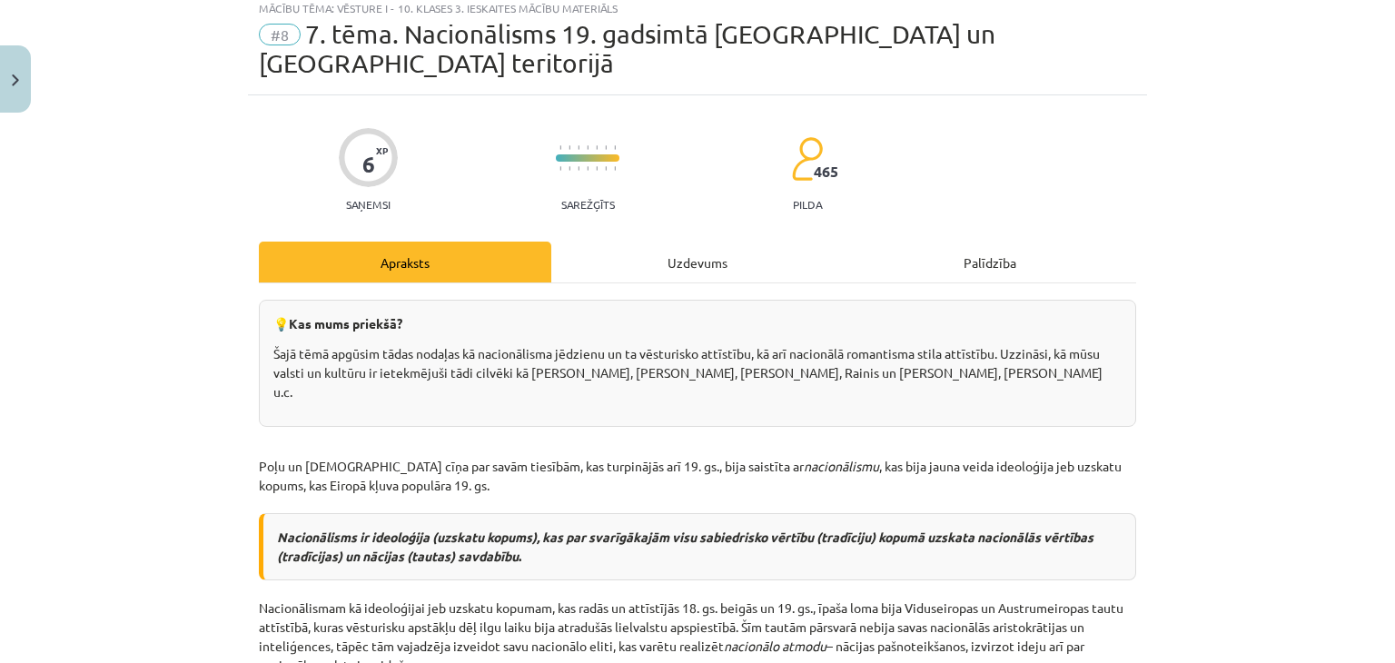
scroll to position [45, 0]
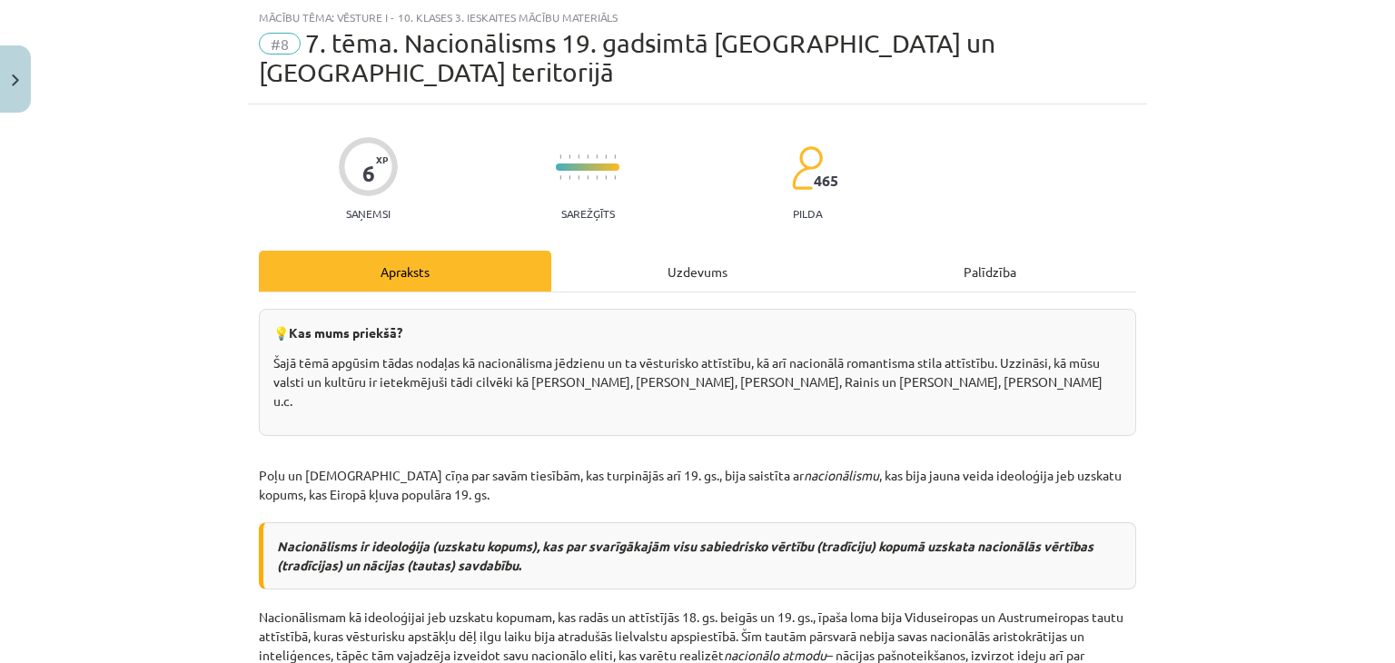
click at [642, 251] on div "Uzdevums" at bounding box center [697, 271] width 293 height 41
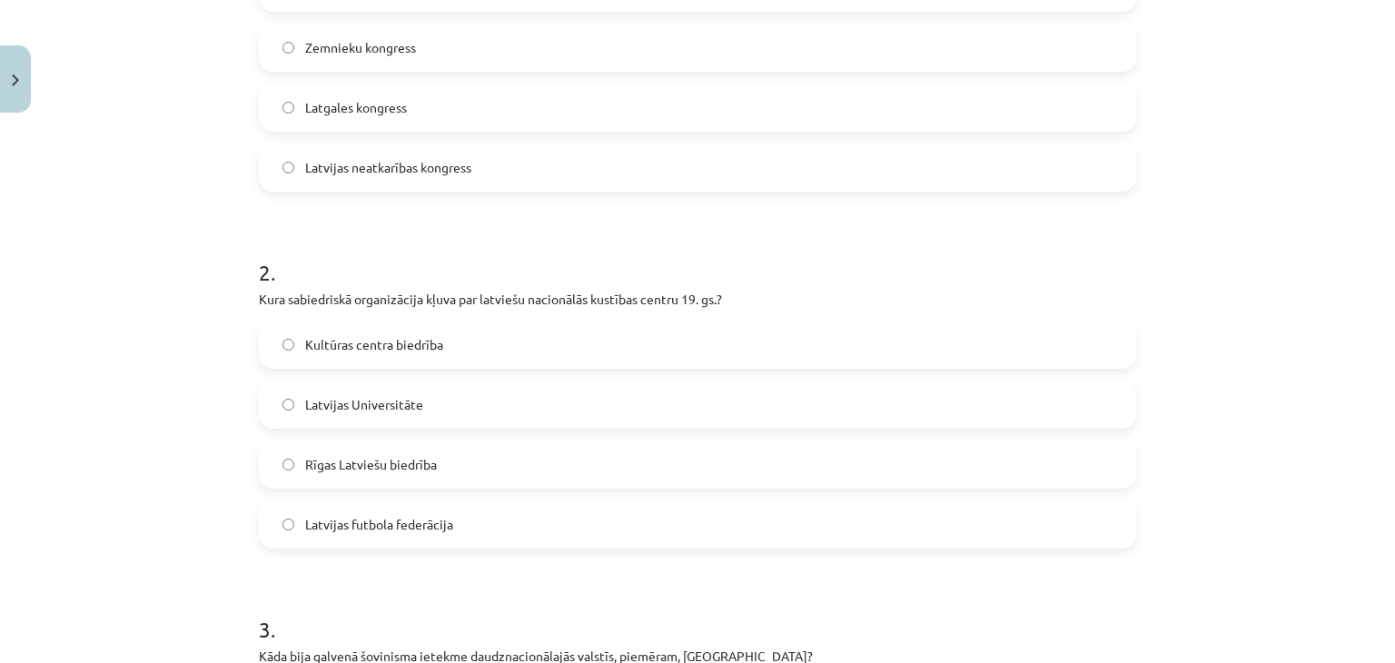
scroll to position [944, 0]
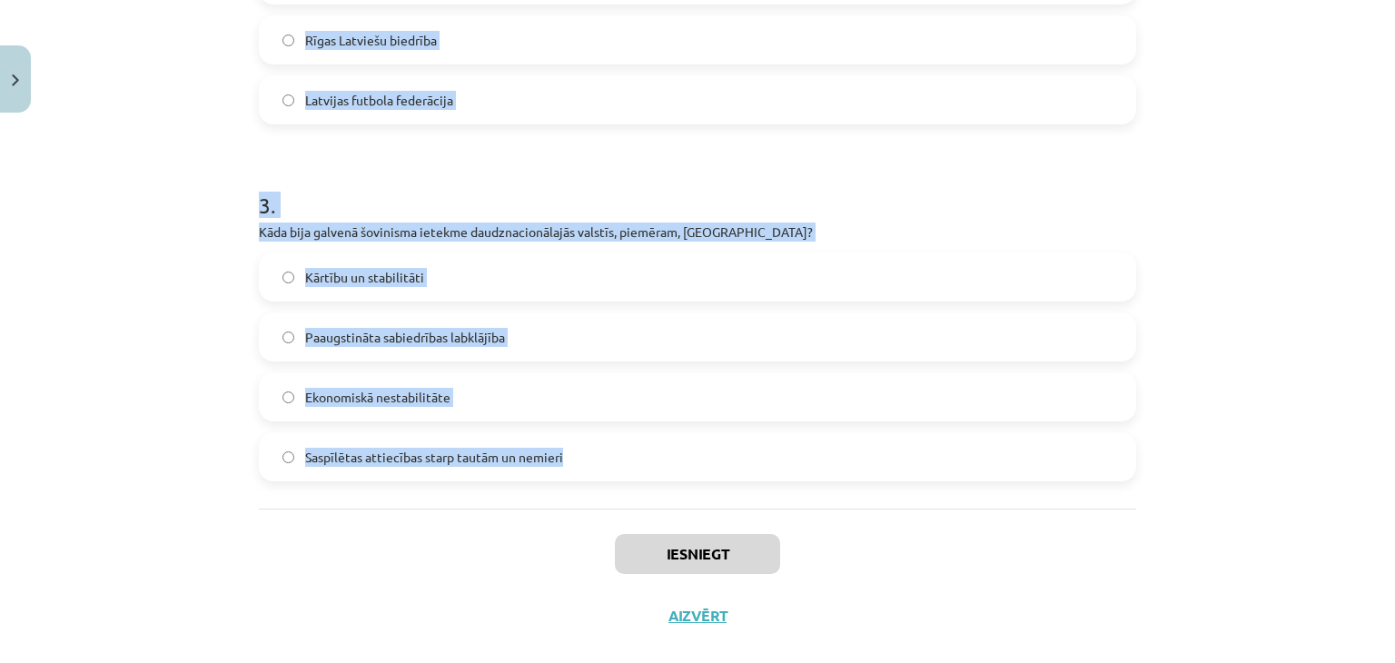
drag, startPoint x: 251, startPoint y: 385, endPoint x: 600, endPoint y: 412, distance: 349.8
copy form "Kura 1917. gada konference veicināja latgaliešu apvienošanos ar pārējiem [DEMOG…"
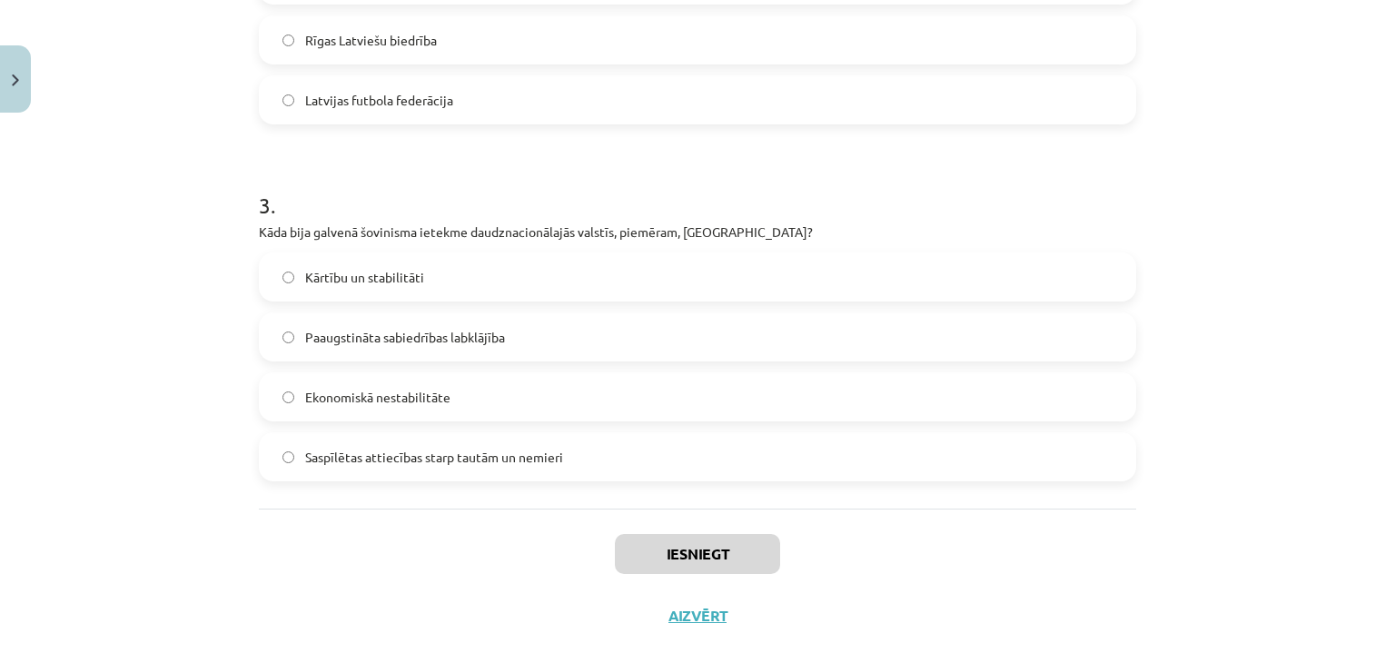
click at [325, 598] on div "Iesniegt Aizvērt" at bounding box center [698, 572] width 878 height 127
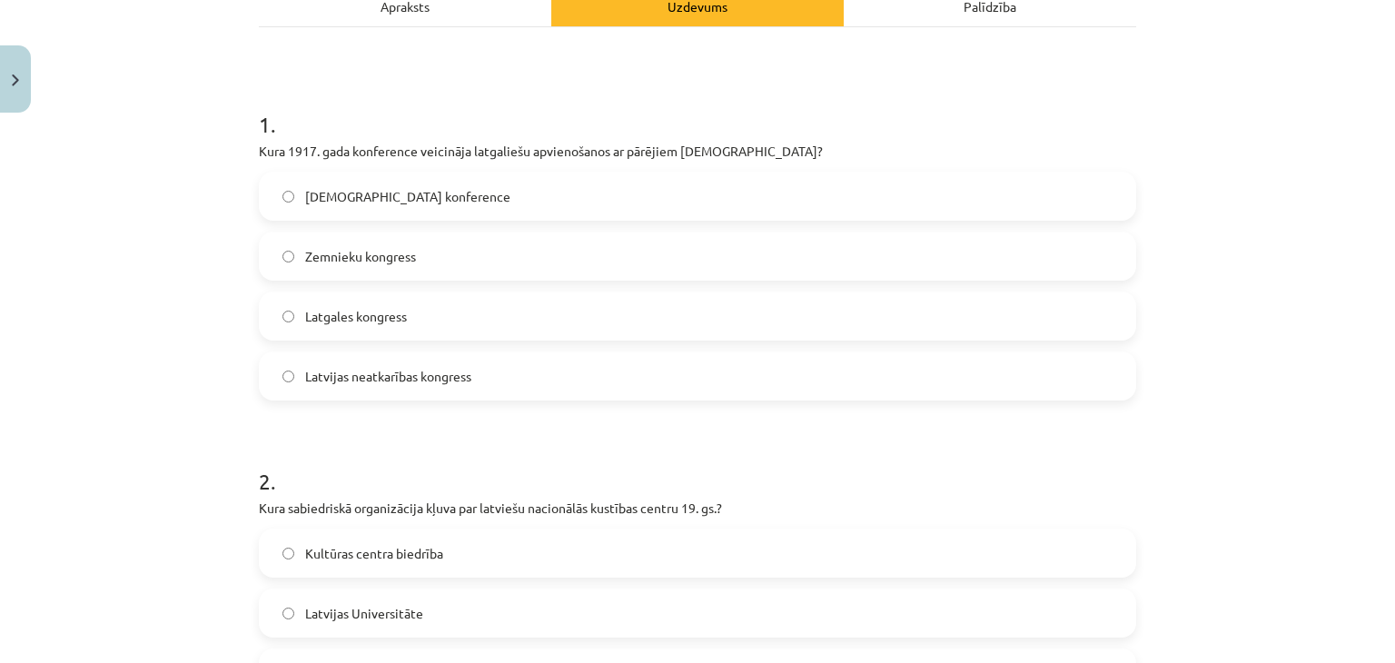
scroll to position [368, 0]
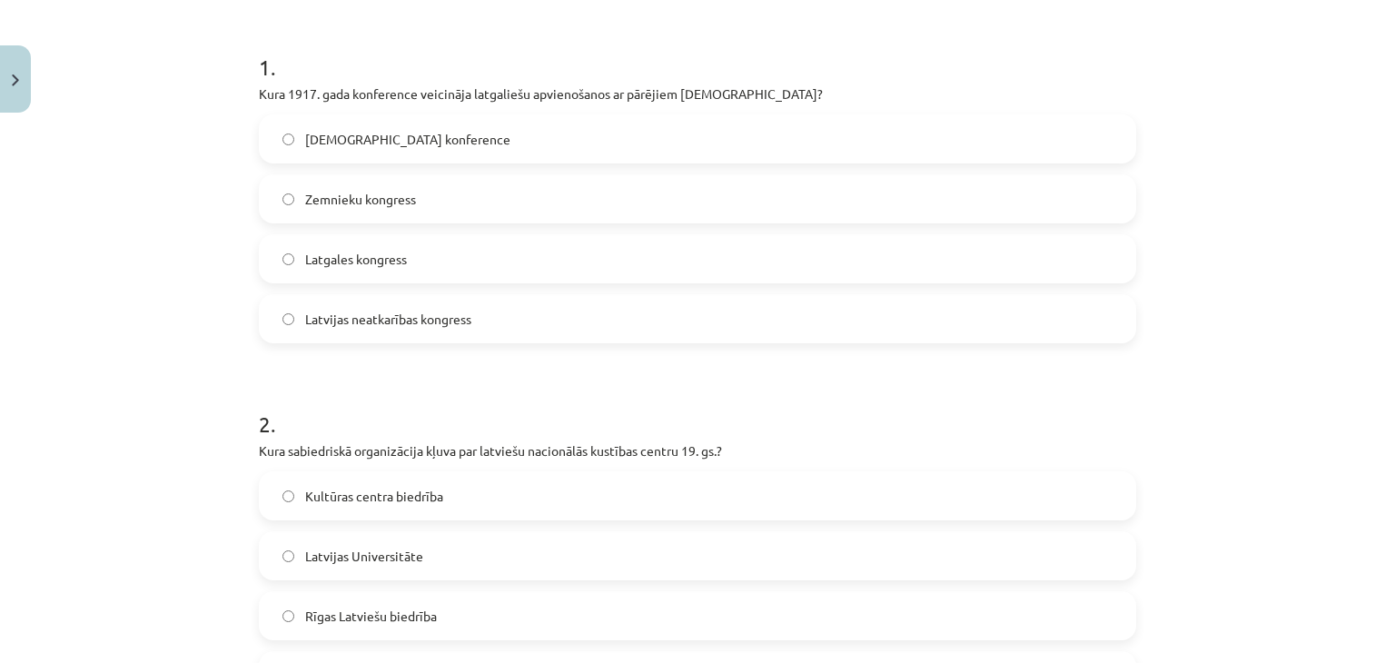
click at [710, 236] on label "Latgales kongress" at bounding box center [698, 258] width 874 height 45
click at [581, 593] on label "Rīgas Latviešu biedrība" at bounding box center [698, 615] width 874 height 45
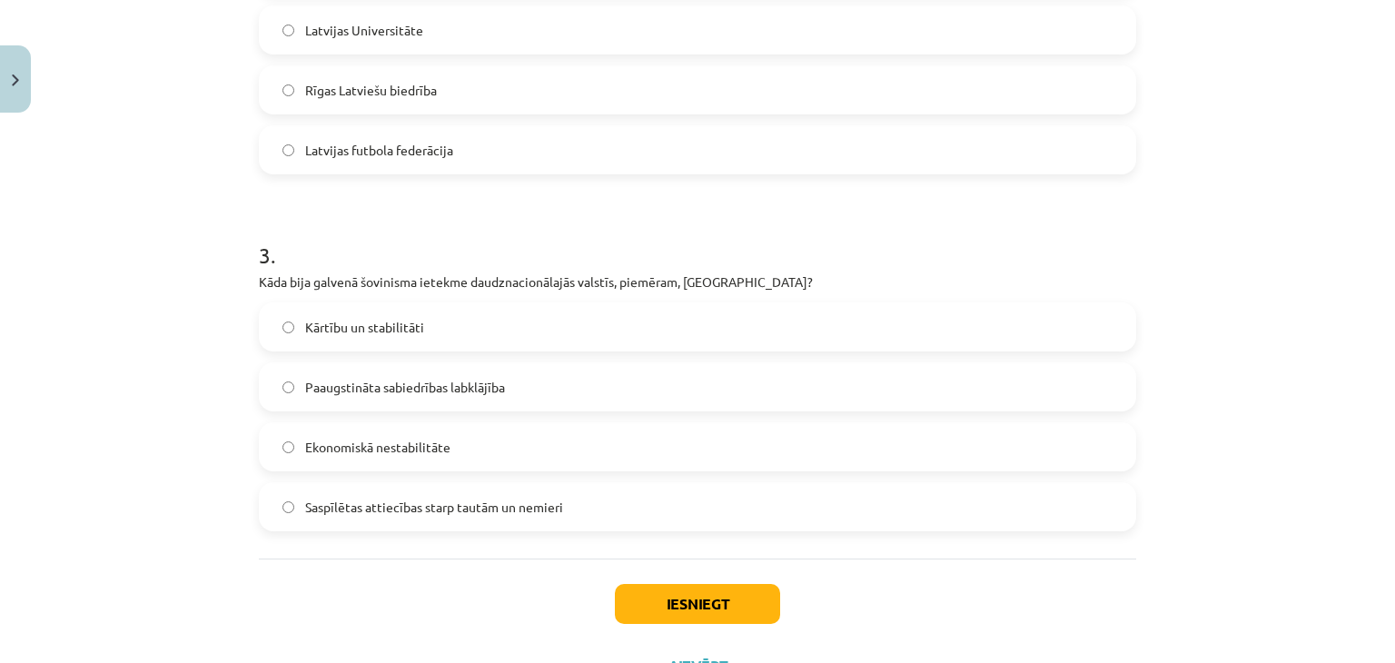
scroll to position [897, 0]
click at [389, 495] on span "Saspīlētas attiecības starp tautām un nemieri" at bounding box center [434, 504] width 258 height 19
click at [707, 581] on button "Iesniegt" at bounding box center [697, 601] width 165 height 40
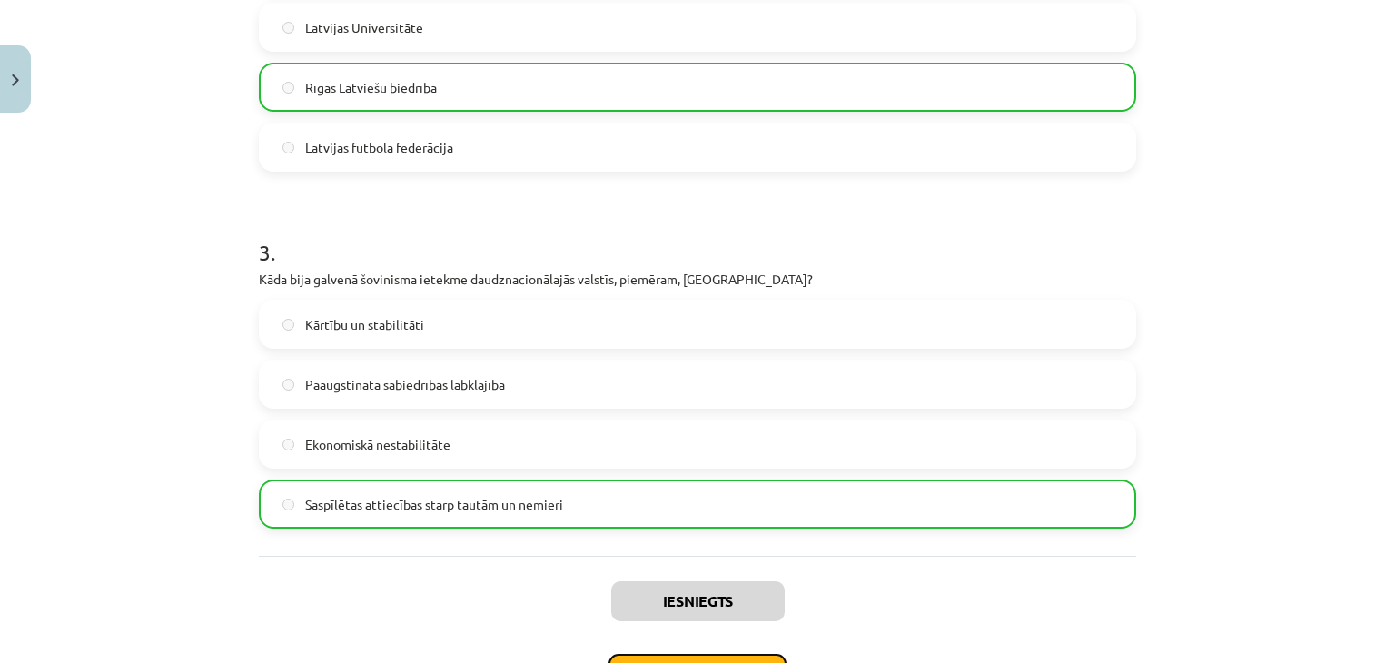
click at [704, 654] on button "Nākamā nodarbība" at bounding box center [698, 675] width 178 height 42
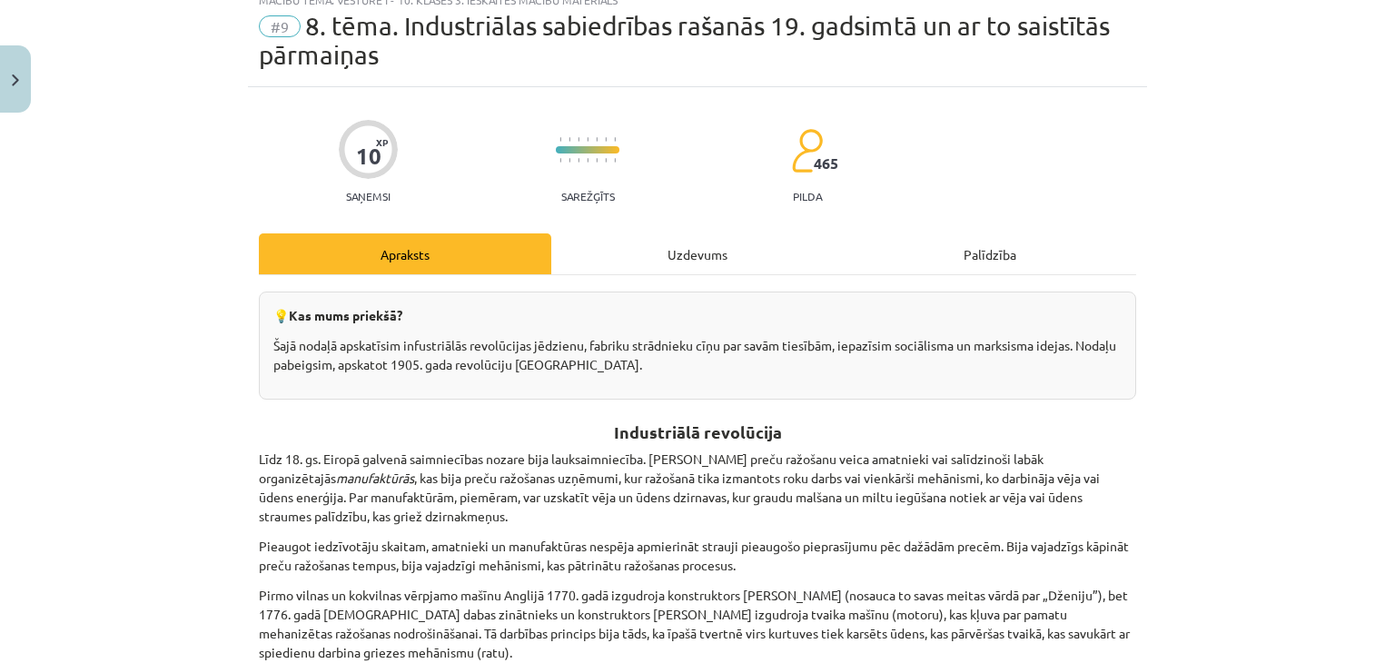
scroll to position [45, 0]
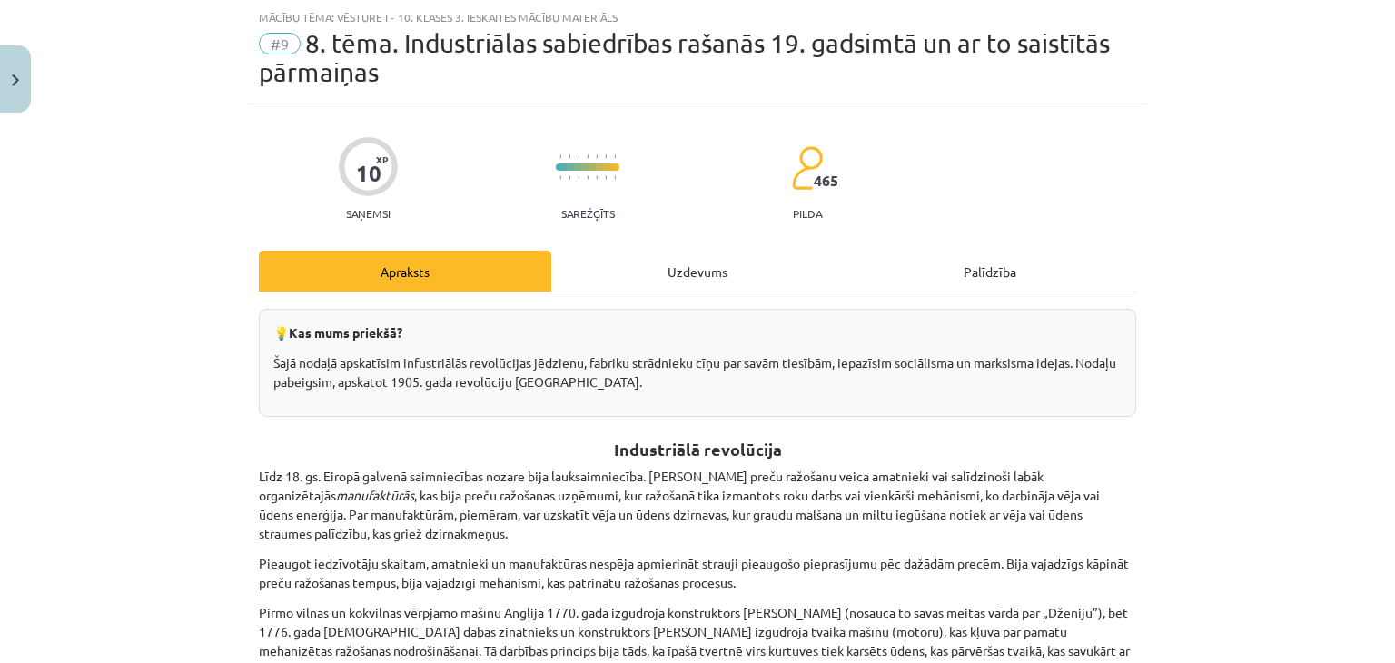
click at [683, 272] on div "Uzdevums" at bounding box center [697, 271] width 293 height 41
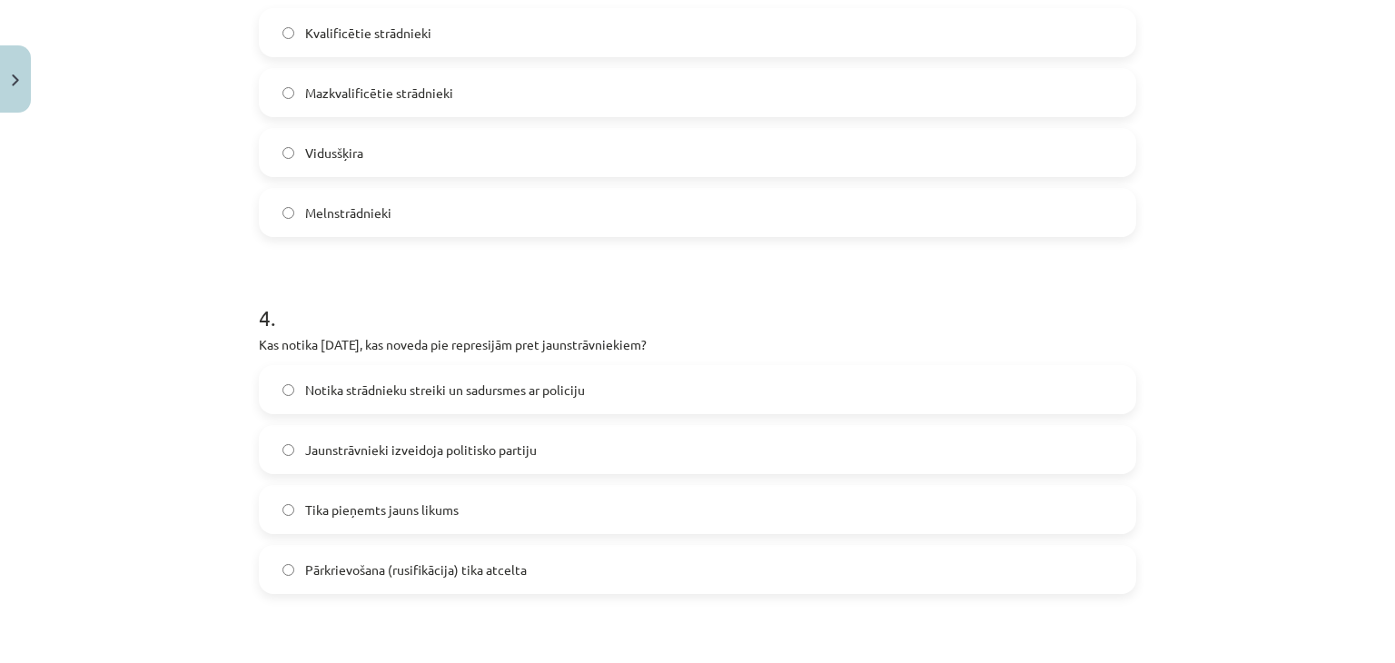
scroll to position [1686, 0]
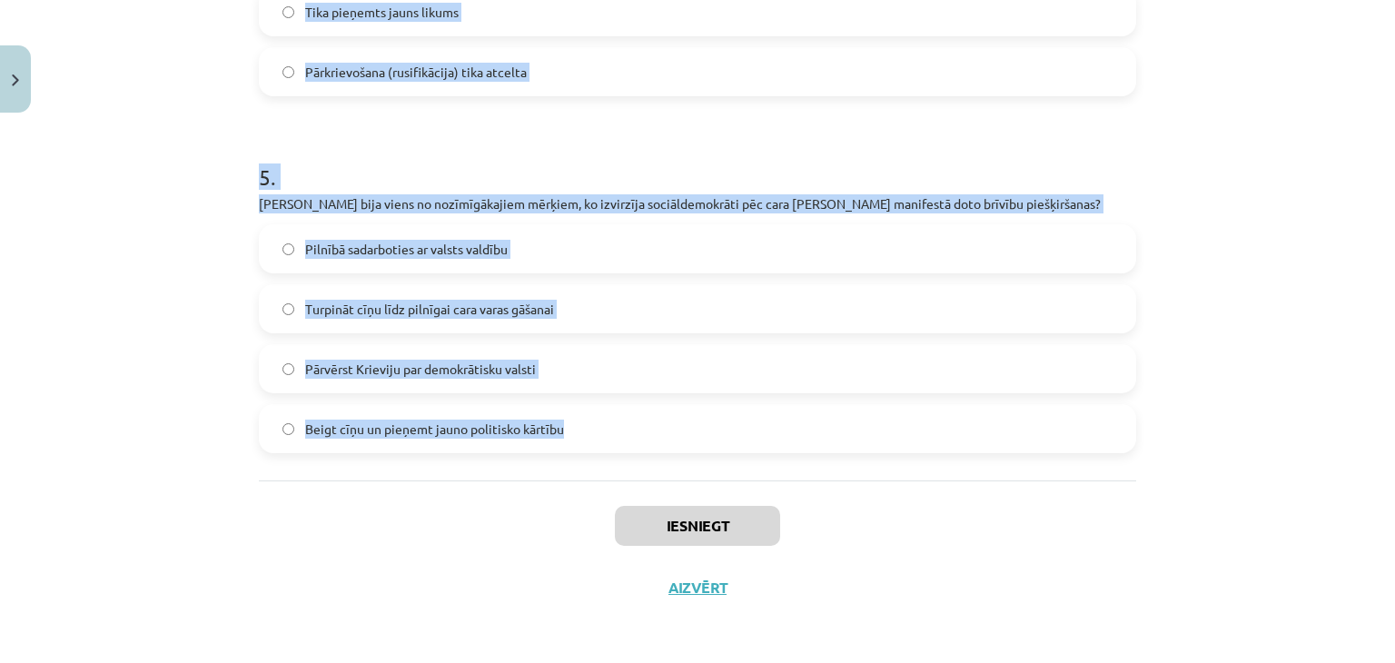
drag, startPoint x: 249, startPoint y: 415, endPoint x: 610, endPoint y: 444, distance: 361.8
copy form "Lore ipsumdolorsi ame consect adip elitseddo, eiu tempori utl etdolore magnaali…"
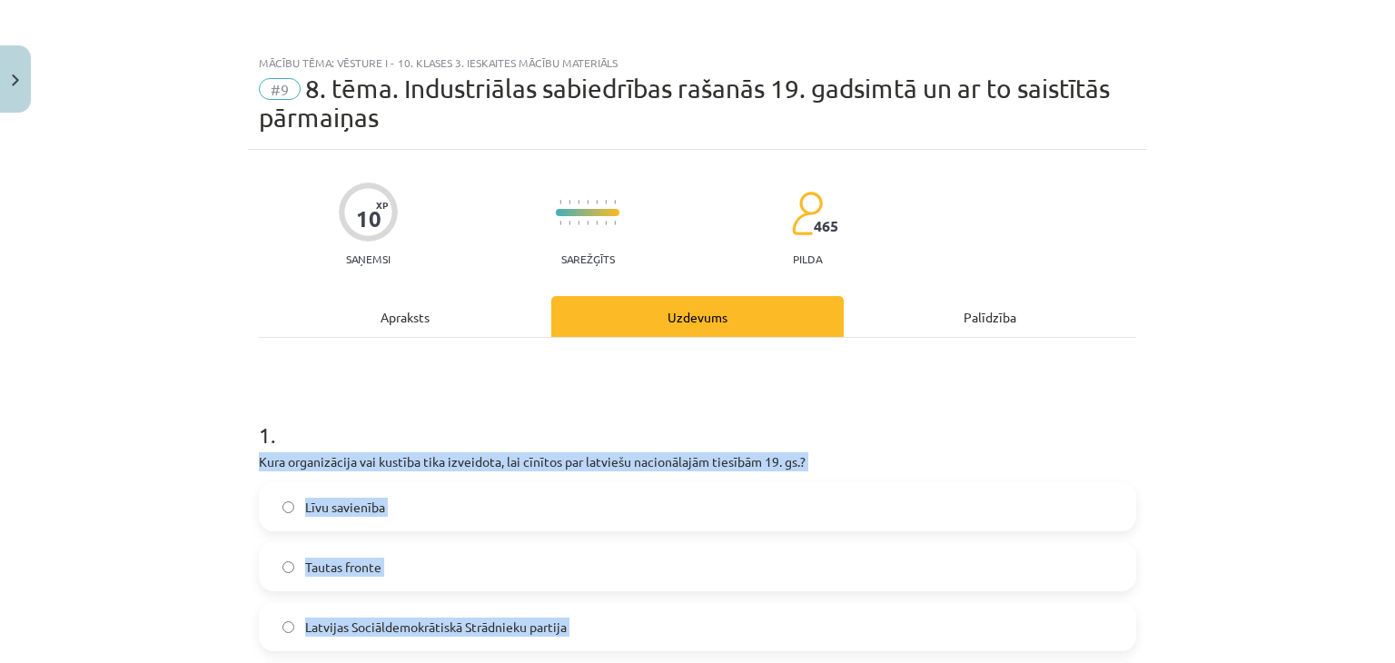
scroll to position [233, 0]
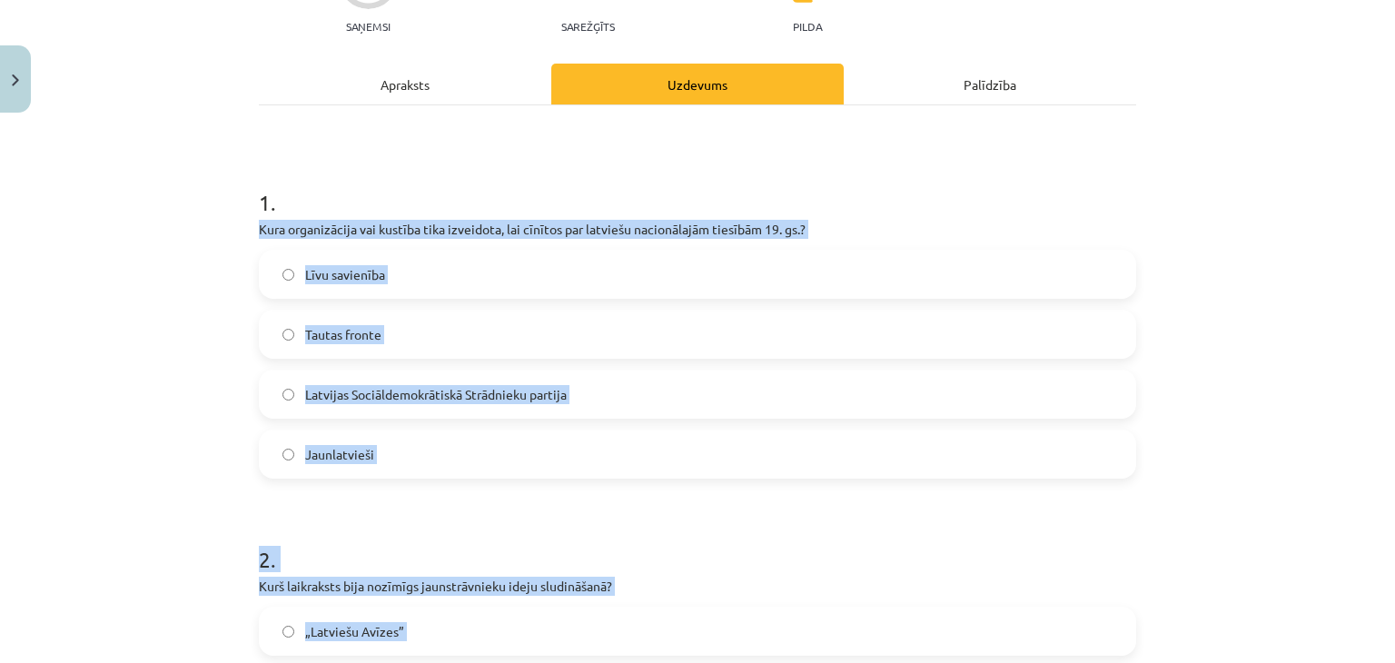
click at [1325, 350] on div "Mācību tēma: Vēsture i - 10. klases 3. ieskaites mācību materiāls #9 ​8. tēma. …" at bounding box center [697, 331] width 1395 height 663
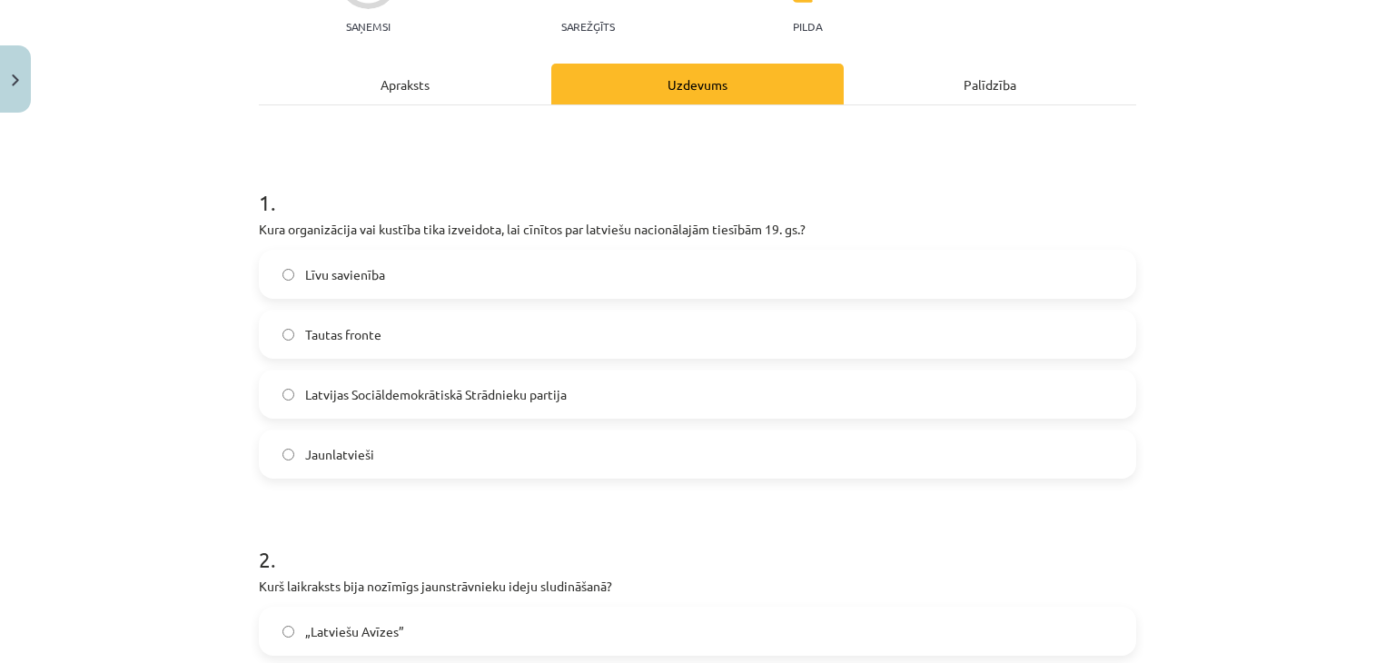
click at [403, 450] on label "Jaunlatvieši" at bounding box center [698, 454] width 874 height 45
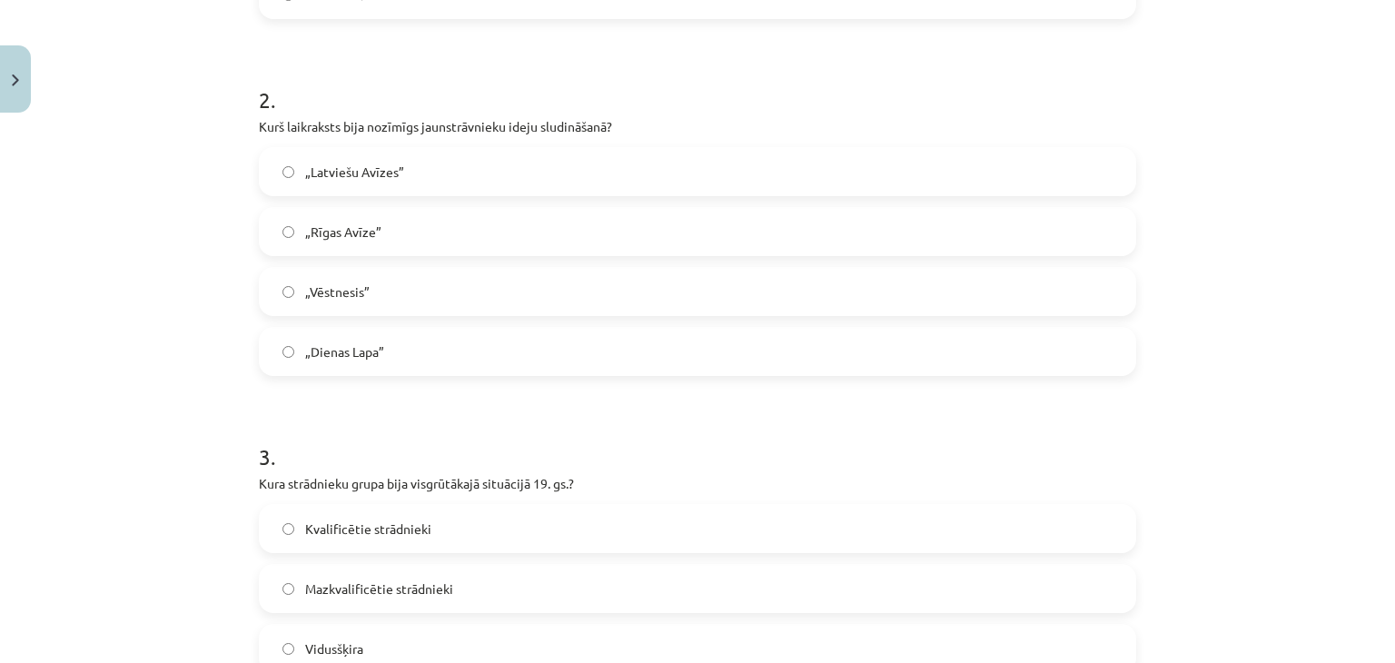
scroll to position [717, 0]
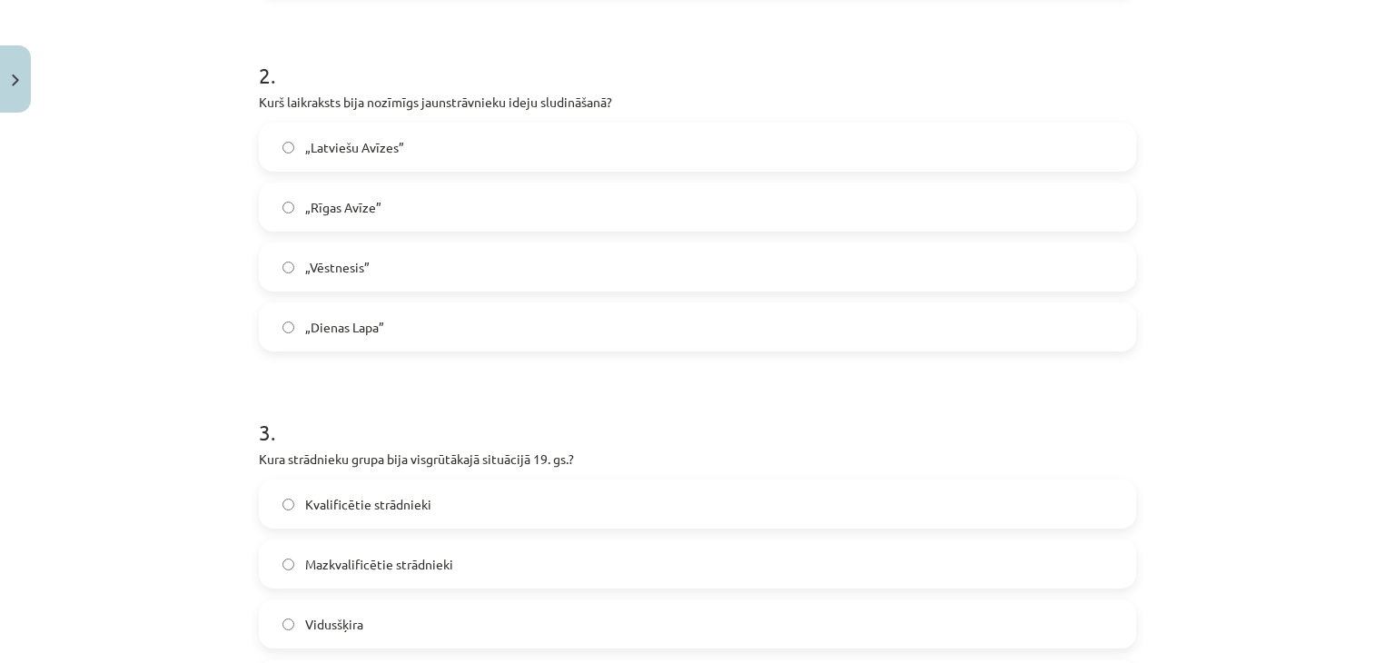
click at [367, 258] on span "„Vēstnesis”" at bounding box center [337, 267] width 65 height 19
click at [356, 323] on span "„Dienas Lapa”" at bounding box center [344, 327] width 79 height 19
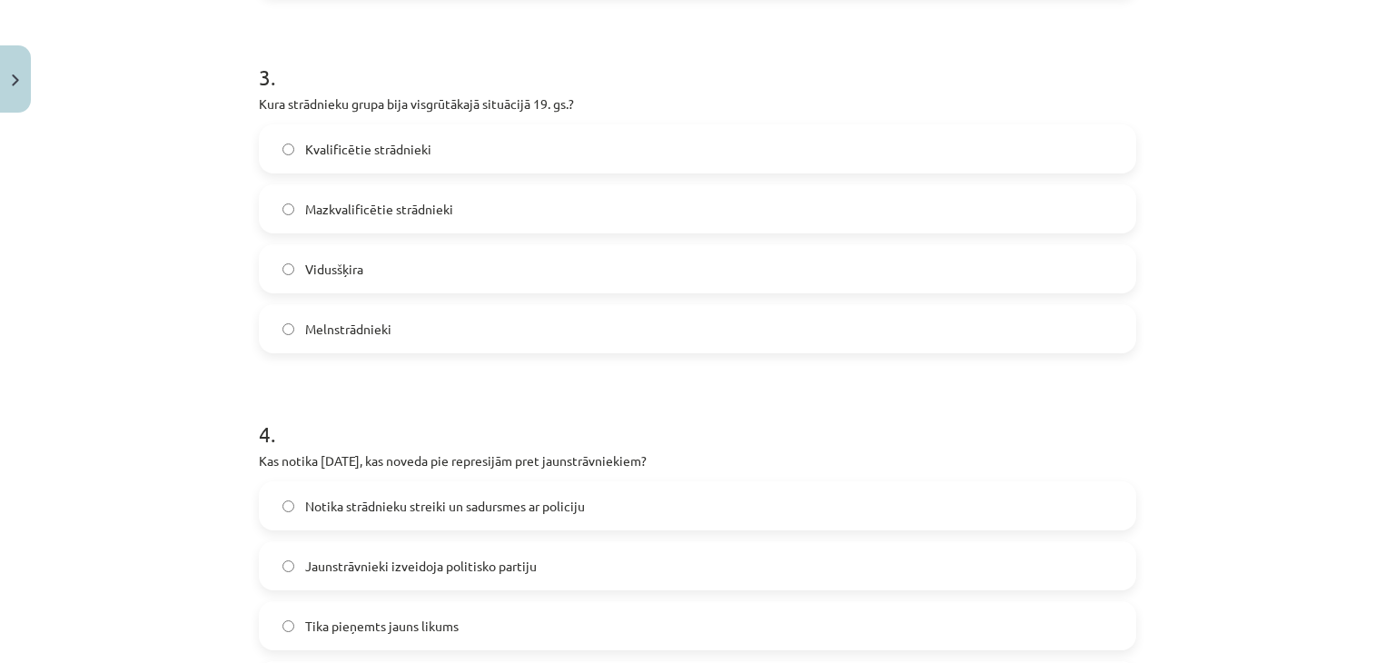
scroll to position [1083, 0]
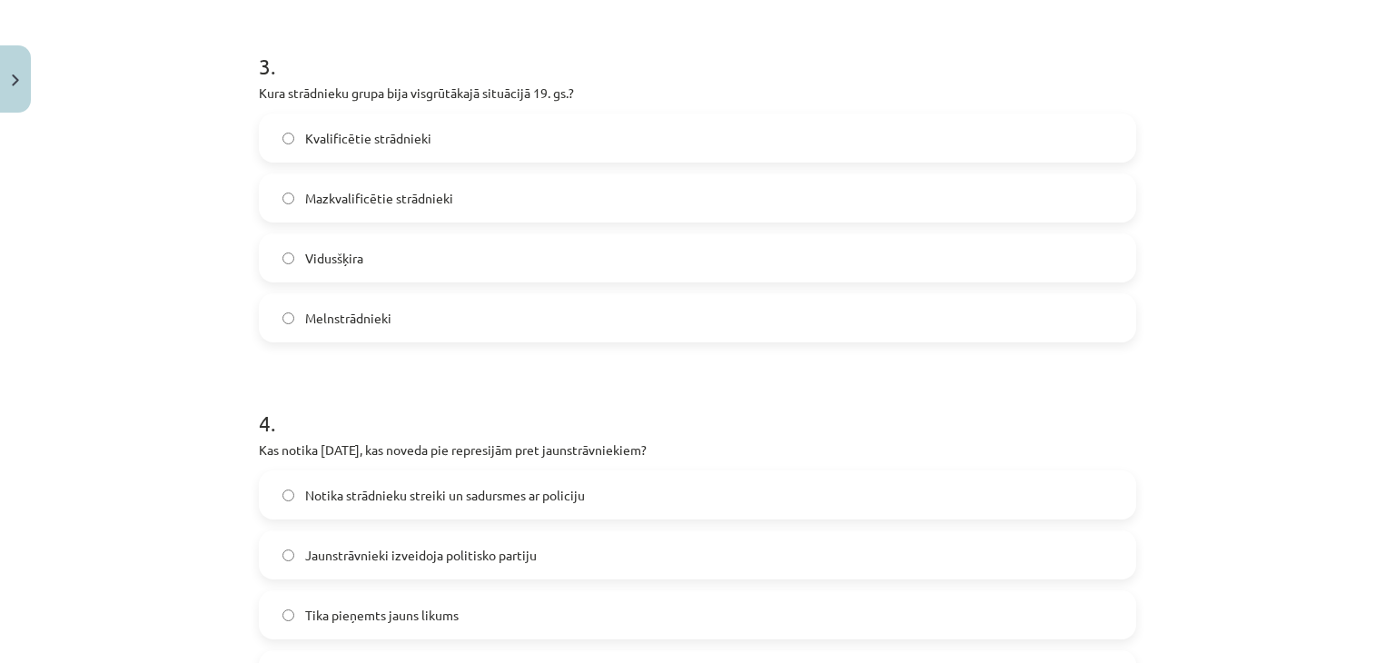
click at [472, 324] on label "Melnstrādnieki" at bounding box center [698, 317] width 874 height 45
drag, startPoint x: 1374, startPoint y: 419, endPoint x: 1394, endPoint y: 424, distance: 20.7
click at [1394, 424] on div "Mācību tēma: Vēsture i - 10. klases 3. ieskaites mācību materiāls #9 ​8. tēma. …" at bounding box center [697, 331] width 1395 height 663
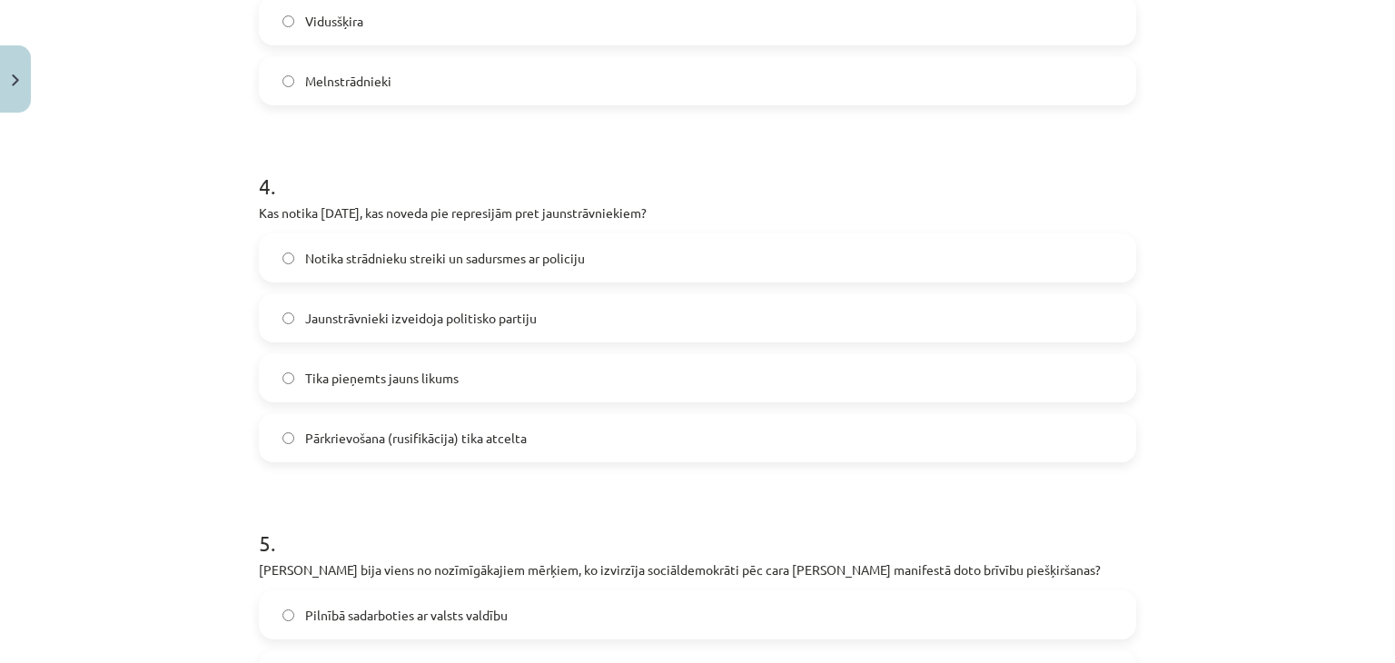
scroll to position [1394, 0]
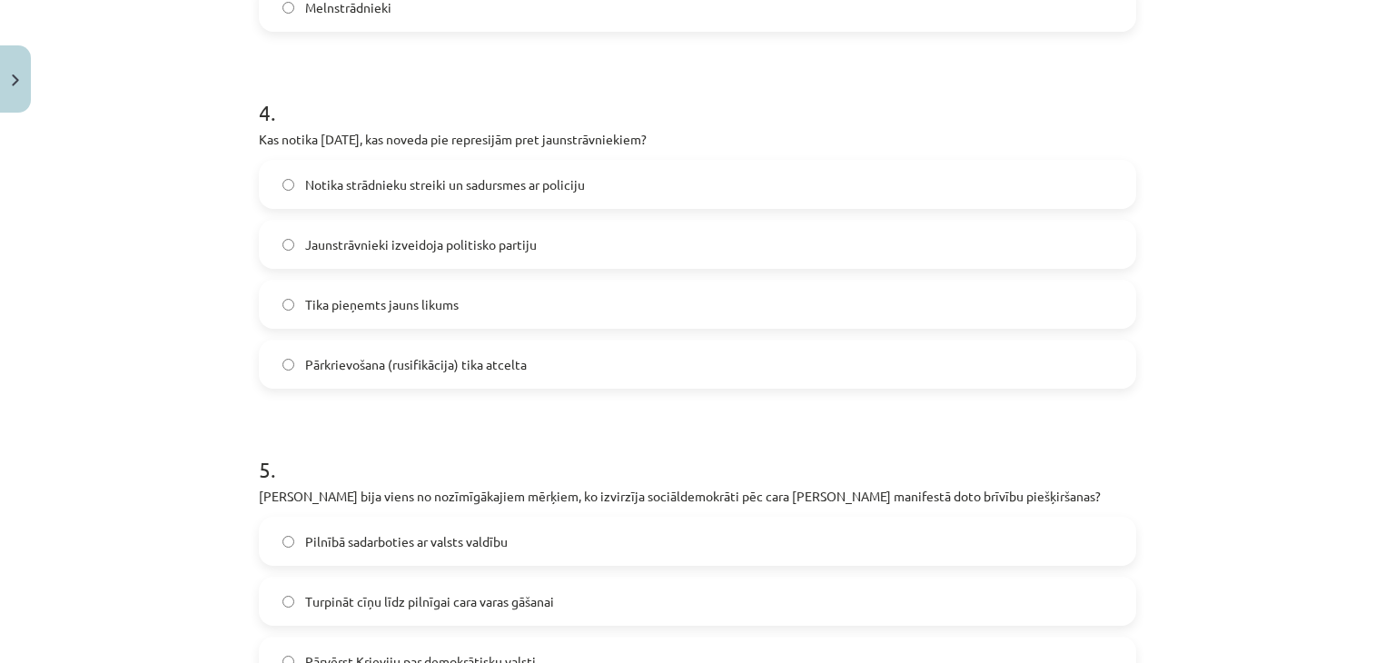
click at [424, 178] on span "Notika strādnieku streiki un sadursmes ar policiju" at bounding box center [445, 184] width 280 height 19
click at [411, 5] on label "Melnstrādnieki" at bounding box center [698, 7] width 874 height 45
click at [529, 585] on label "Turpināt cīņu līdz pilnīgai cara varas gāšanai" at bounding box center [698, 601] width 874 height 45
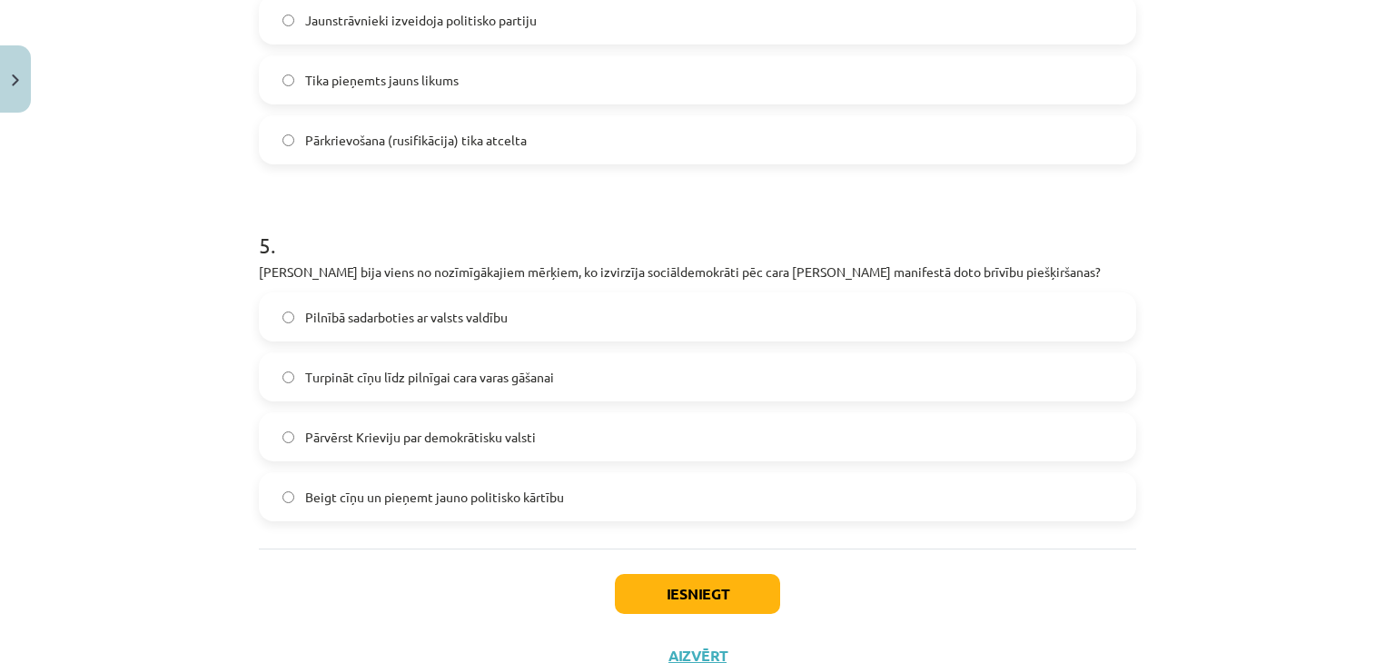
scroll to position [1645, 0]
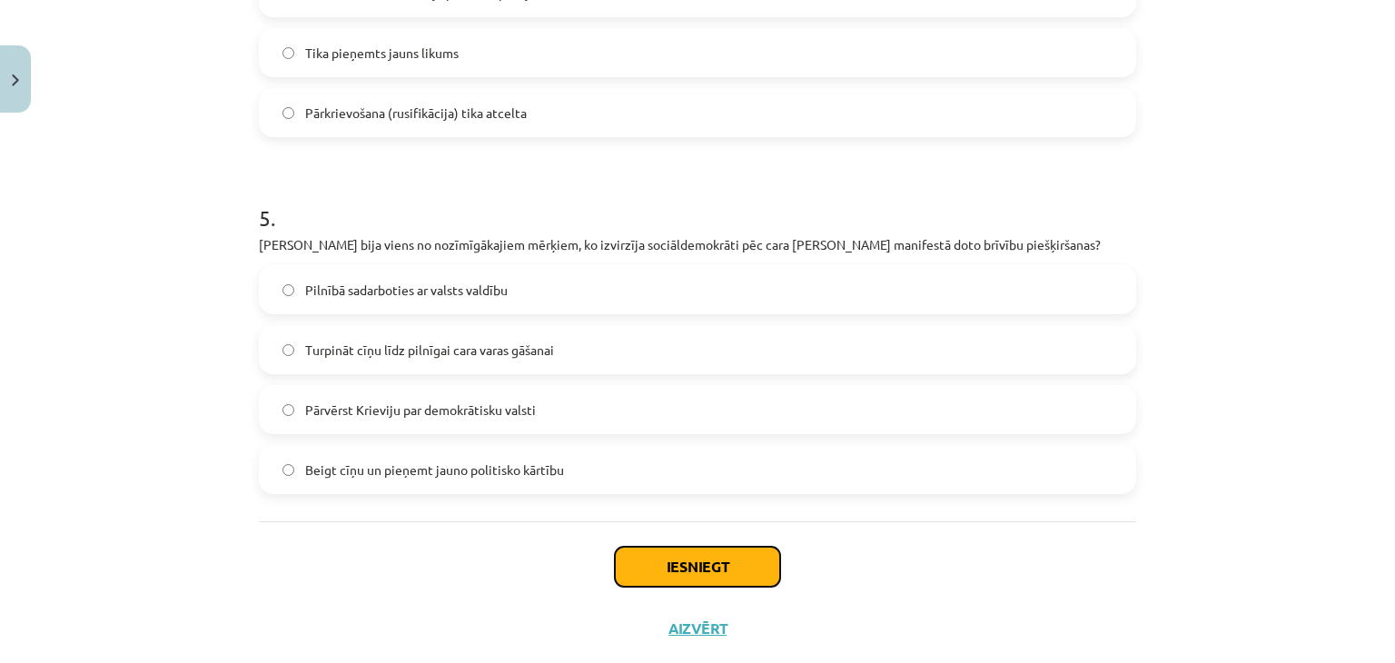
click at [709, 569] on button "Iesniegt" at bounding box center [697, 567] width 165 height 40
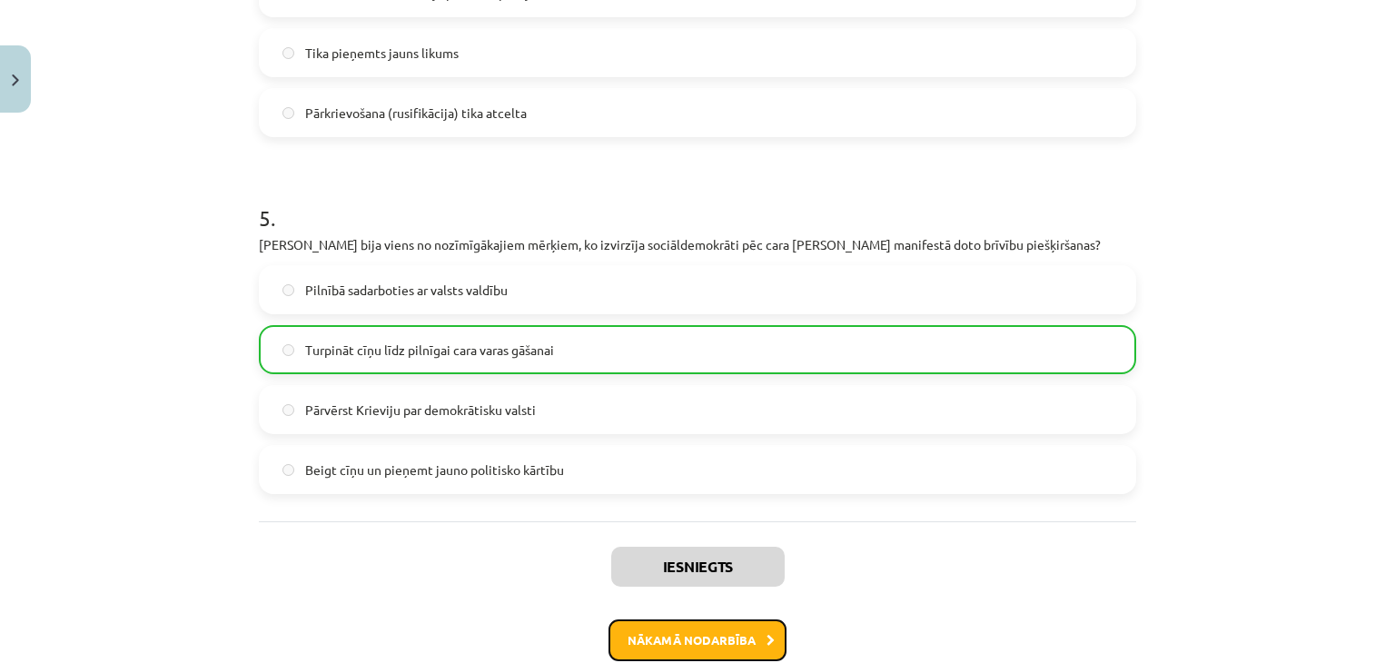
click at [670, 637] on button "Nākamā nodarbība" at bounding box center [698, 641] width 178 height 42
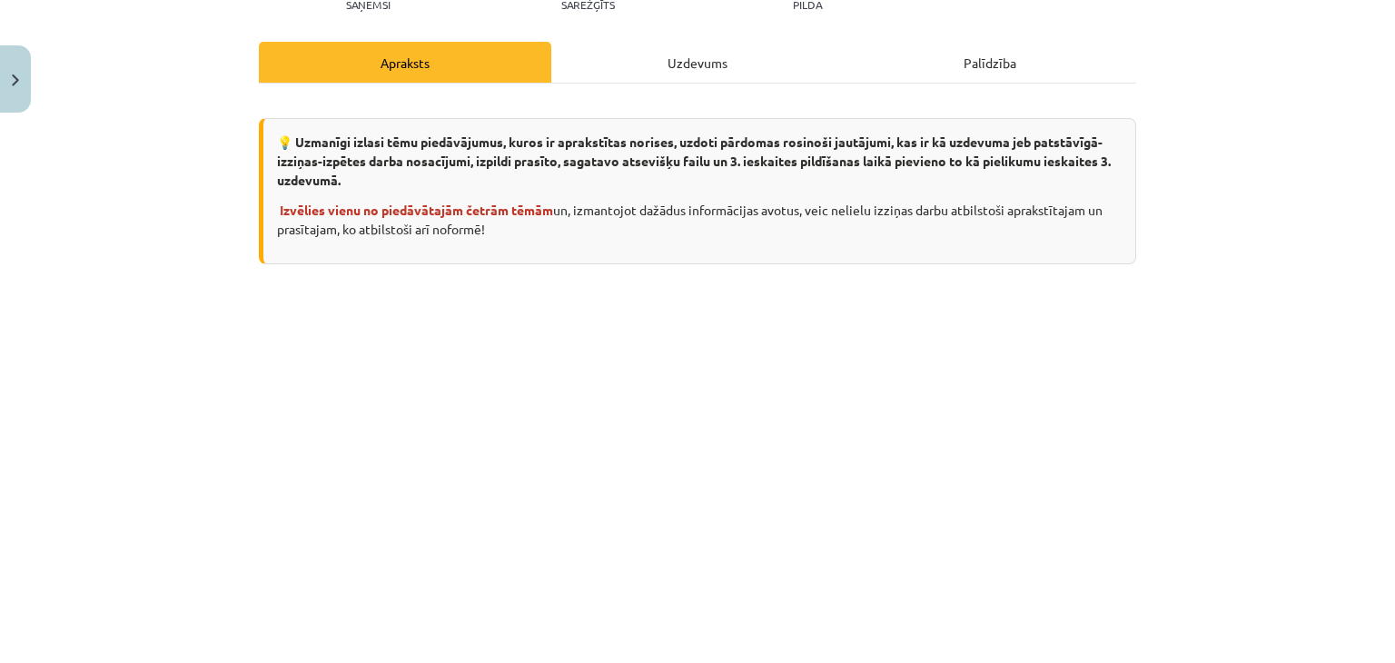
scroll to position [222, 0]
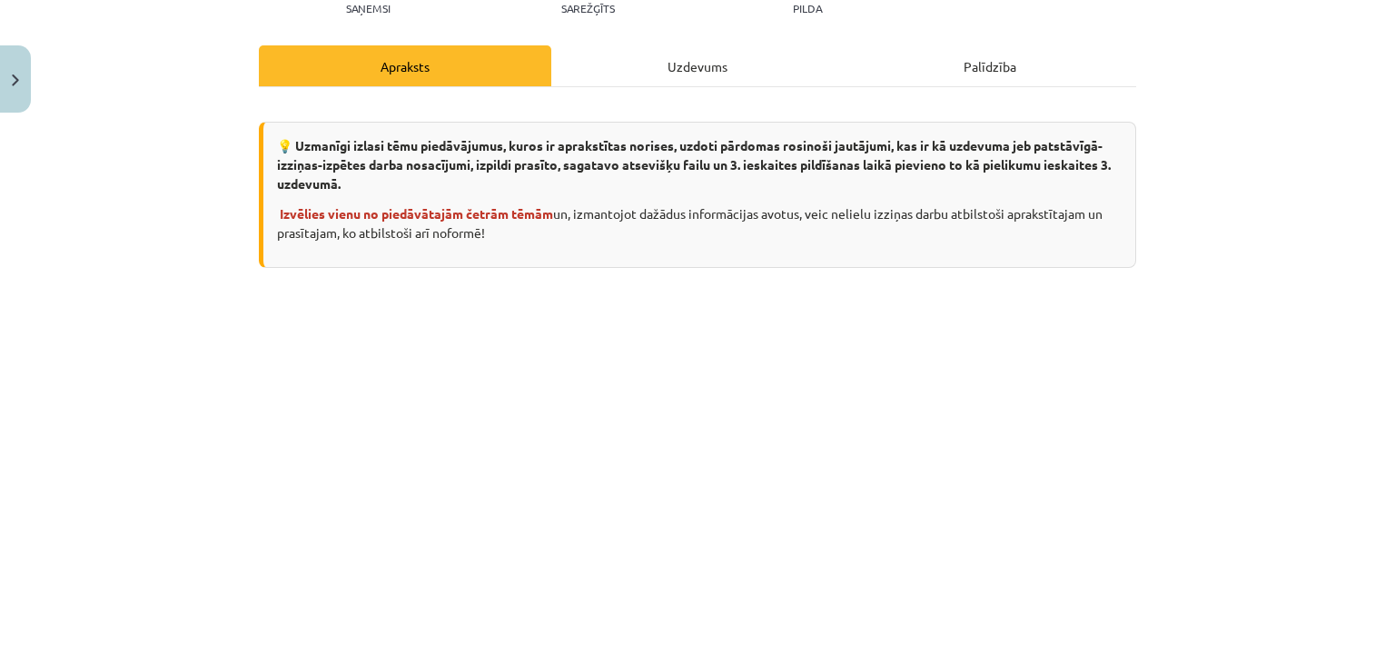
drag, startPoint x: 289, startPoint y: 144, endPoint x: 527, endPoint y: 228, distance: 252.6
click at [527, 228] on div "💡 Uzmanīgi izlasi tēmu piedāvājumus, kuros ir aprakstītas norises, uzdoti pārdo…" at bounding box center [698, 195] width 878 height 146
copy div "zmanīgi izlasi tēmu piedāvājumus, kuros ir aprakstītas norises, uzdoti pārdomas…"
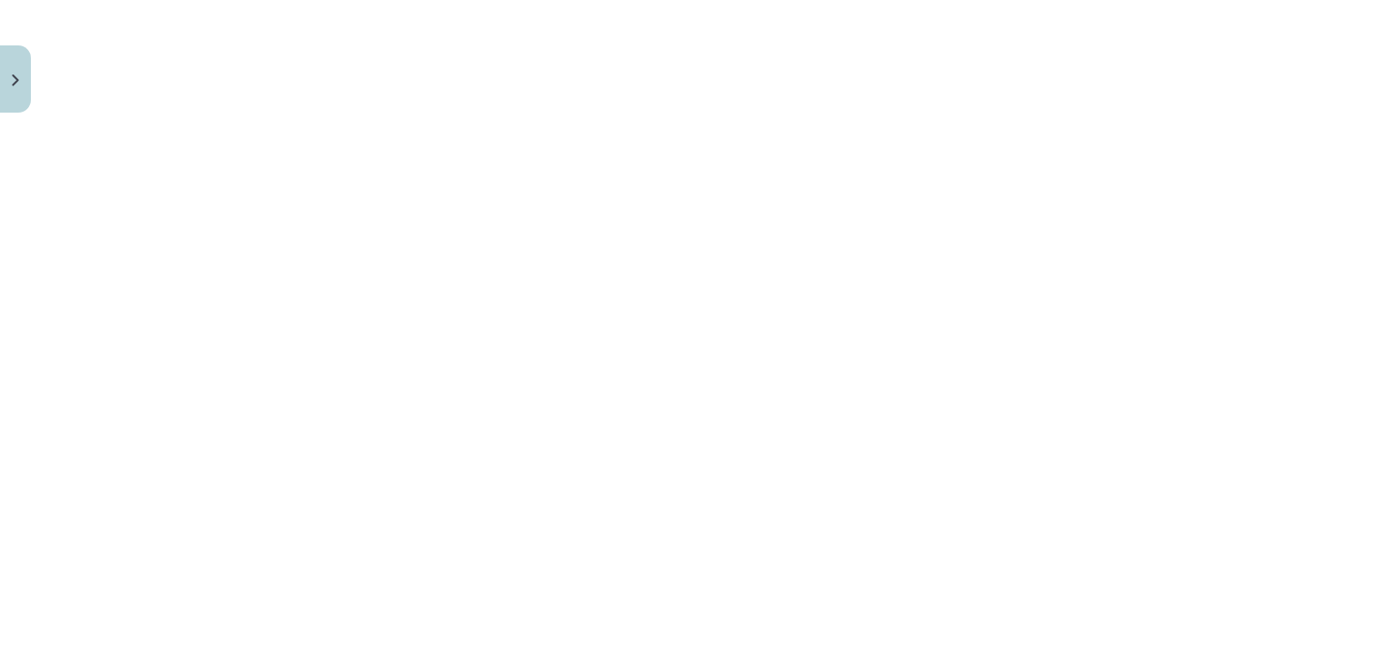
scroll to position [879, 0]
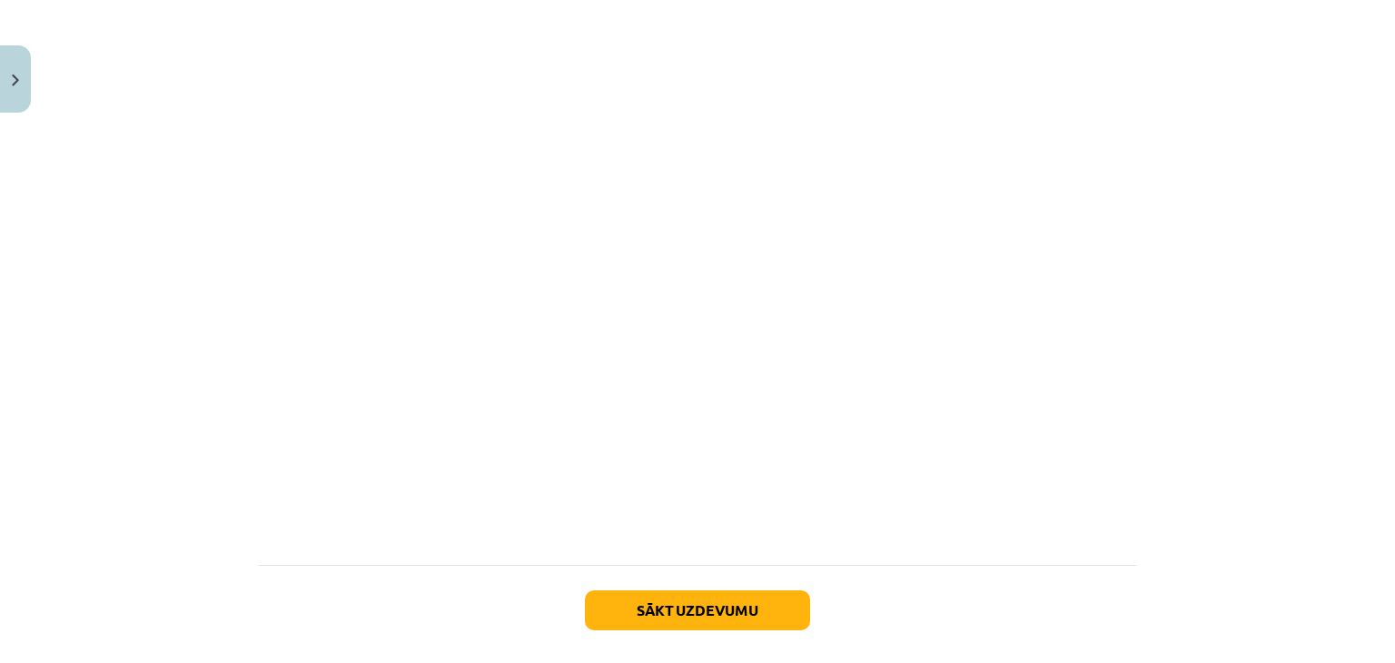
click at [1281, 460] on div "Mācību tēma: Vēsture i - 10. klases 3. ieskaites mācību materiāls #10 ​9. tēma.…" at bounding box center [697, 331] width 1395 height 663
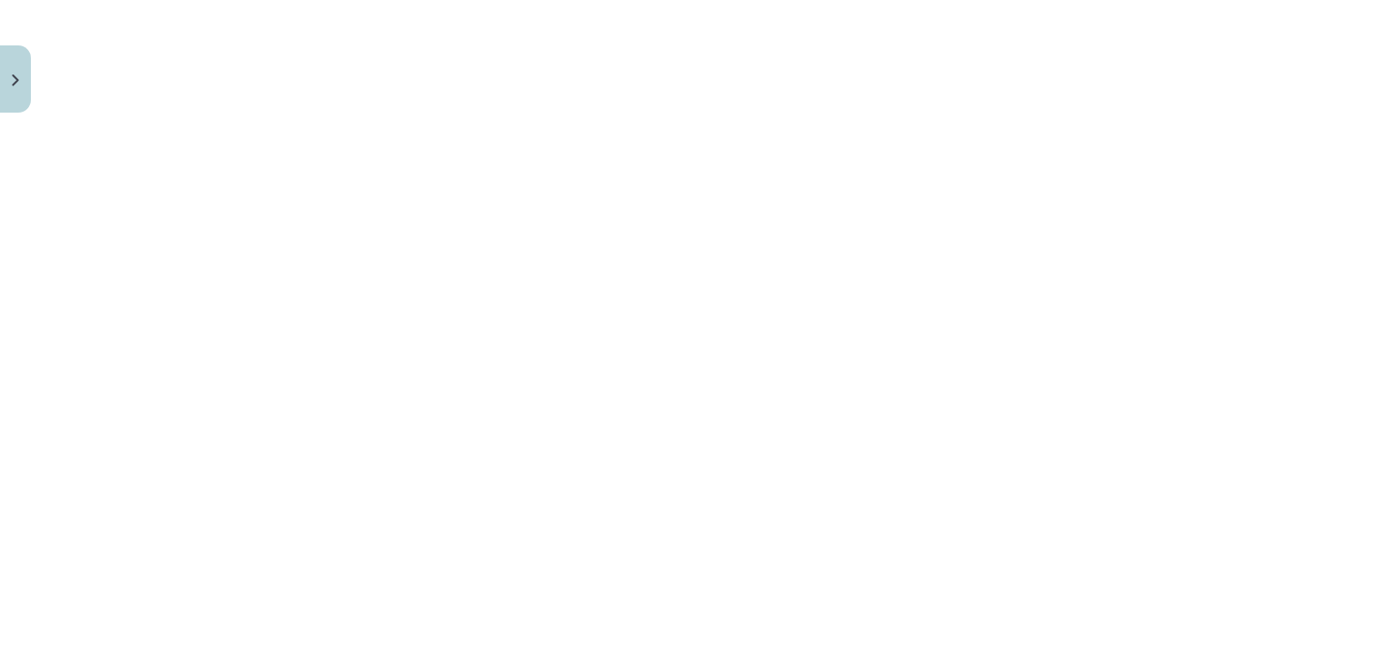
click at [1304, 434] on div "Mācību tēma: Vēsture i - 10. klases 3. ieskaites mācību materiāls #10 ​9. tēma.…" at bounding box center [697, 331] width 1395 height 663
click at [1305, 316] on div "Mācību tēma: Vēsture i - 10. klases 3. ieskaites mācību materiāls #10 ​9. tēma.…" at bounding box center [697, 331] width 1395 height 663
